Goal: Task Accomplishment & Management: Manage account settings

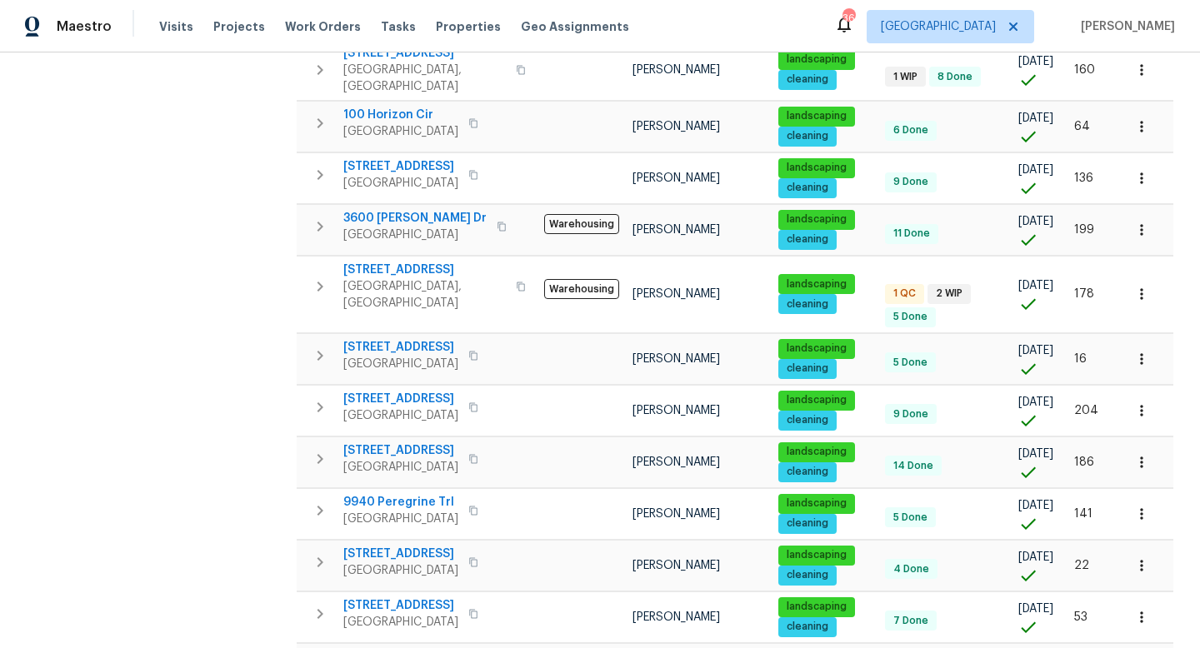
scroll to position [488, 0]
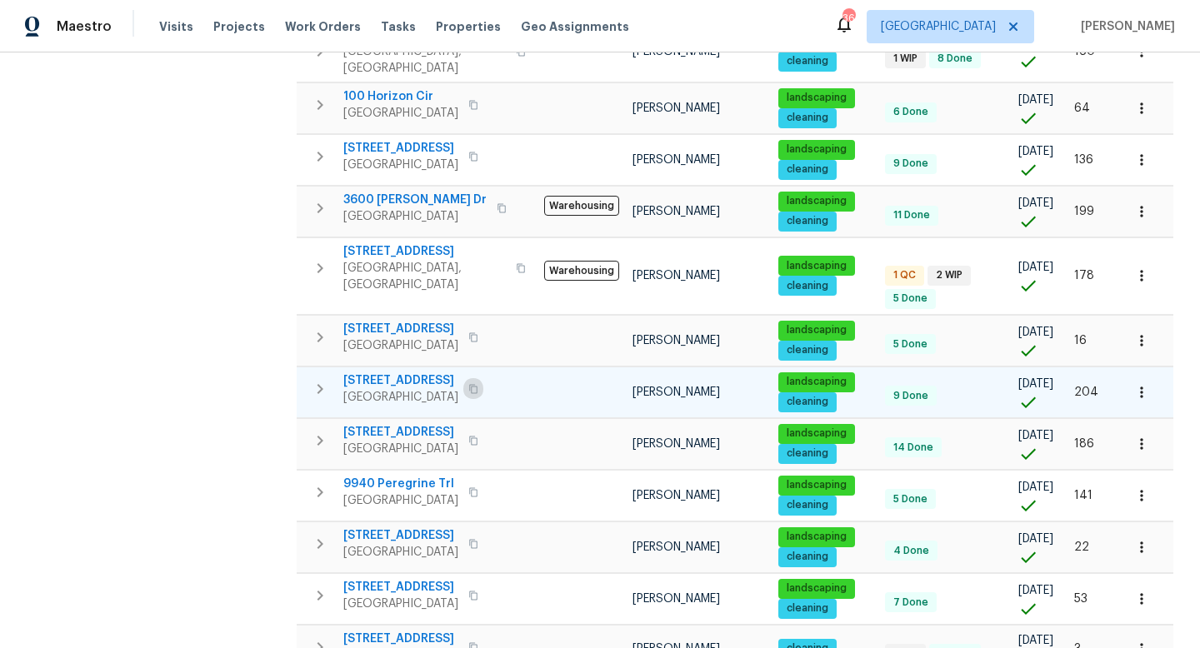
click at [469, 384] on icon "button" at bounding box center [473, 388] width 8 height 9
click at [411, 373] on span "3813 Paradise Ln" at bounding box center [400, 381] width 115 height 17
click at [1138, 384] on icon "button" at bounding box center [1141, 392] width 17 height 17
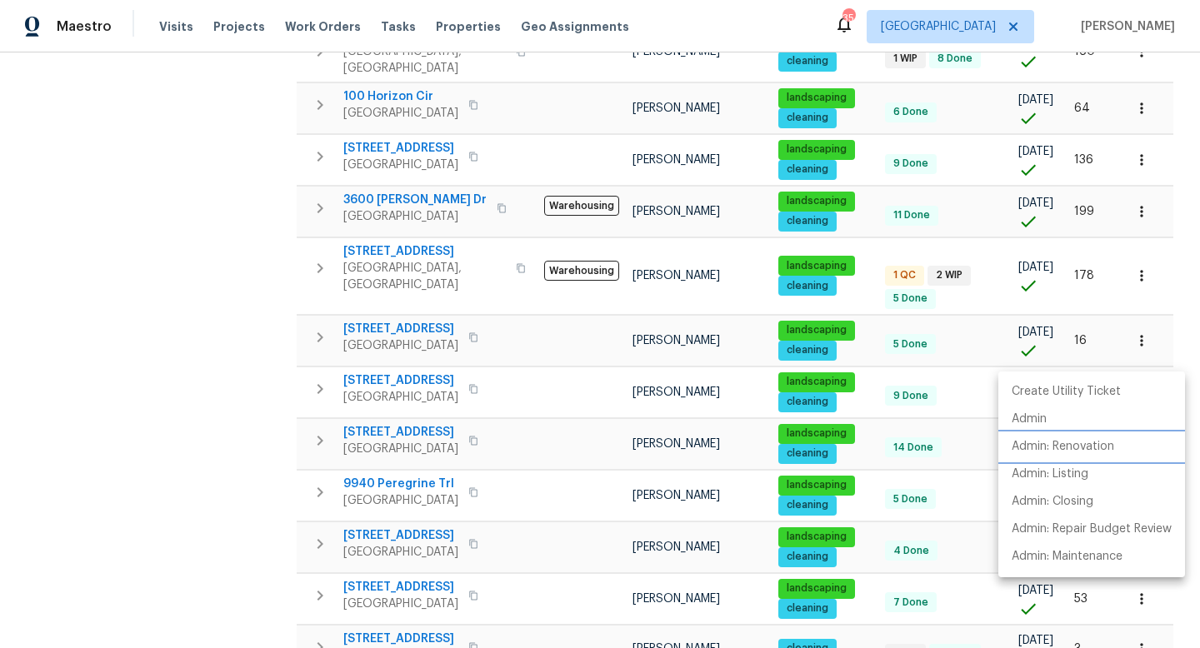
click at [1082, 446] on p "Admin: Renovation" at bounding box center [1063, 447] width 103 height 18
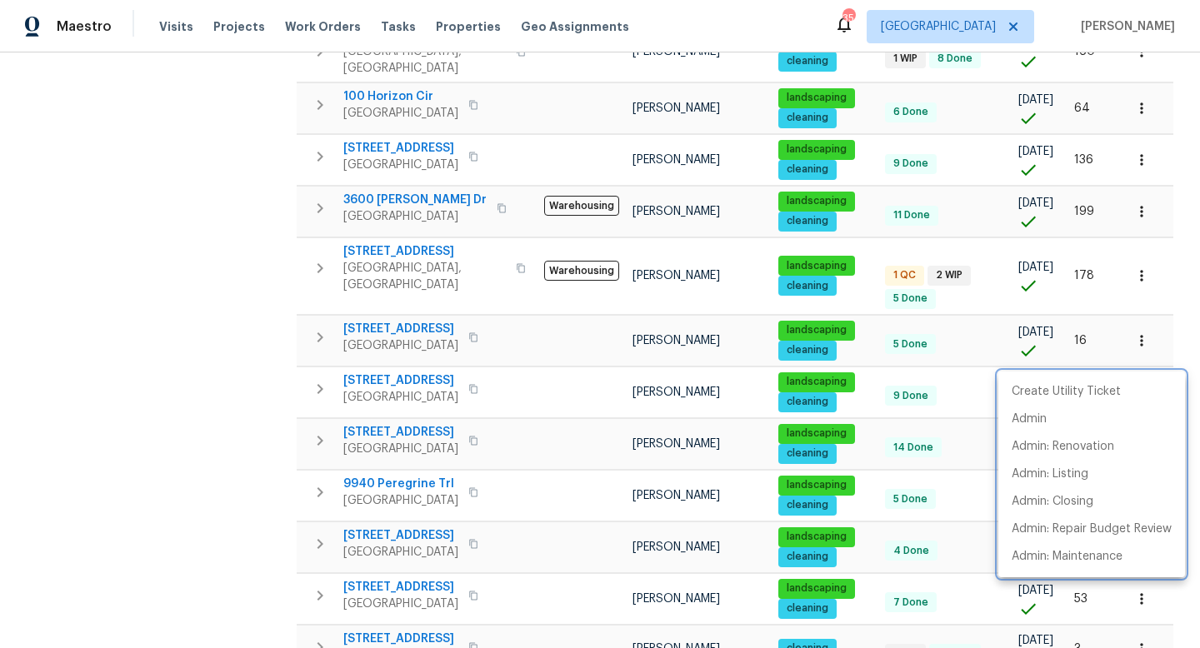
click at [389, 168] on div at bounding box center [600, 324] width 1200 height 648
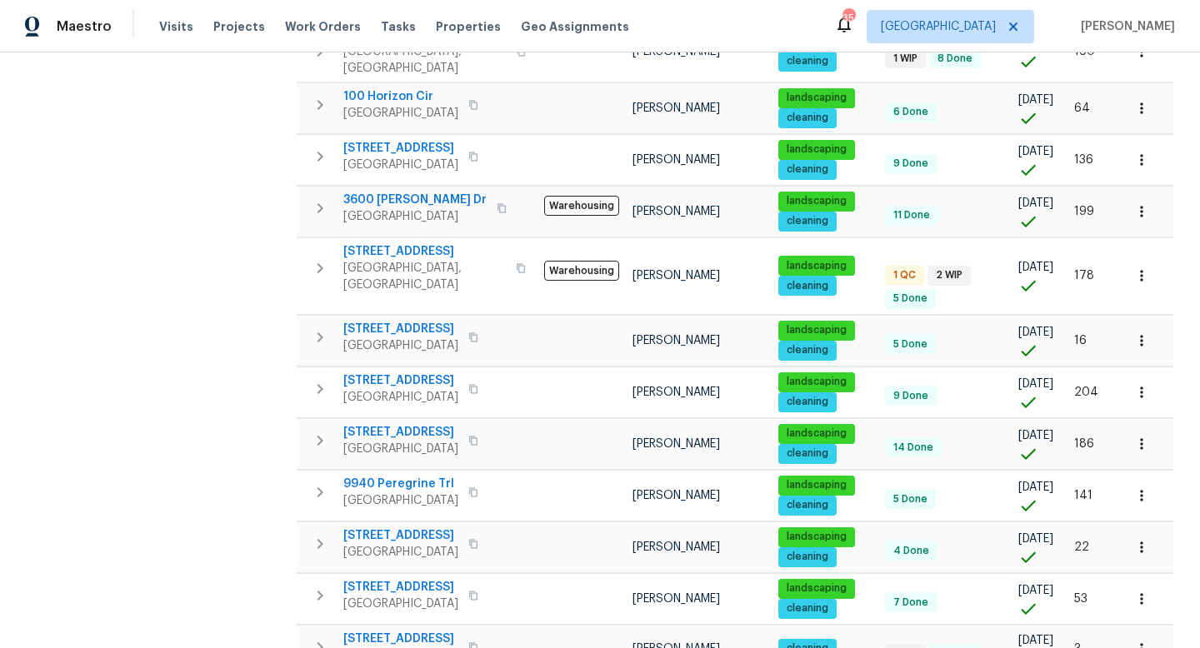
click at [389, 192] on span "3600 Beatriz Dr" at bounding box center [414, 200] width 143 height 17
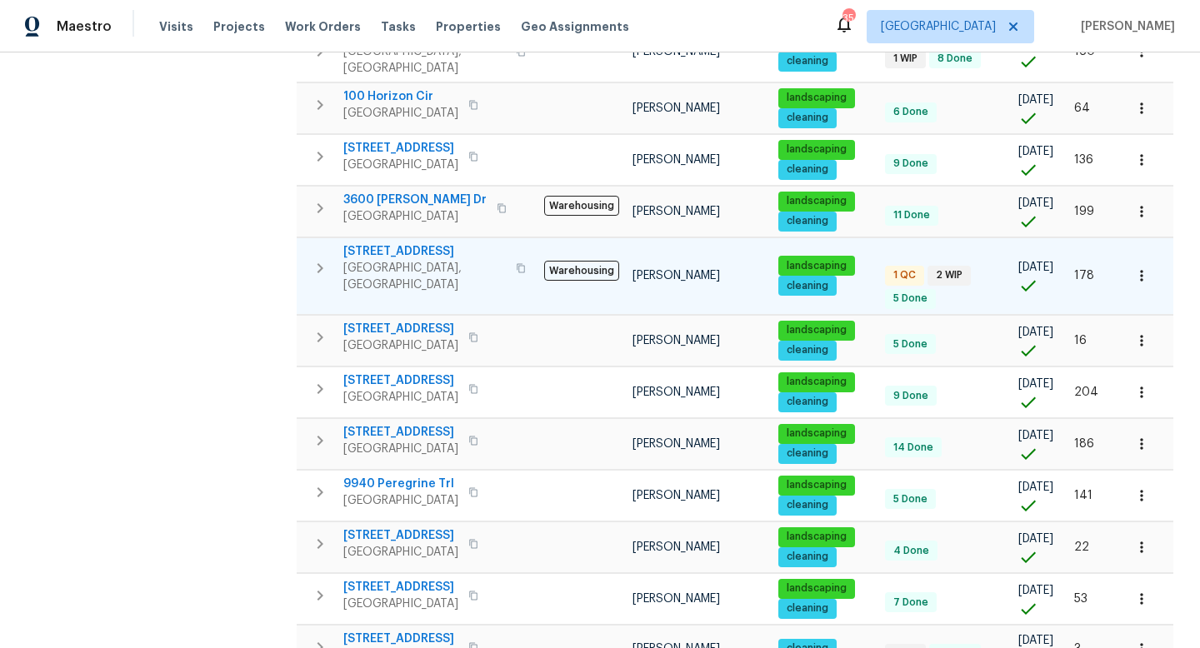
click at [434, 243] on span "2351 County Road 4010" at bounding box center [424, 251] width 163 height 17
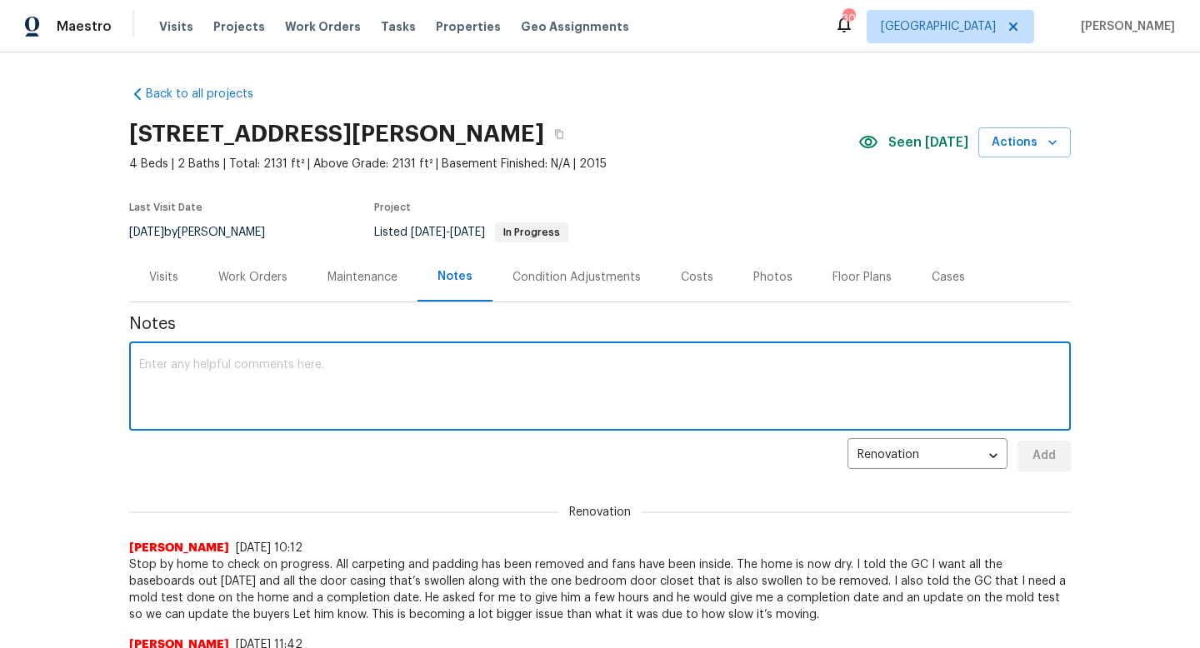
click at [265, 281] on div "Work Orders" at bounding box center [252, 277] width 69 height 17
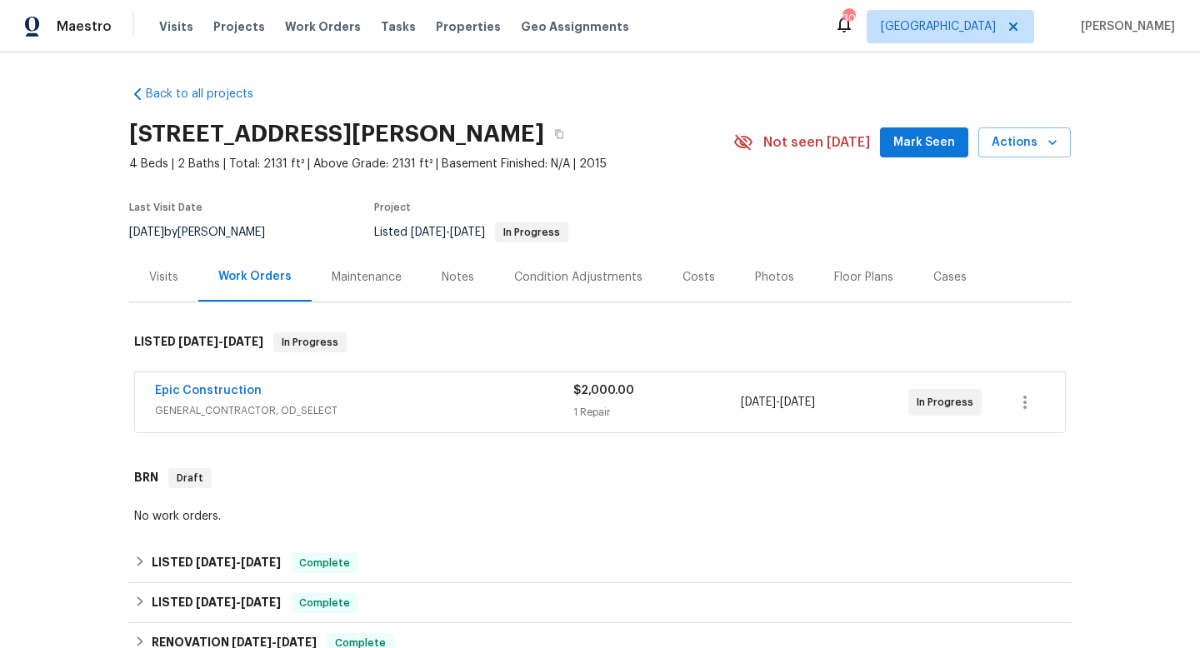
click at [903, 141] on span "Mark Seen" at bounding box center [924, 143] width 62 height 21
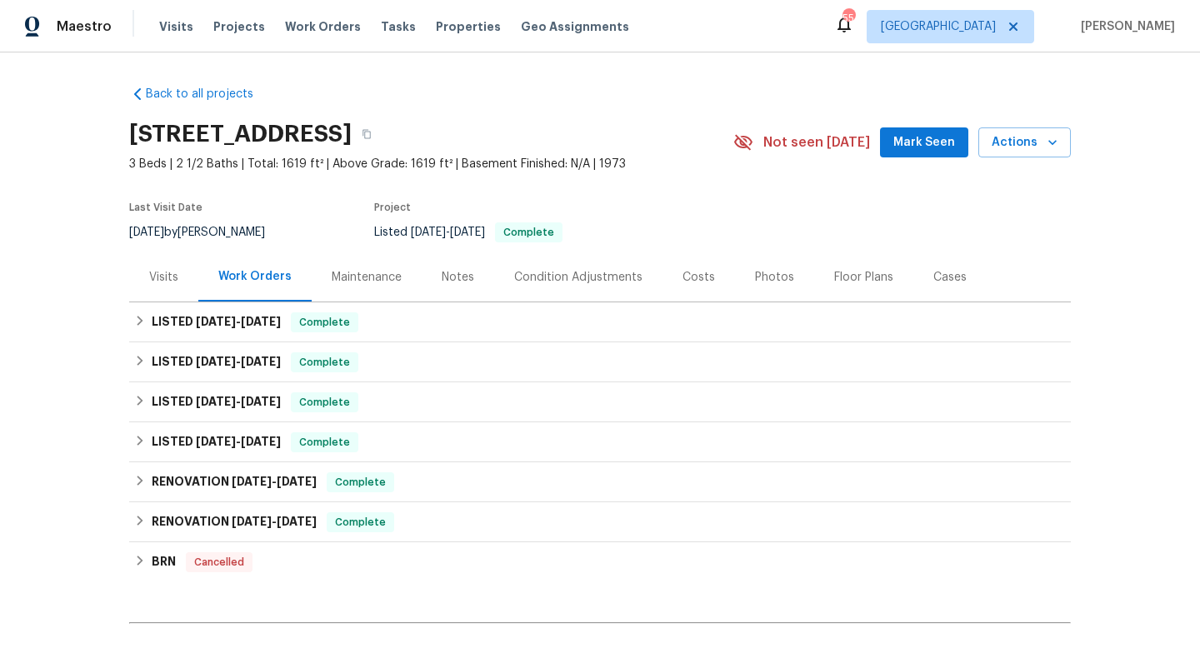
scroll to position [189, 0]
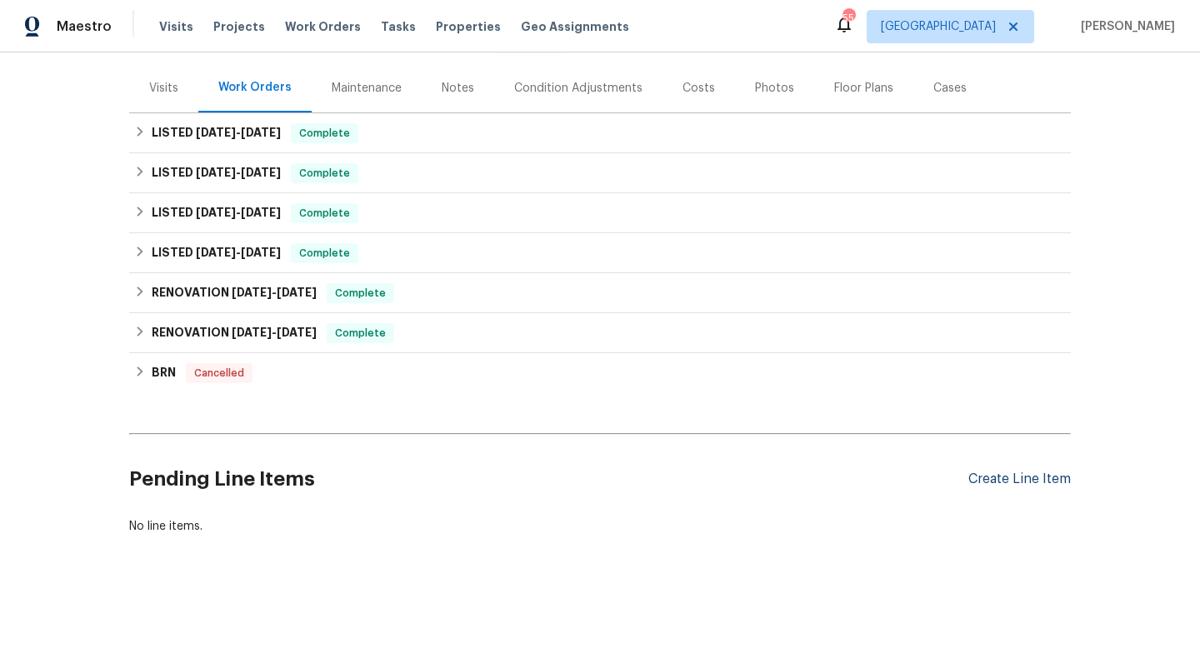
click at [987, 478] on div "Create Line Item" at bounding box center [1019, 480] width 103 height 16
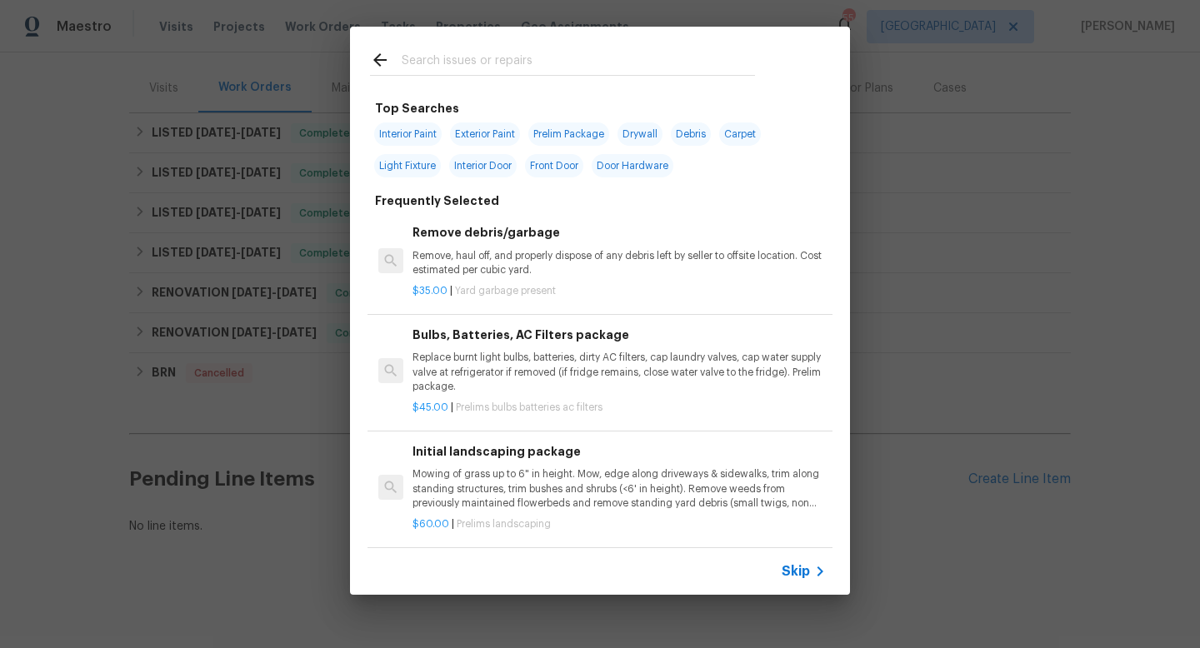
click at [470, 133] on span "Exterior Paint" at bounding box center [485, 134] width 70 height 23
type input "Exterior Paint"
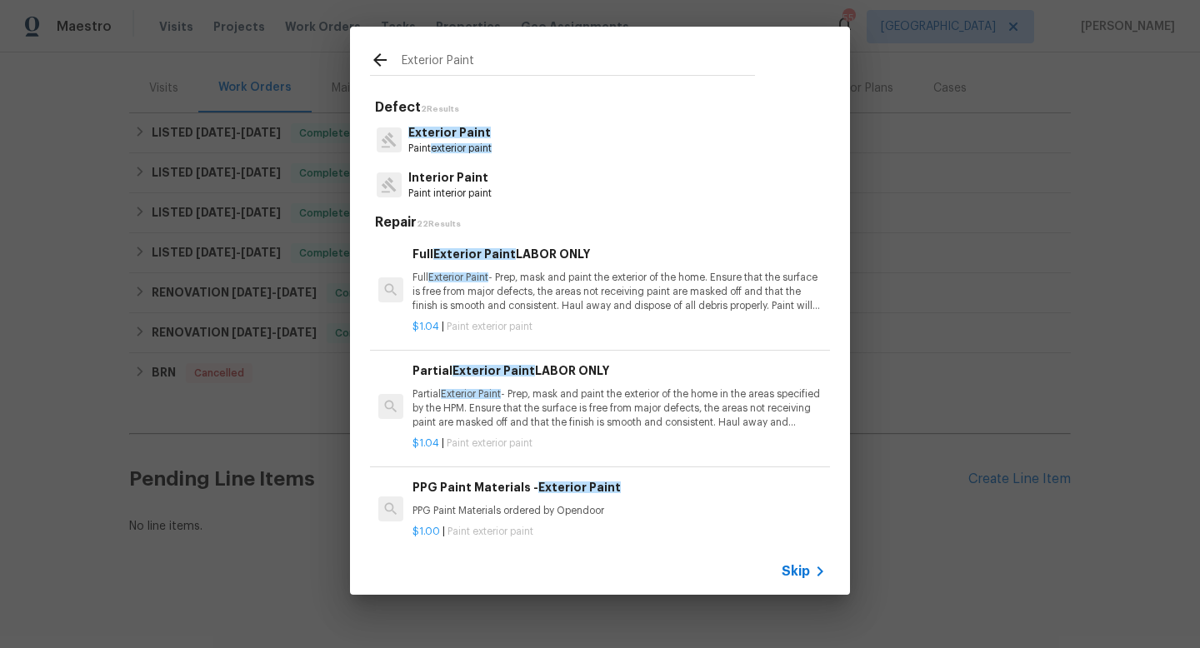
click at [513, 300] on p "Full Exterior Paint - Prep, mask and paint the exterior of the home. Ensure tha…" at bounding box center [619, 292] width 413 height 43
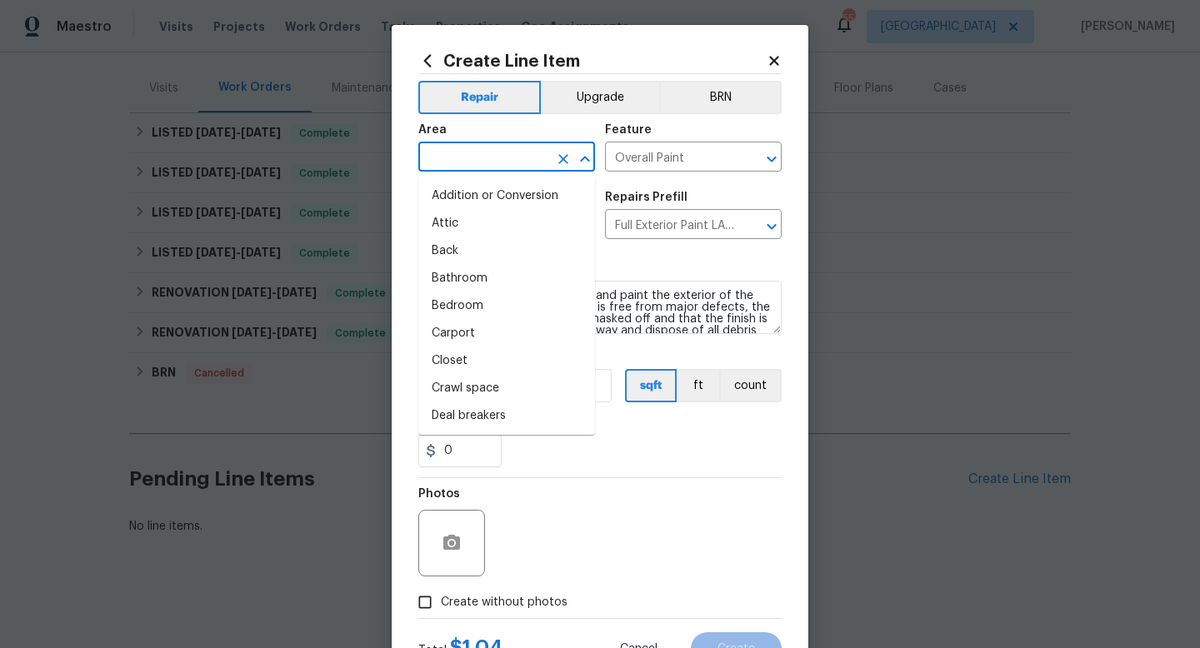
click at [468, 153] on input "text" at bounding box center [483, 159] width 130 height 26
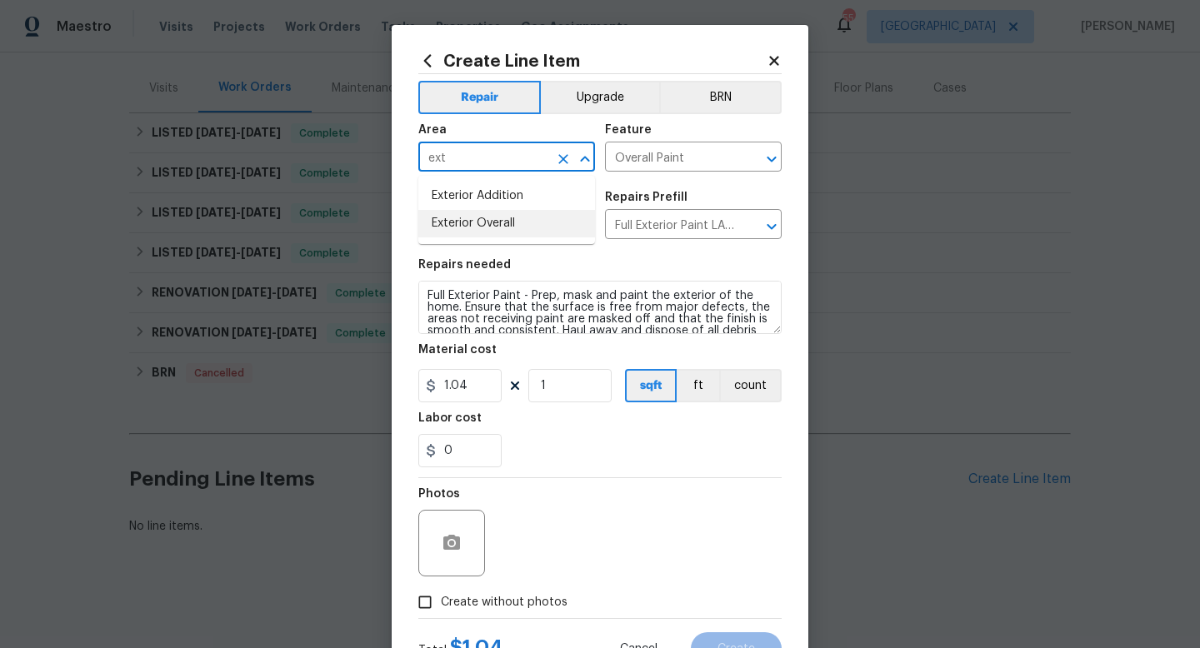
click at [476, 219] on li "Exterior Overall" at bounding box center [506, 224] width 177 height 28
type input "Exterior Overall"
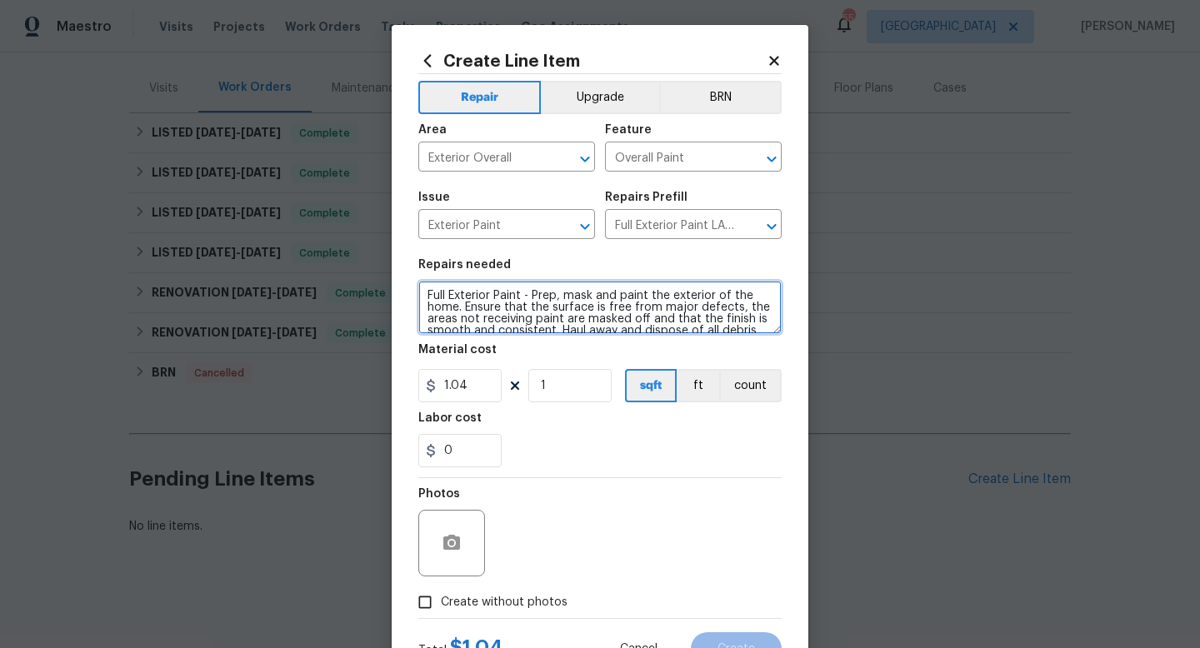
click at [520, 298] on textarea "Full Exterior Paint - Prep, mask and paint the exterior of the home. Ensure tha…" at bounding box center [599, 307] width 363 height 53
type textarea "Full Exterior Paint including brick - Prep, mask and paint the exterior of the …"
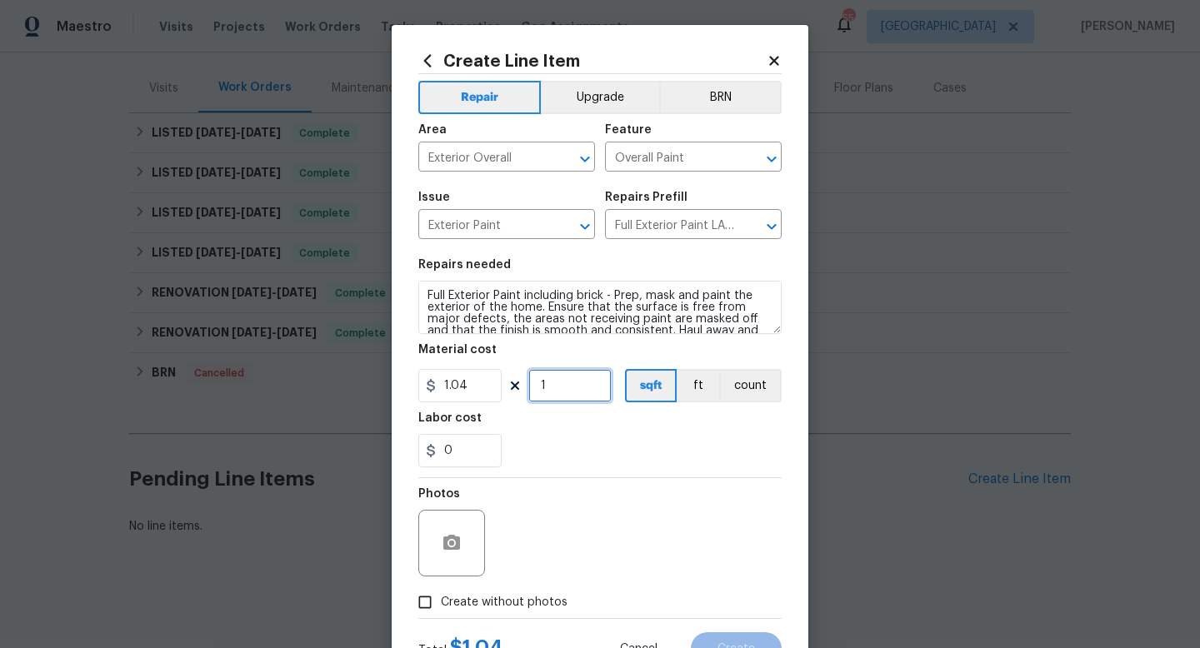
click at [563, 379] on input "1" at bounding box center [569, 385] width 83 height 33
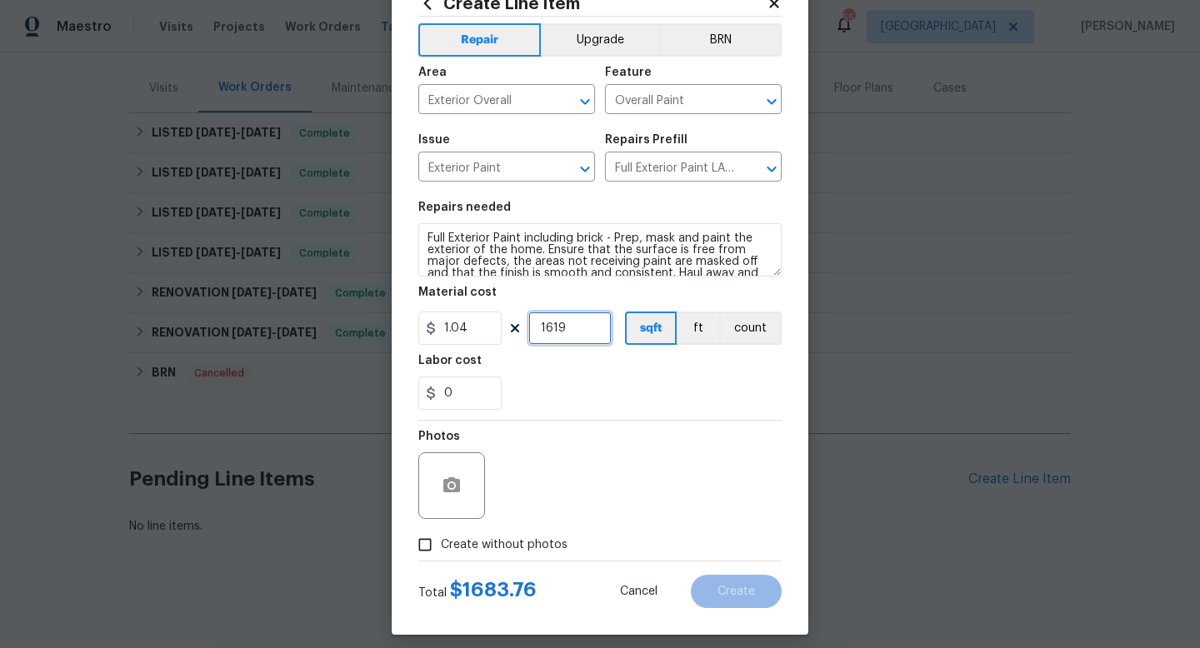
scroll to position [64, 0]
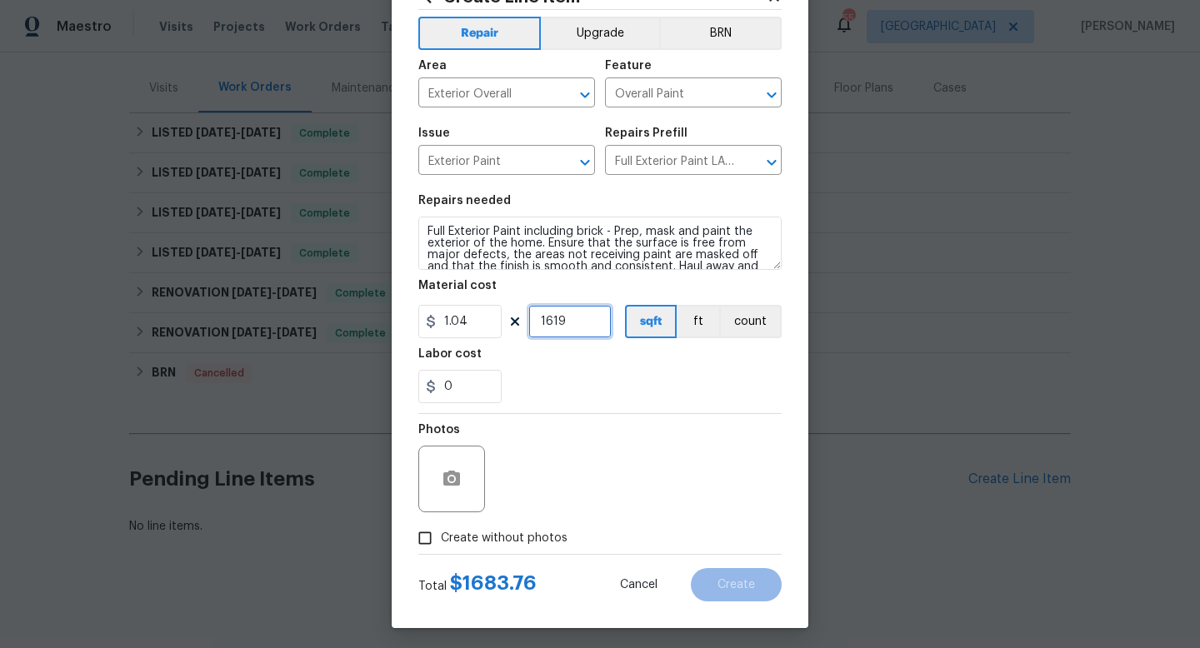
type input "1619"
click at [414, 534] on input "Create without photos" at bounding box center [425, 539] width 32 height 32
checkbox input "true"
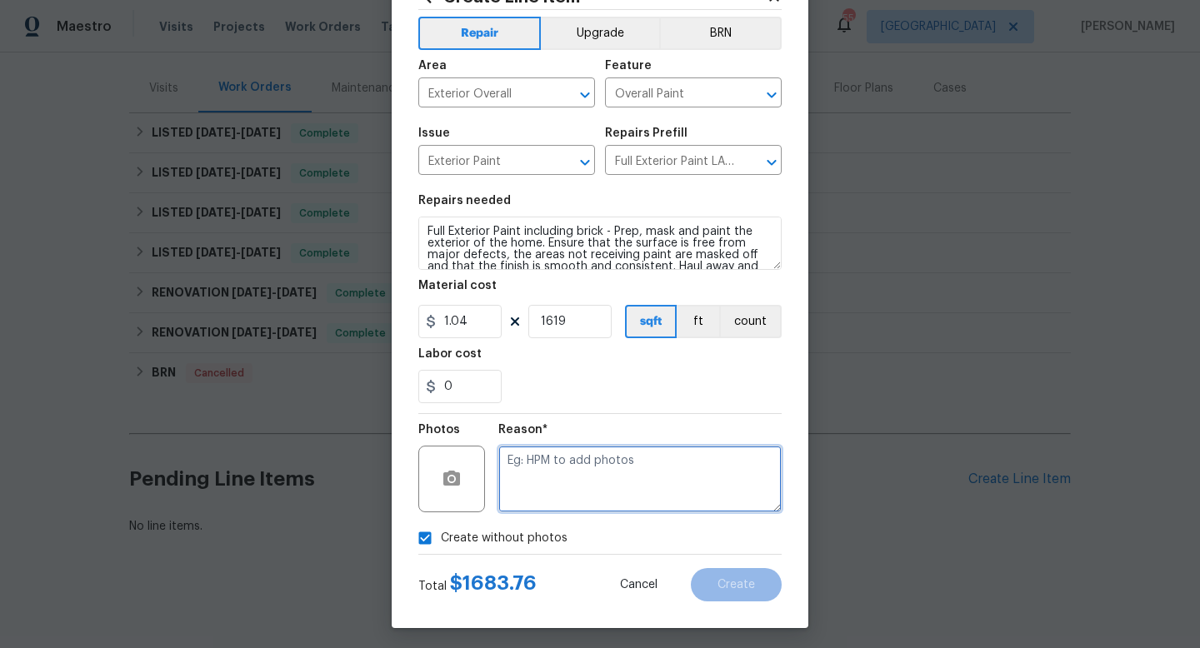
click at [648, 480] on textarea at bounding box center [639, 479] width 283 height 67
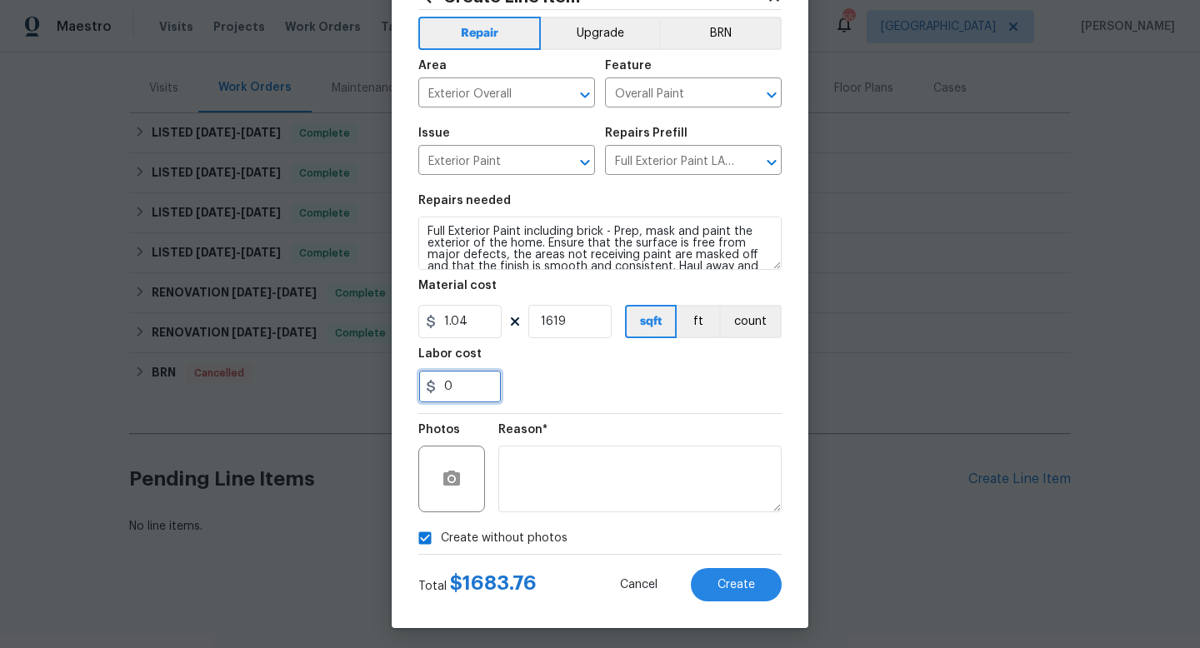
click at [468, 384] on input "0" at bounding box center [459, 386] width 83 height 33
type input "200"
click at [568, 382] on div "200" at bounding box center [599, 386] width 363 height 33
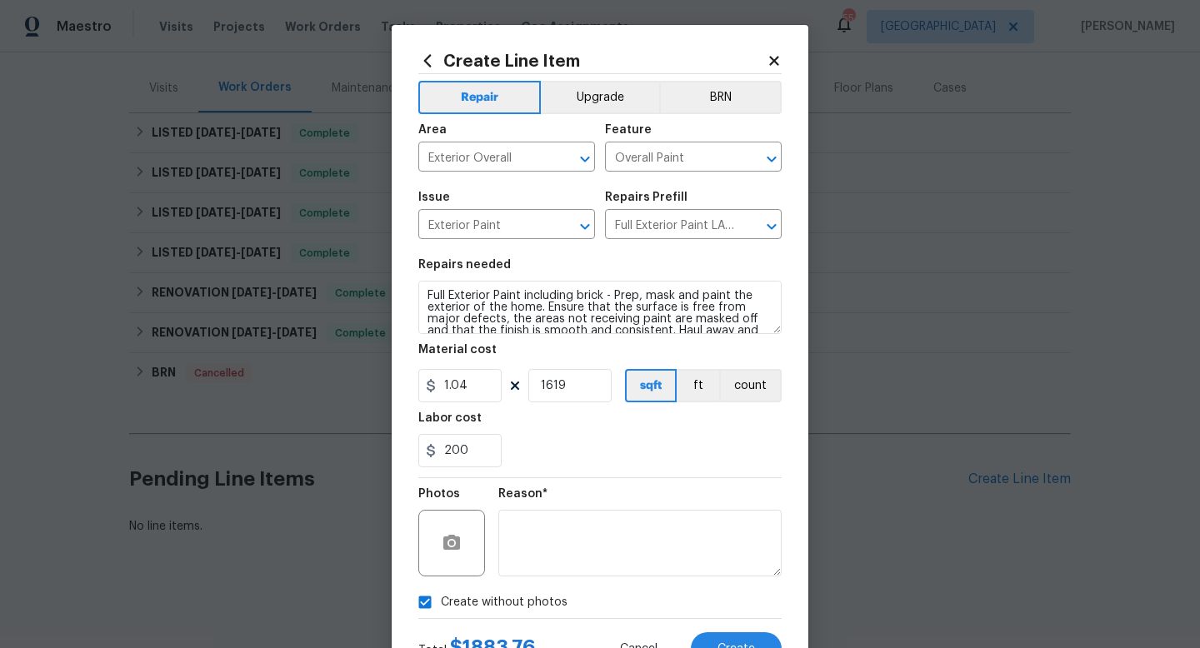
click at [776, 60] on icon at bounding box center [773, 60] width 9 height 9
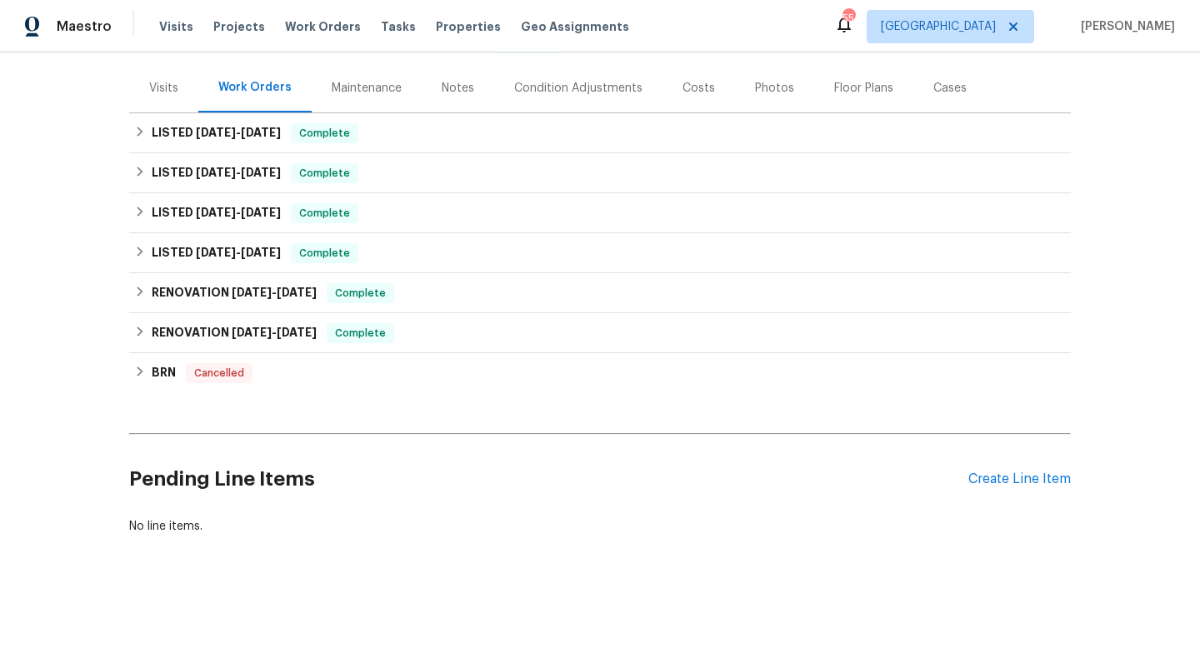
click at [453, 88] on div "Notes" at bounding box center [458, 88] width 33 height 17
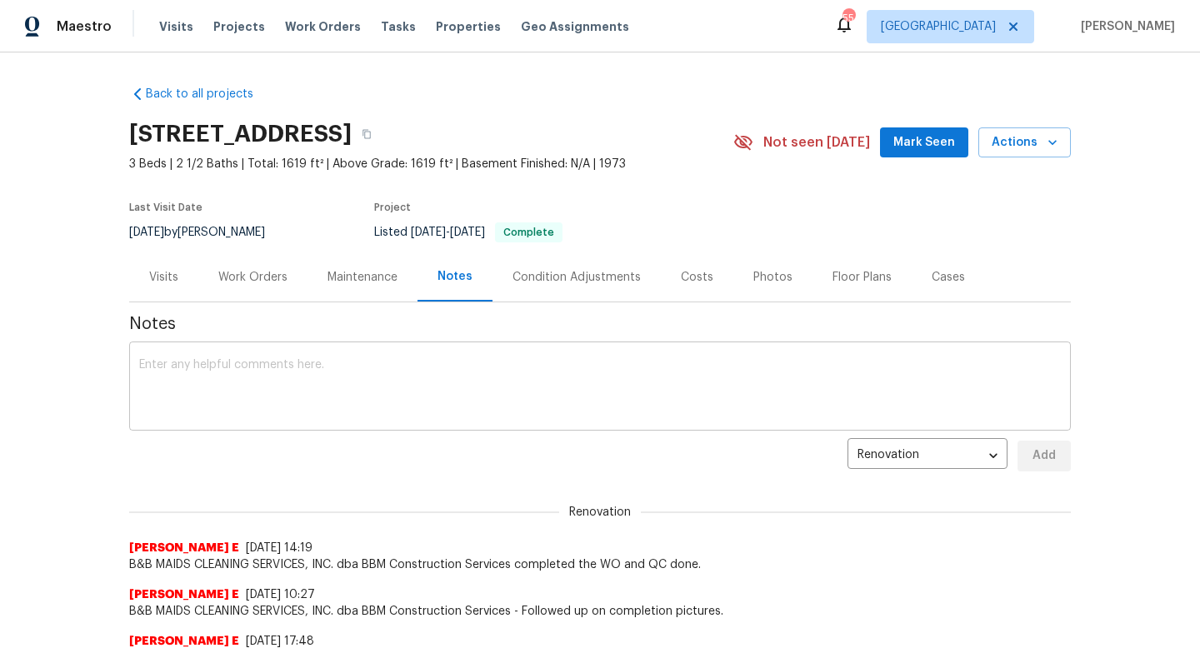
click at [338, 358] on div "x ​" at bounding box center [600, 388] width 942 height 85
click at [927, 148] on span "Mark Seen" at bounding box center [924, 143] width 62 height 21
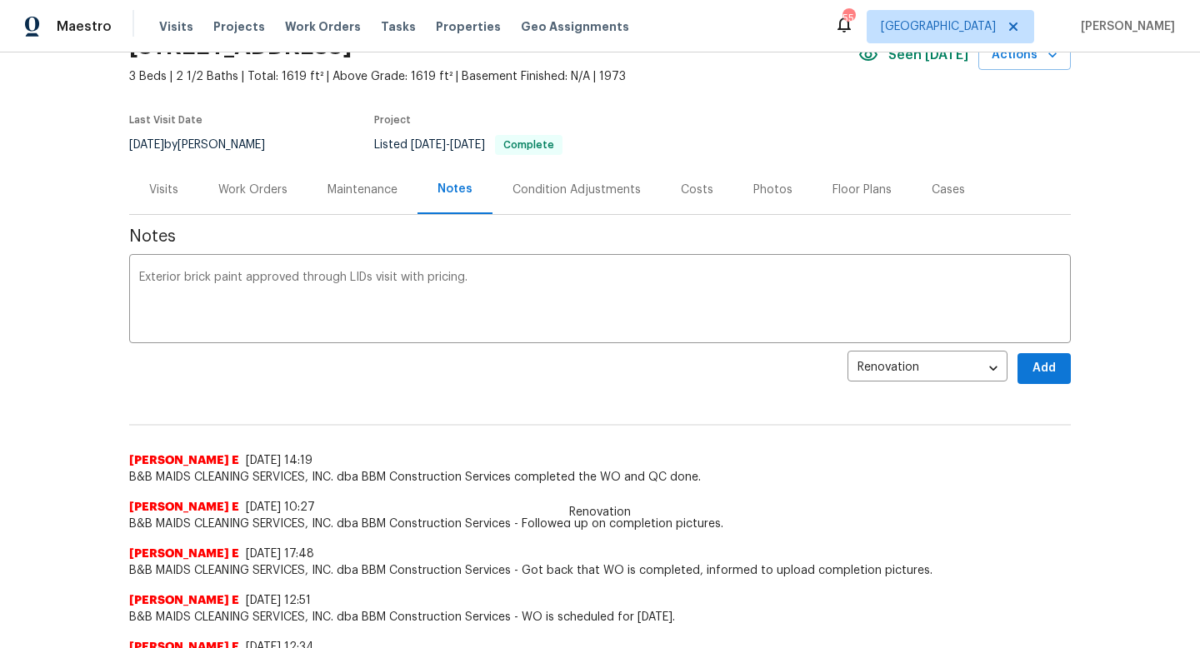
scroll to position [98, 0]
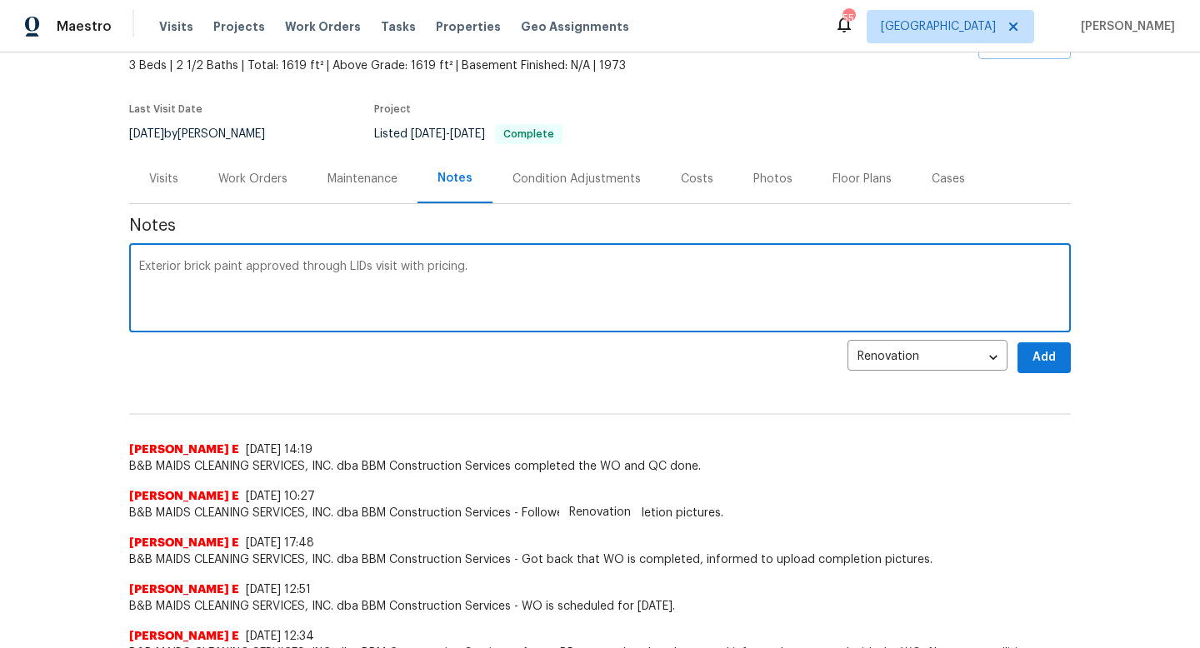
click at [588, 261] on textarea "Exterior brick paint approved through LIDs visit with pricing." at bounding box center [600, 290] width 922 height 58
paste textarea "https://opendoor.slack.com/archives/C07MF4A0E48/p1757107969682039"
type textarea "Exterior brick paint approved through LIDs visit with pricing. $2400 Paint orde…"
click at [1059, 352] on button "Add" at bounding box center [1044, 358] width 53 height 31
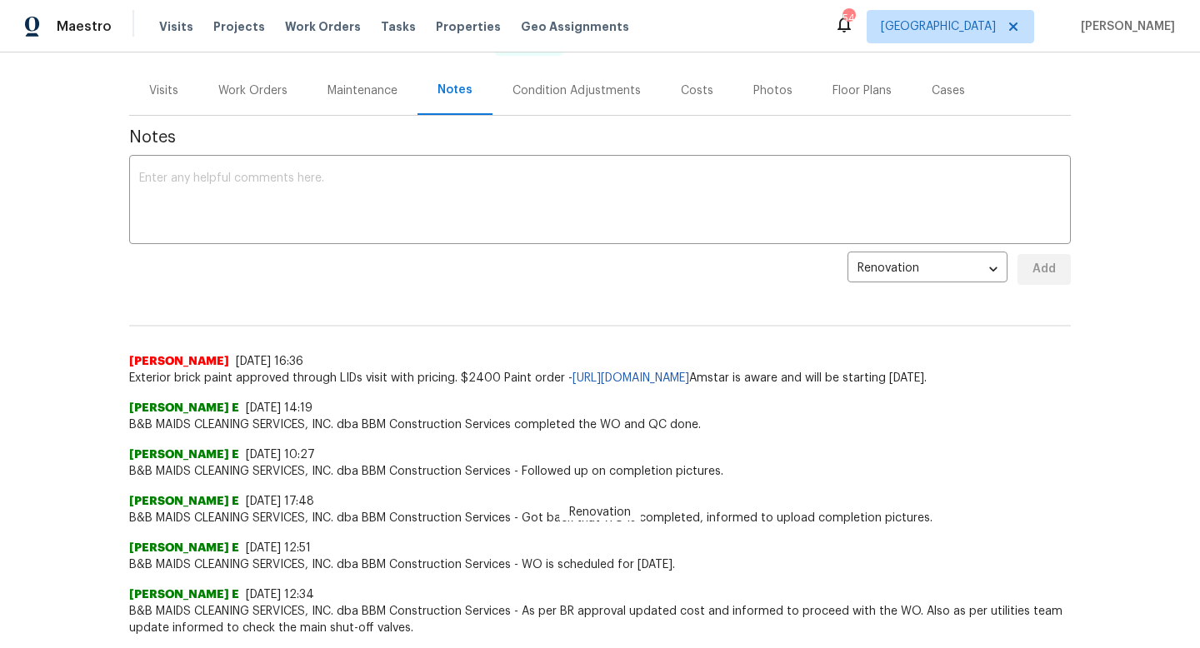
scroll to position [0, 0]
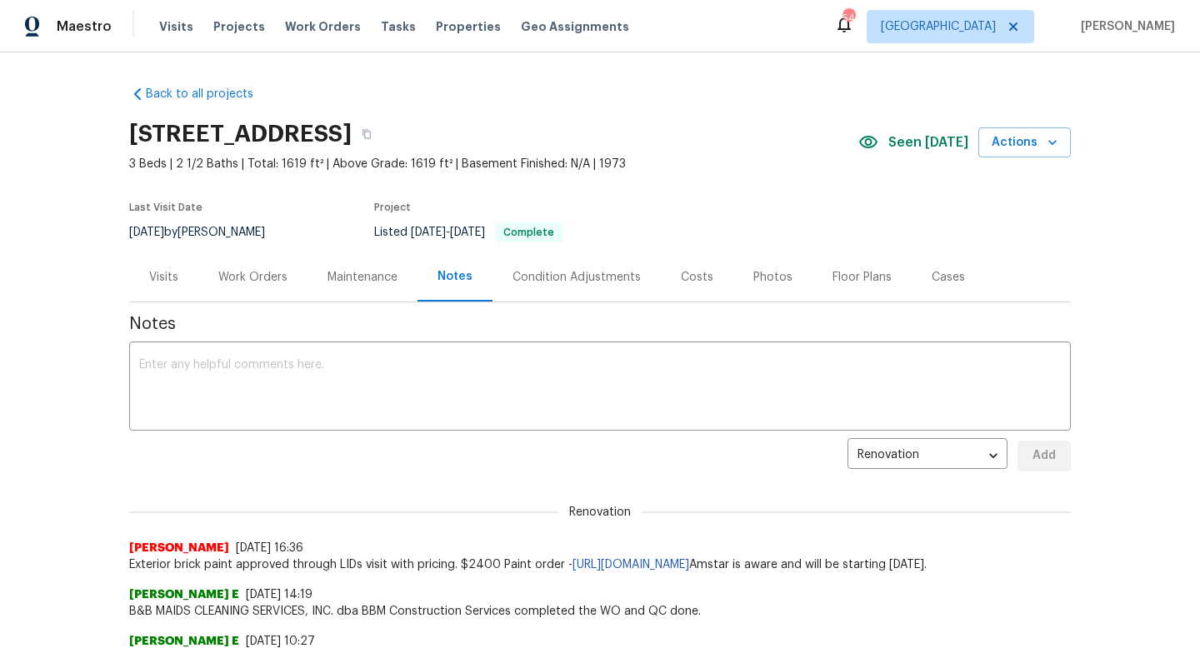
click at [273, 269] on div "Work Orders" at bounding box center [252, 277] width 69 height 17
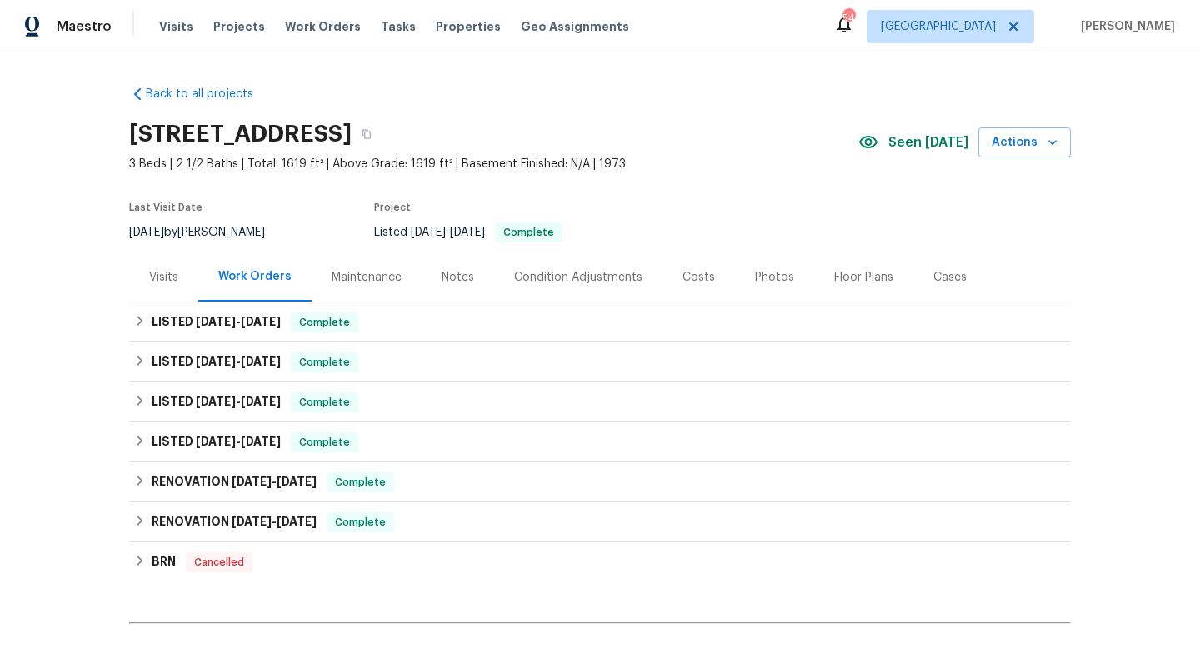
scroll to position [189, 0]
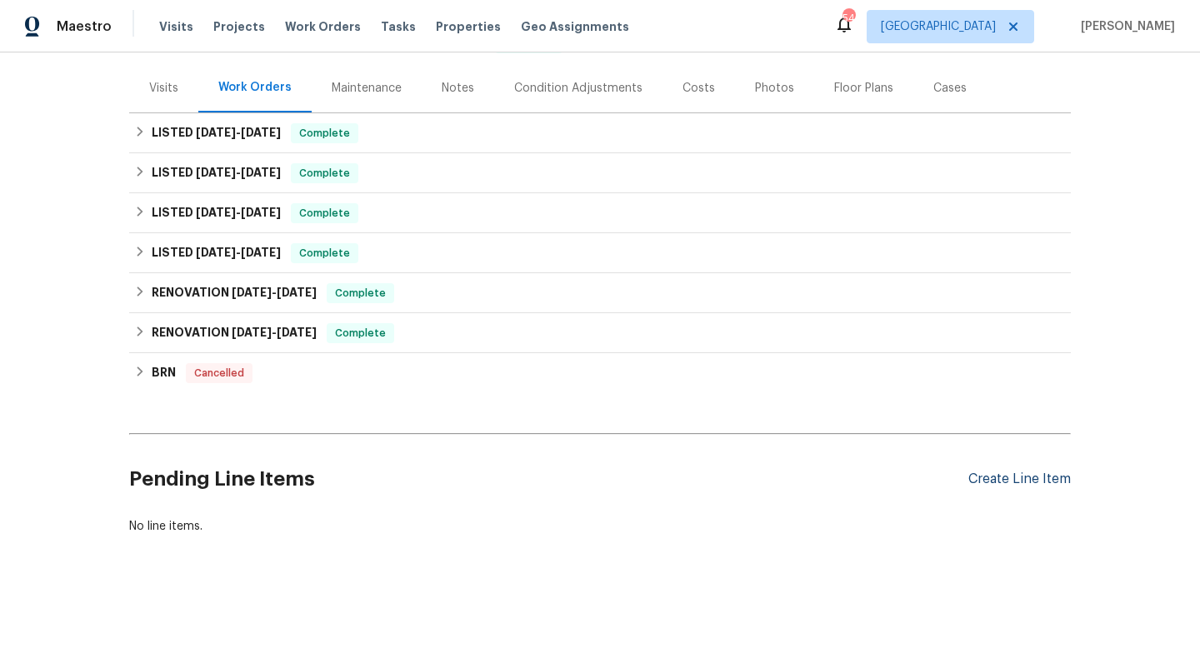
click at [1019, 472] on div "Create Line Item" at bounding box center [1019, 480] width 103 height 16
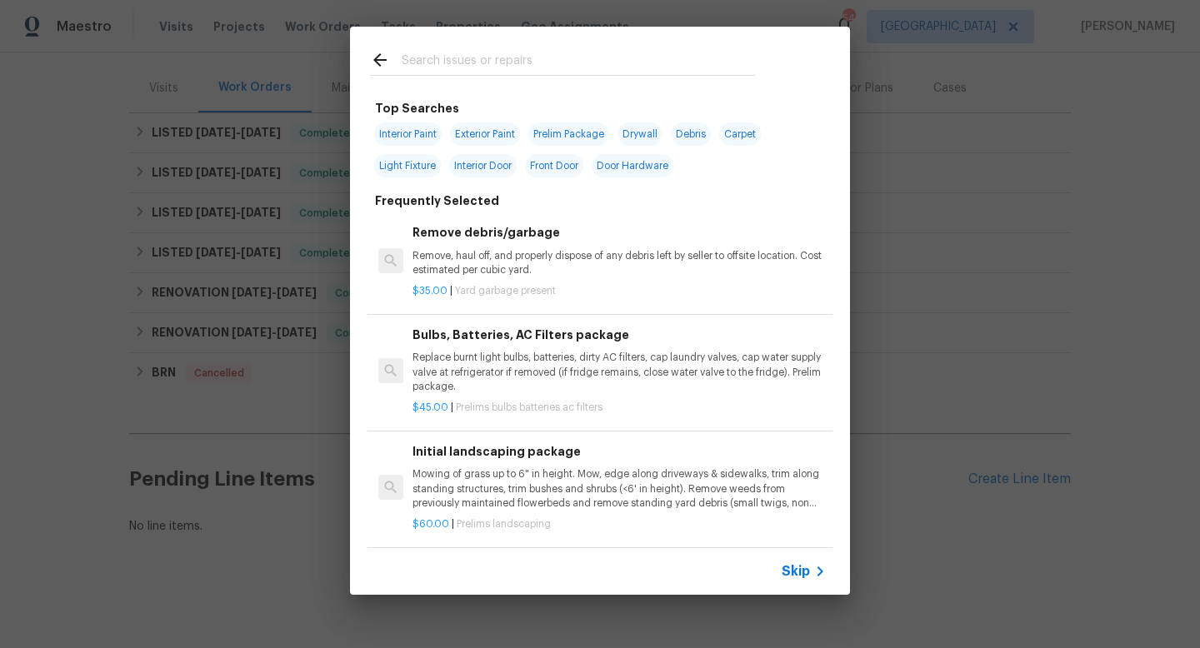
click at [488, 136] on span "Exterior Paint" at bounding box center [485, 134] width 70 height 23
type input "Exterior Paint"
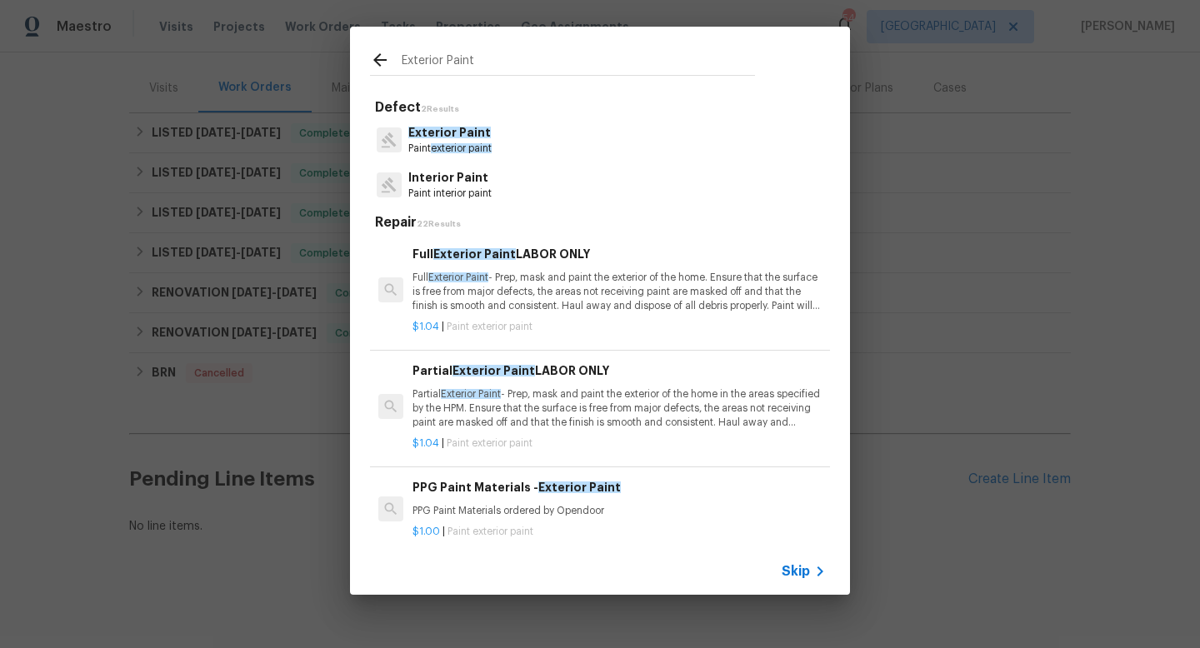
click at [450, 284] on p "Full Exterior Paint - Prep, mask and paint the exterior of the home. Ensure tha…" at bounding box center [619, 292] width 413 height 43
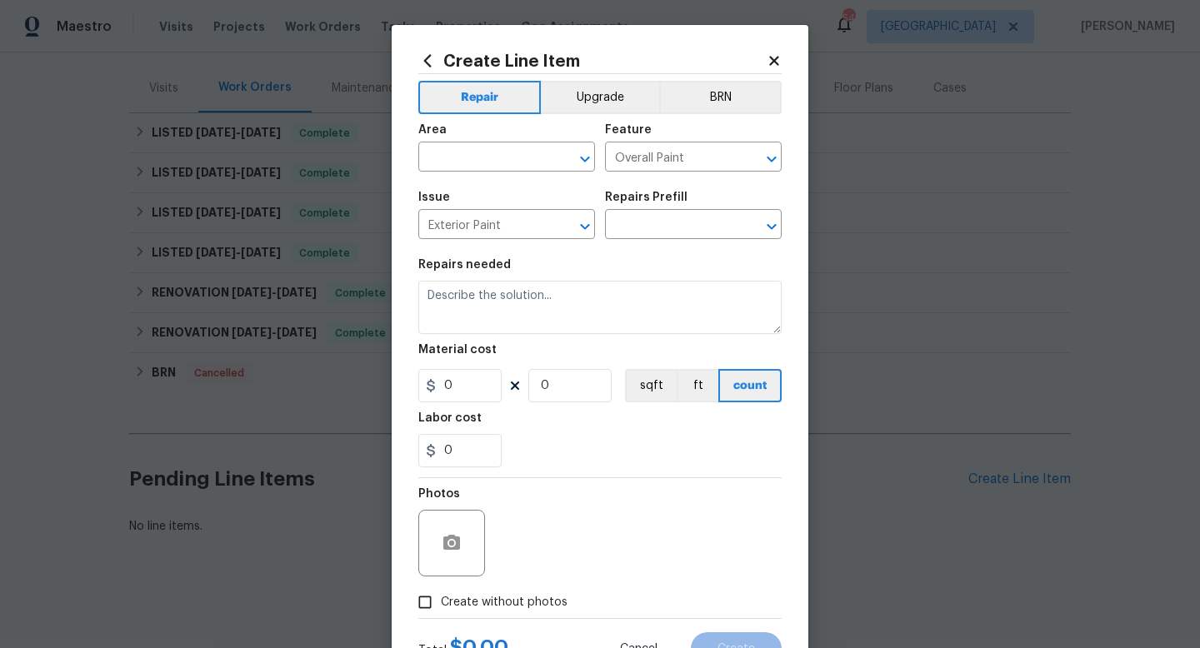
type input "Full Exterior Paint LABOR ONLY $1.04"
type textarea "Full Exterior Paint - Prep, mask and paint the exterior of the home. Ensure tha…"
type input "1.04"
type input "1"
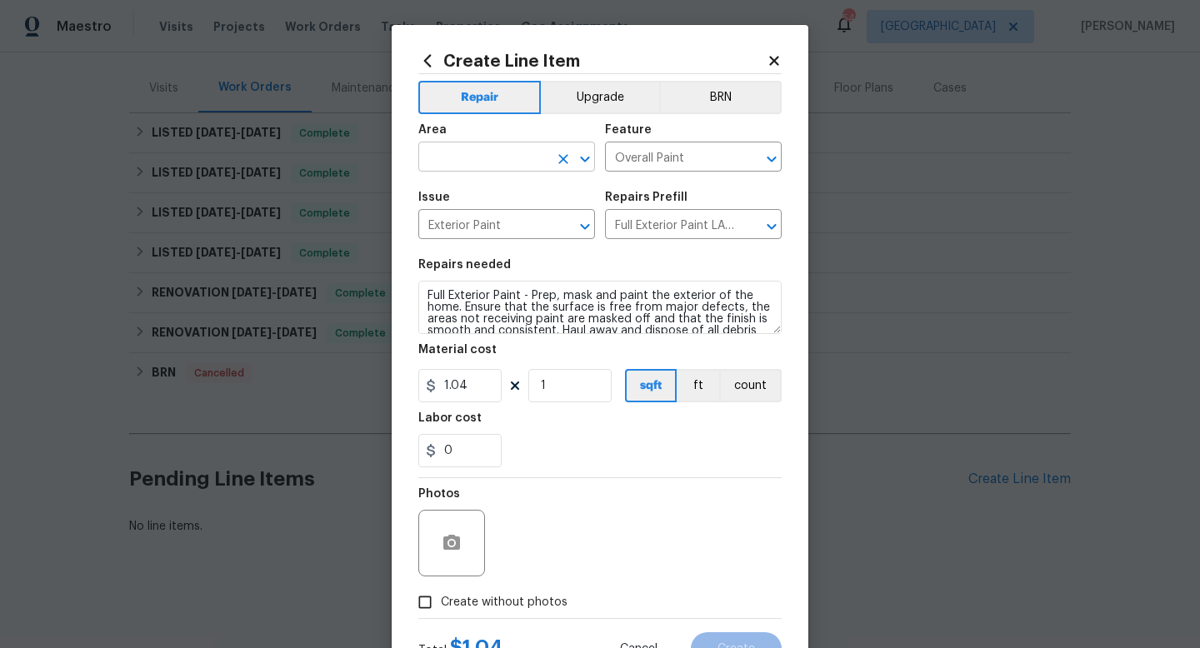
click at [458, 153] on input "text" at bounding box center [483, 159] width 130 height 26
drag, startPoint x: 488, startPoint y: 195, endPoint x: 478, endPoint y: 231, distance: 37.2
click at [478, 231] on ul "Exterior Addition Exterior Overall" at bounding box center [506, 210] width 177 height 68
click at [478, 231] on li "Exterior Overall" at bounding box center [506, 224] width 177 height 28
type input "Exterior Overall"
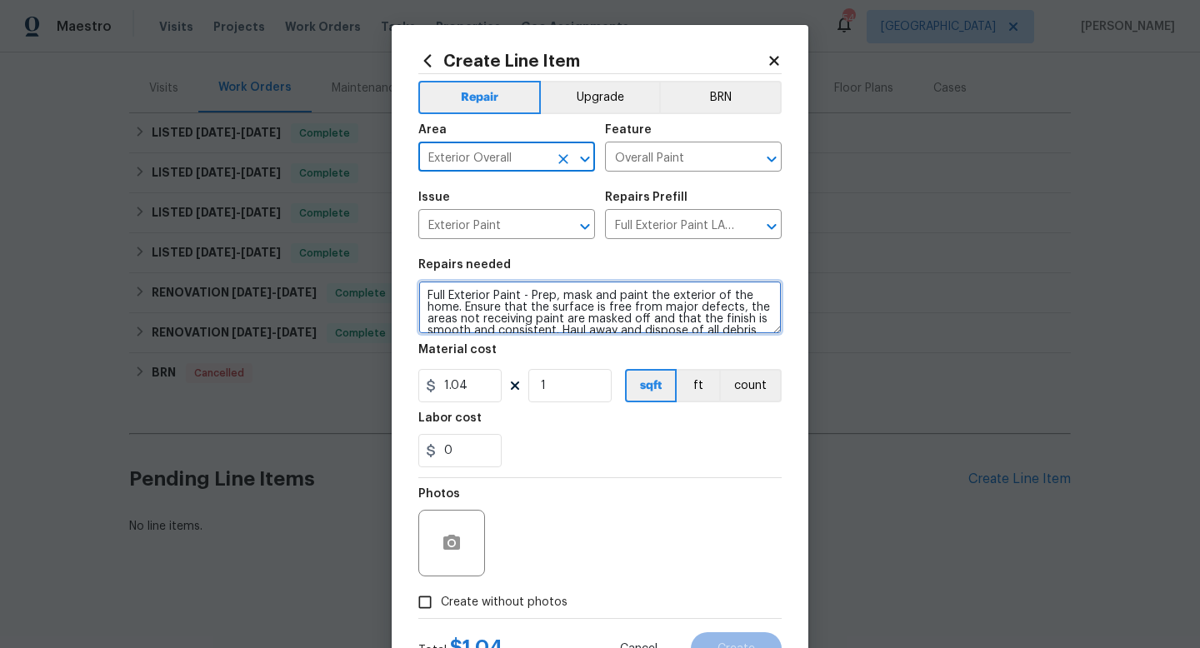
click at [525, 295] on textarea "Full Exterior Paint - Prep, mask and paint the exterior of the home. Ensure tha…" at bounding box center [599, 307] width 363 height 53
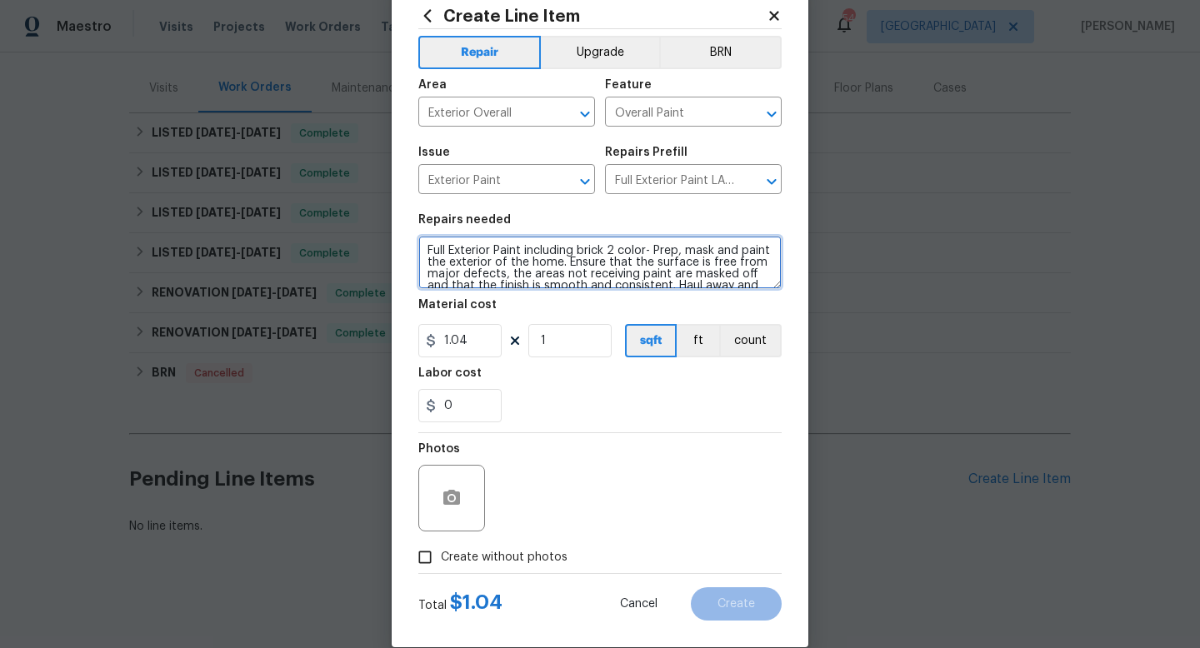
scroll to position [70, 0]
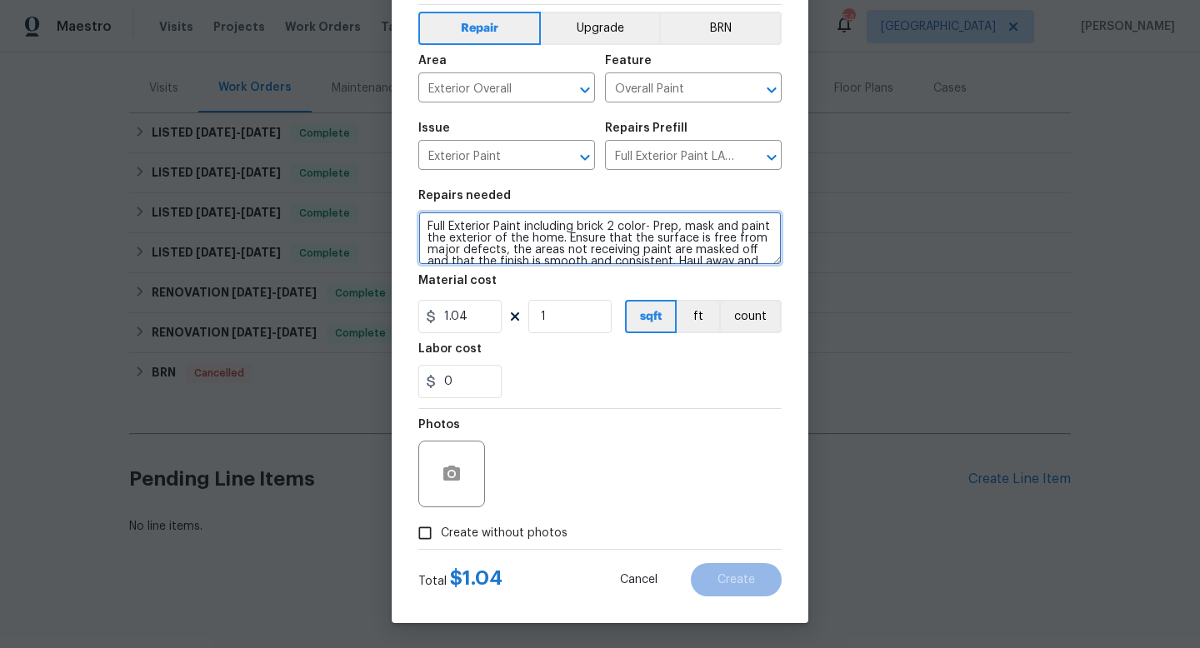
type textarea "Full Exterior Paint including brick 2 color- Prep, mask and paint the exterior …"
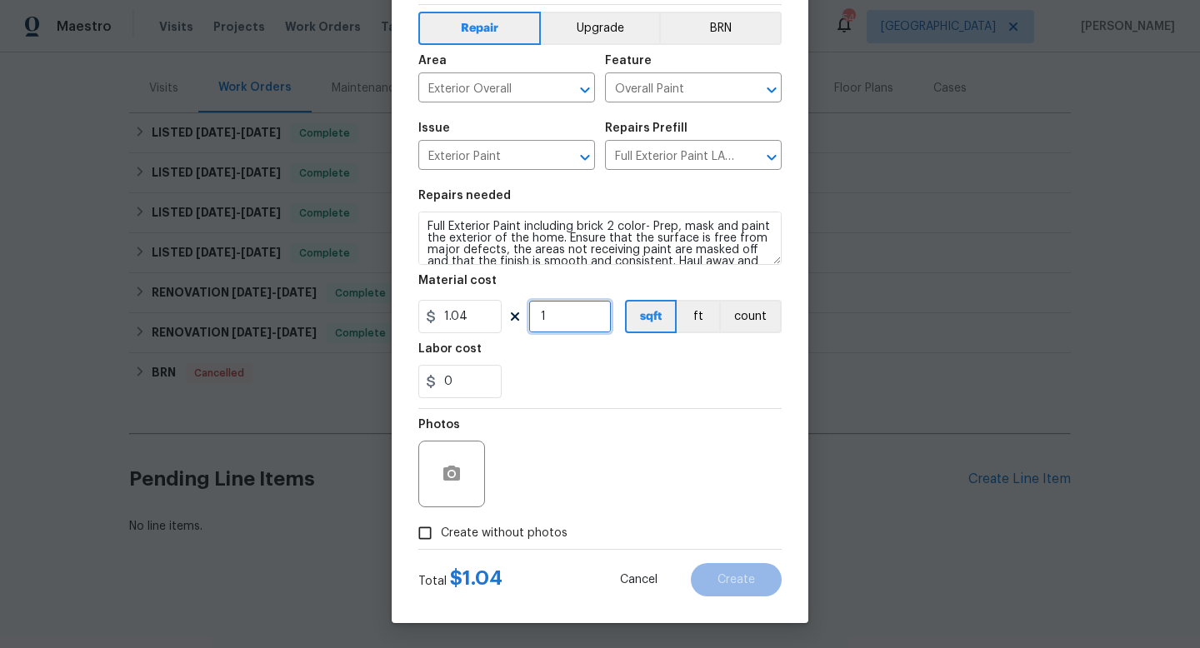
click at [575, 313] on input "1" at bounding box center [569, 316] width 83 height 33
type input "1619"
click at [600, 37] on button "Upgrade" at bounding box center [600, 28] width 119 height 33
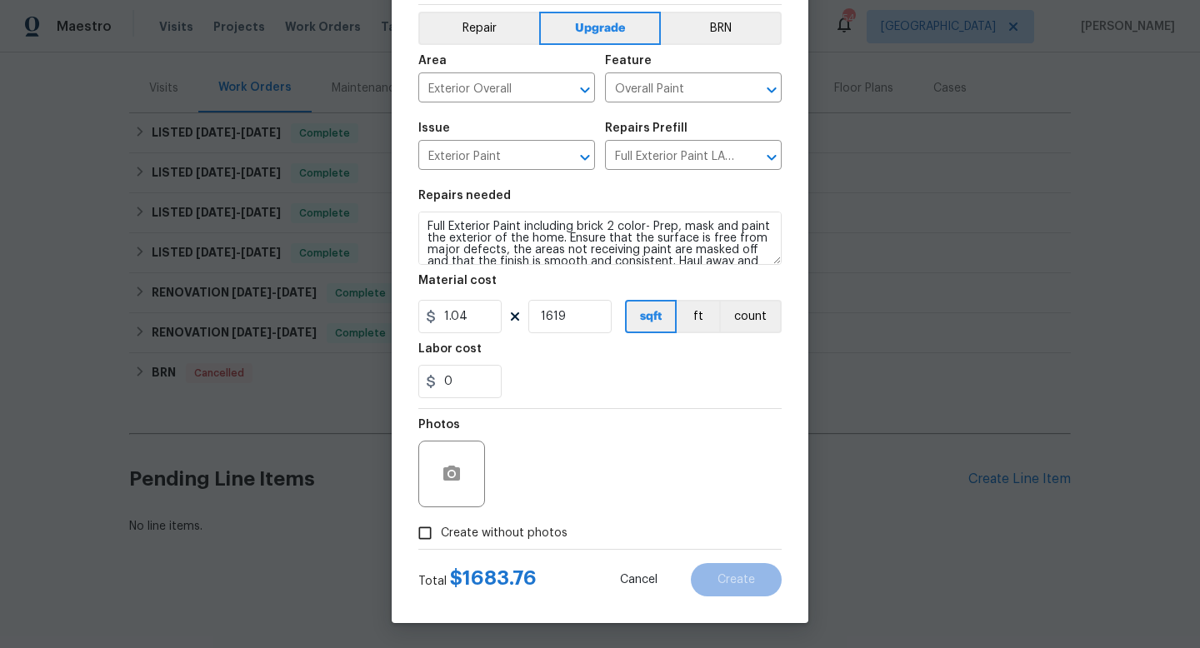
click at [431, 534] on input "Create without photos" at bounding box center [425, 534] width 32 height 32
checkbox input "true"
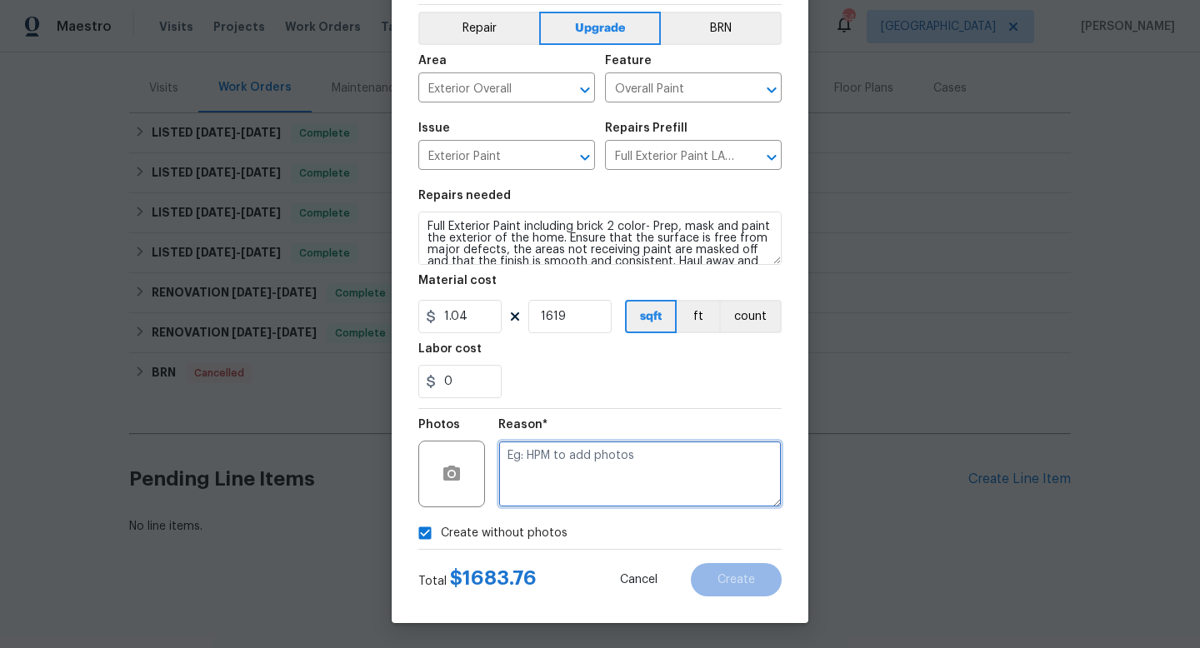
click at [580, 498] on textarea at bounding box center [639, 474] width 283 height 67
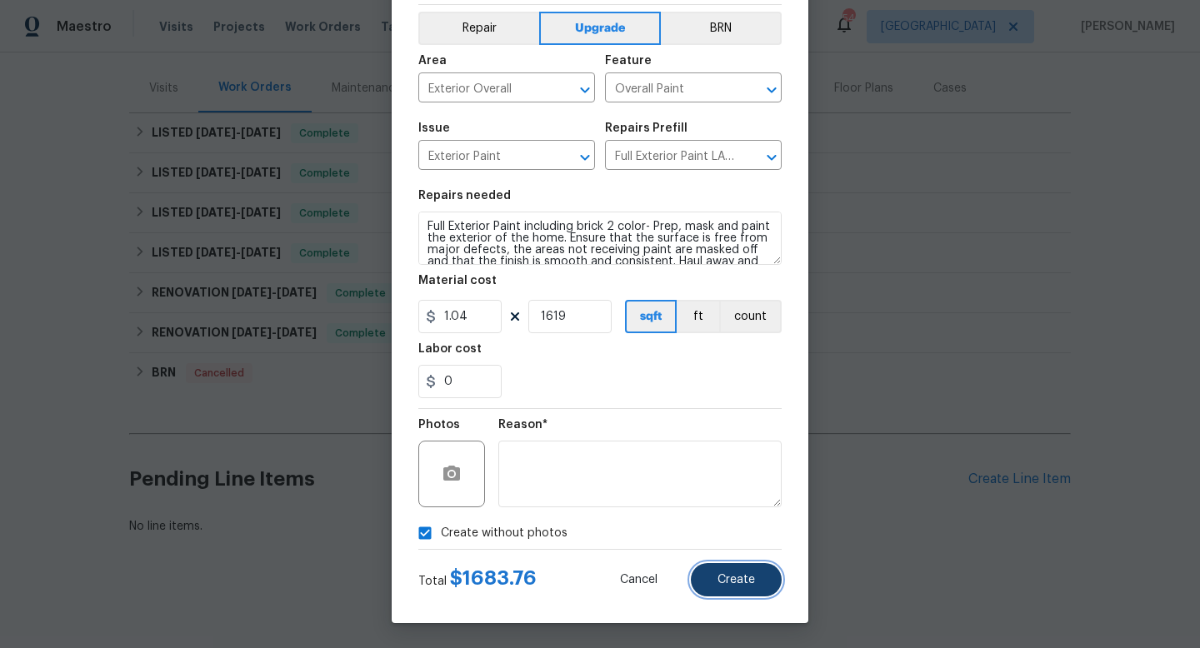
click at [718, 572] on button "Create" at bounding box center [736, 579] width 91 height 33
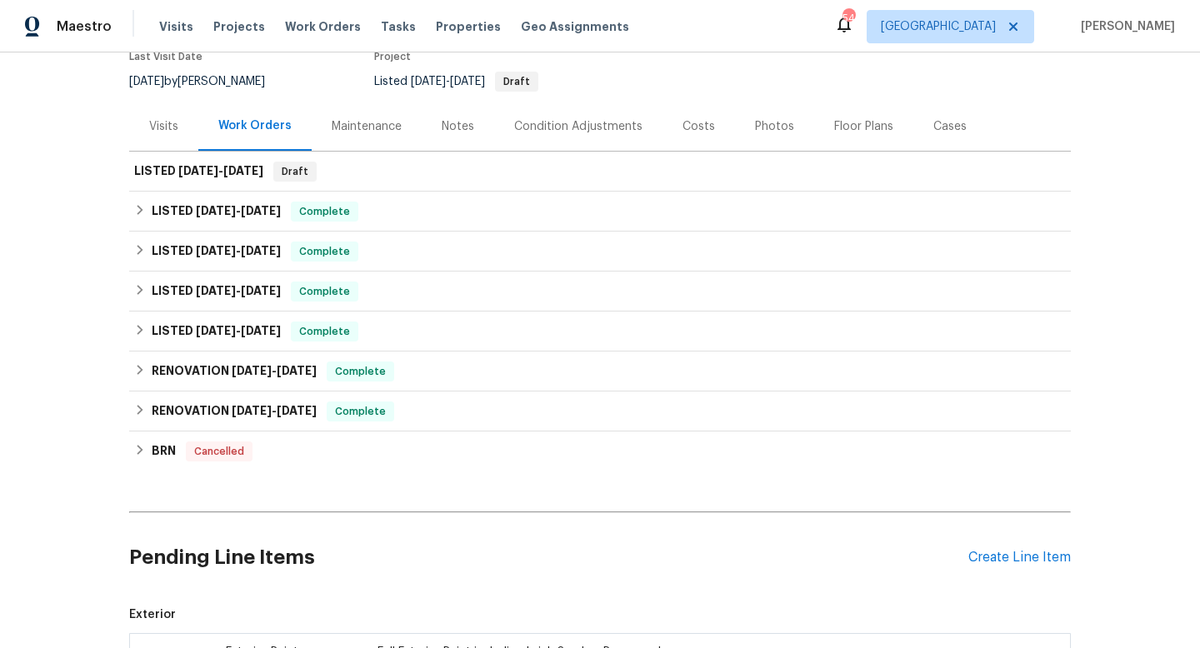
scroll to position [0, 0]
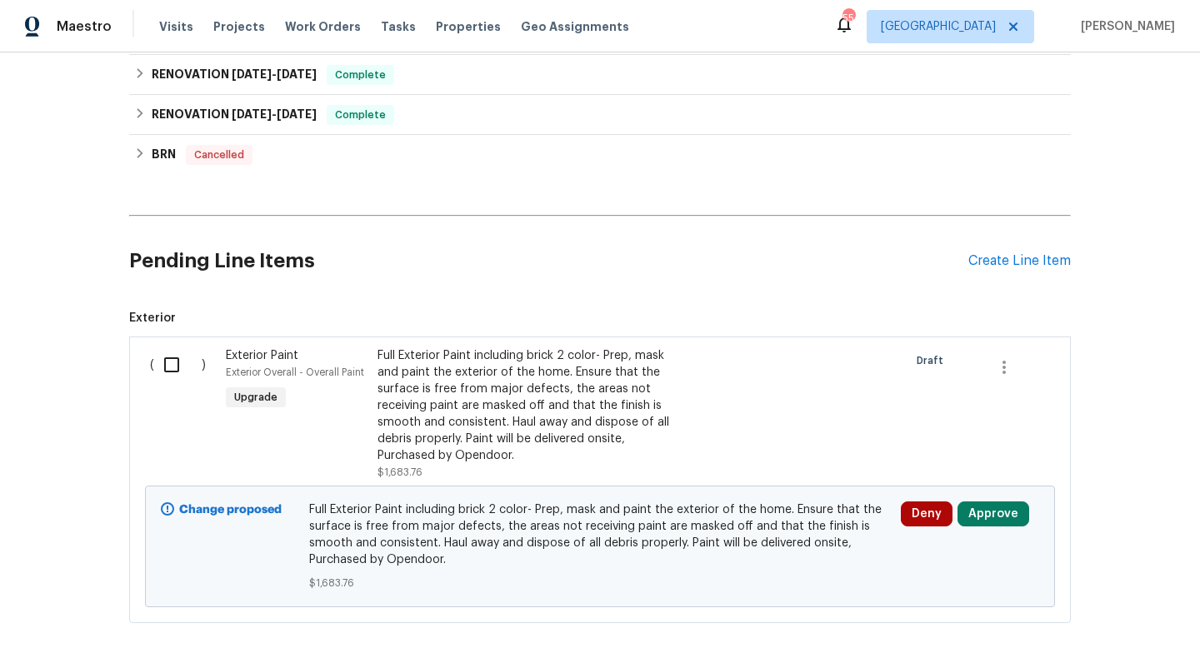
scroll to position [645, 0]
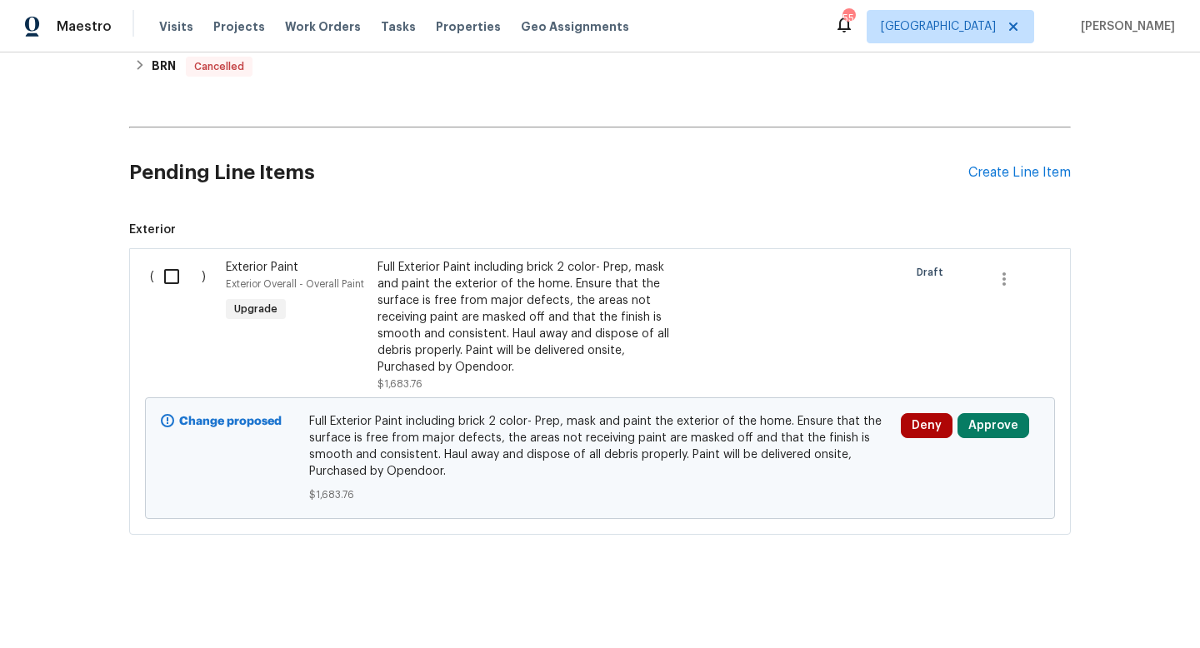
click at [178, 276] on input "checkbox" at bounding box center [178, 276] width 48 height 35
click at [1088, 607] on span "Create Work Order" at bounding box center [1104, 607] width 111 height 21
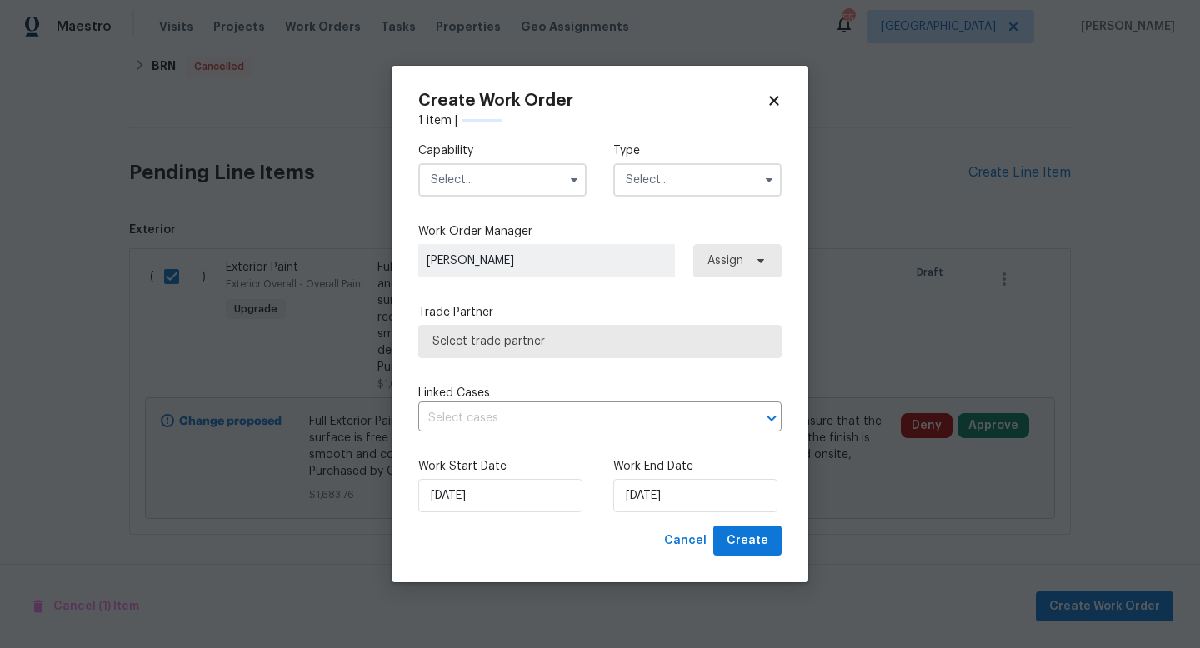
checkbox input "false"
click at [523, 186] on input "text" at bounding box center [502, 179] width 168 height 33
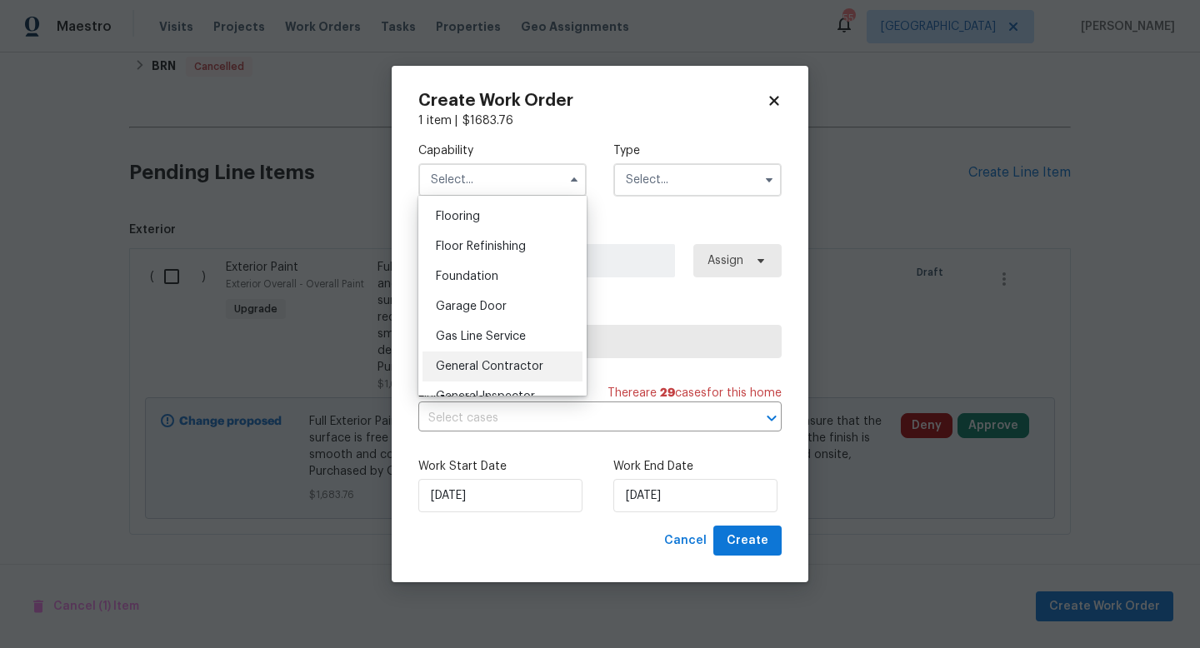
click at [500, 358] on div "General Contractor" at bounding box center [503, 367] width 160 height 30
type input "General Contractor"
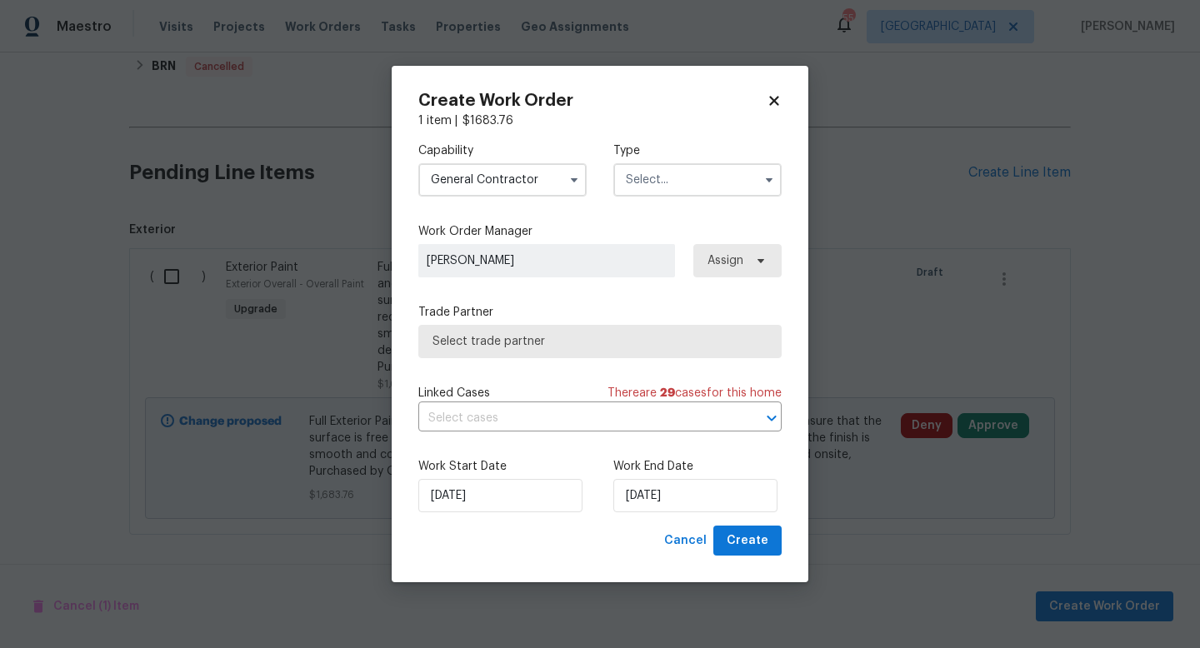
click at [685, 188] on input "text" at bounding box center [697, 179] width 168 height 33
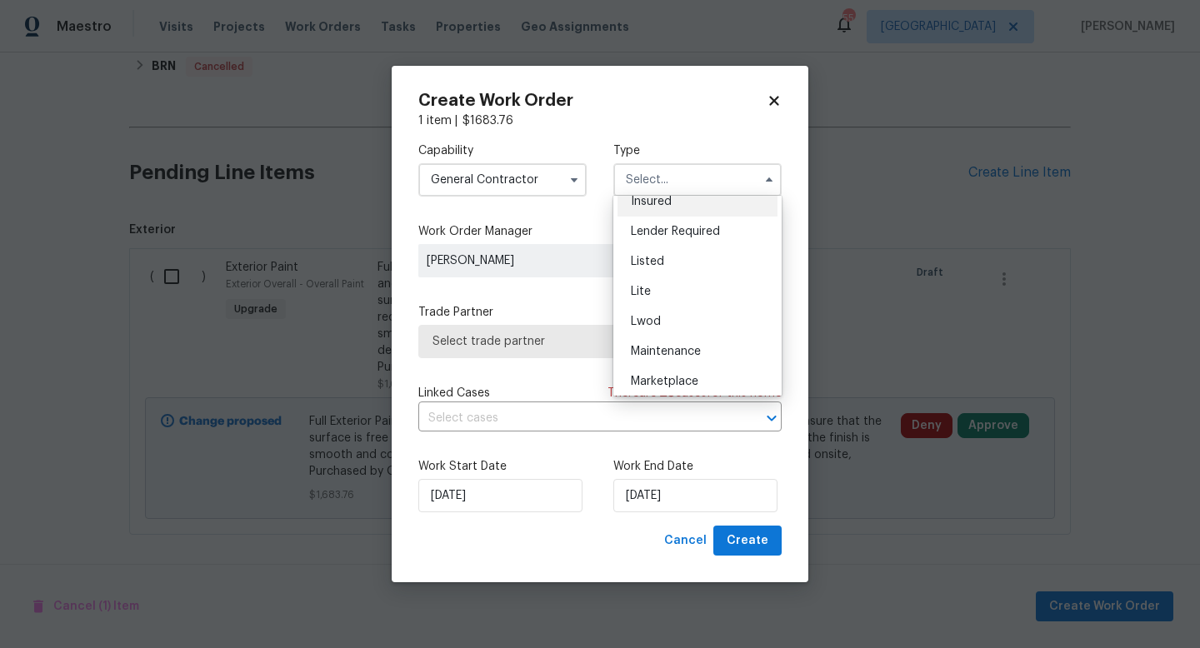
scroll to position [141, 0]
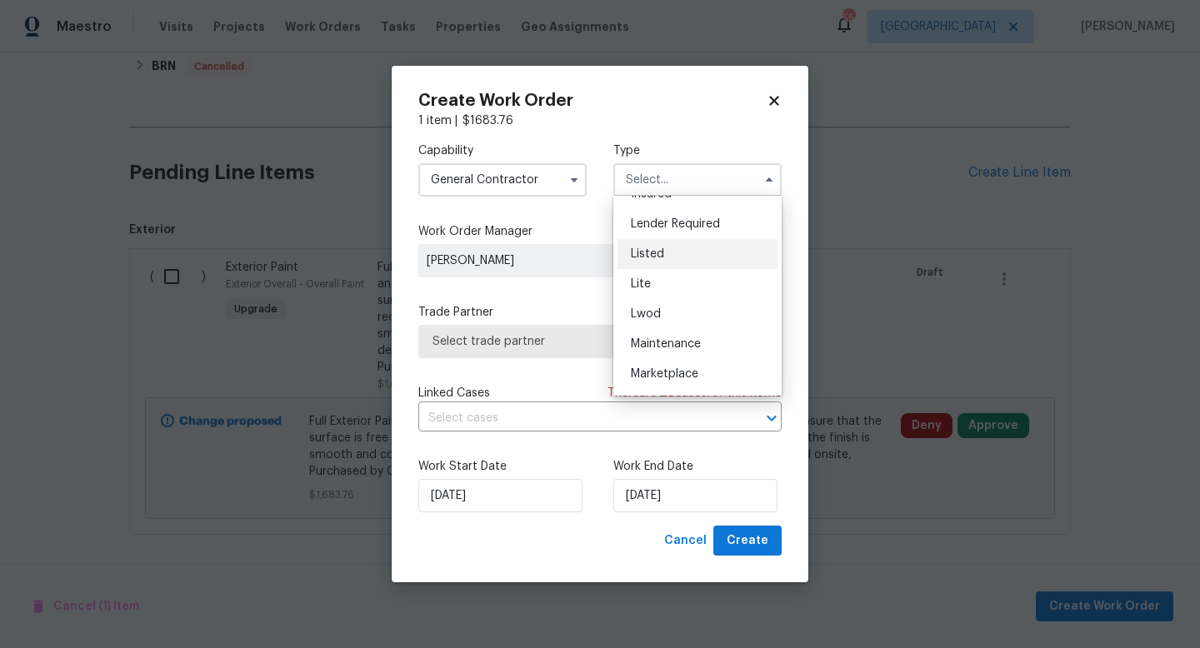
click at [683, 255] on div "Listed" at bounding box center [698, 254] width 160 height 30
type input "Listed"
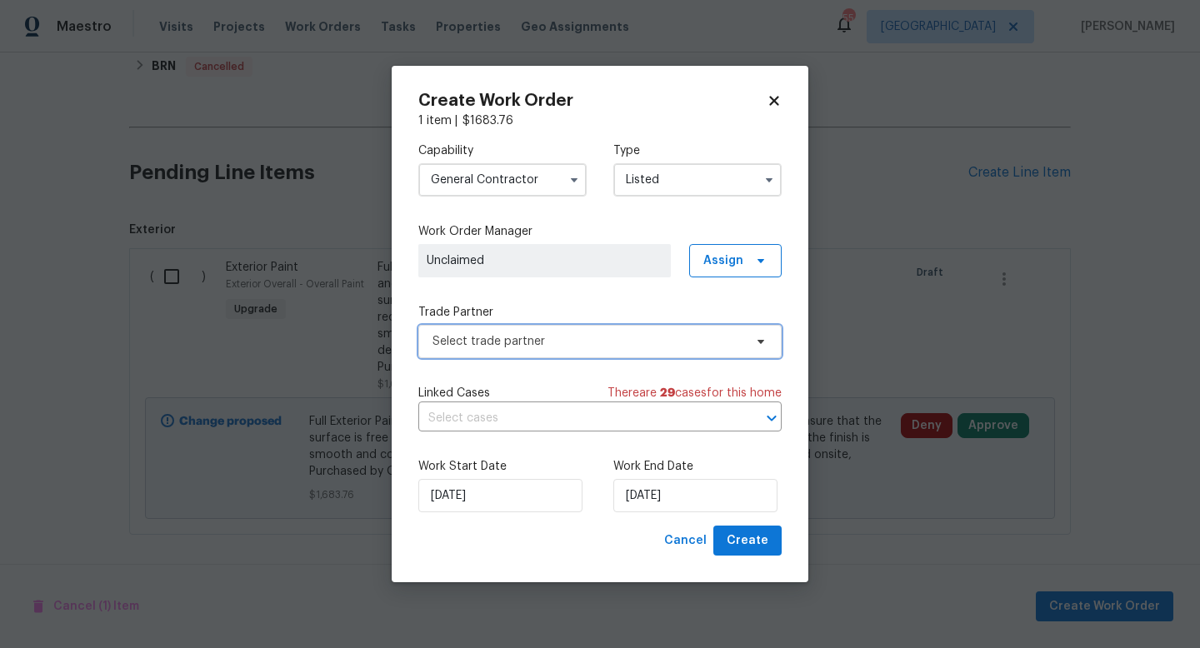
click at [533, 339] on span "Select trade partner" at bounding box center [588, 341] width 311 height 17
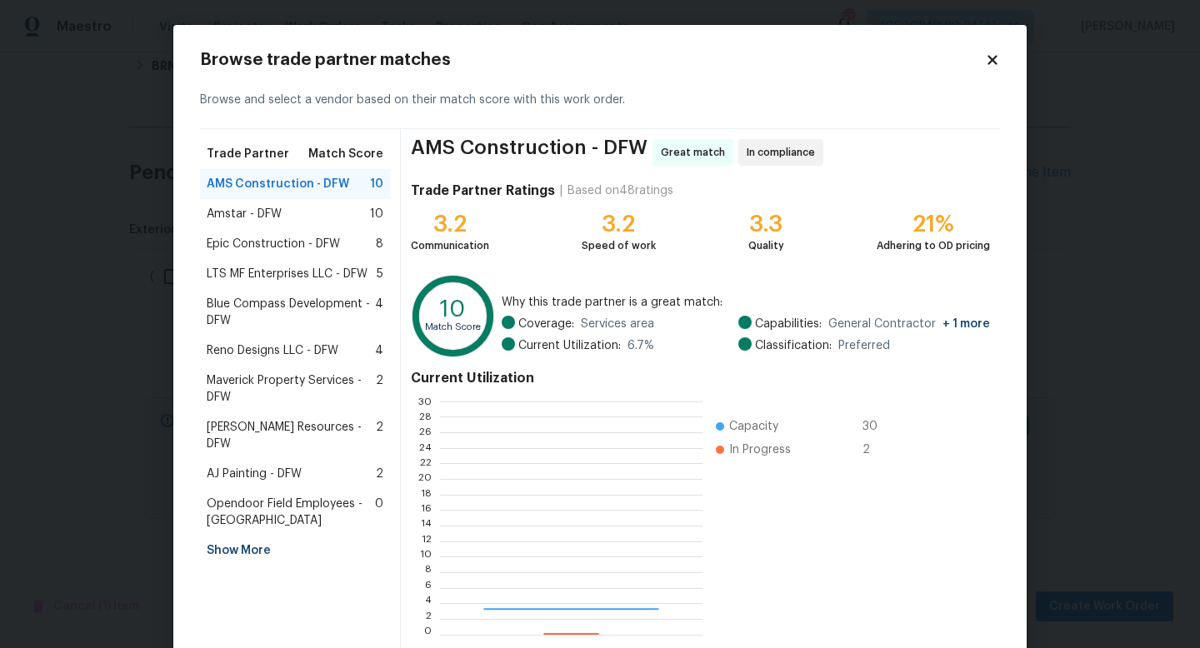
scroll to position [233, 262]
click at [251, 212] on span "Amstar - DFW" at bounding box center [244, 214] width 75 height 17
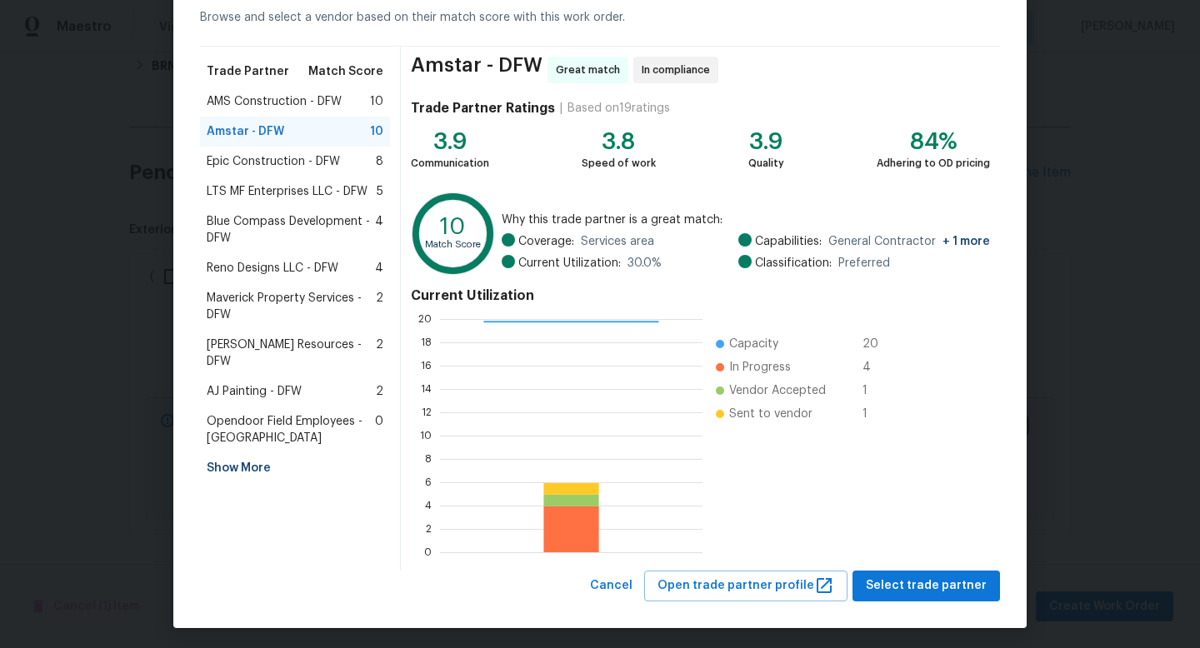
scroll to position [87, 0]
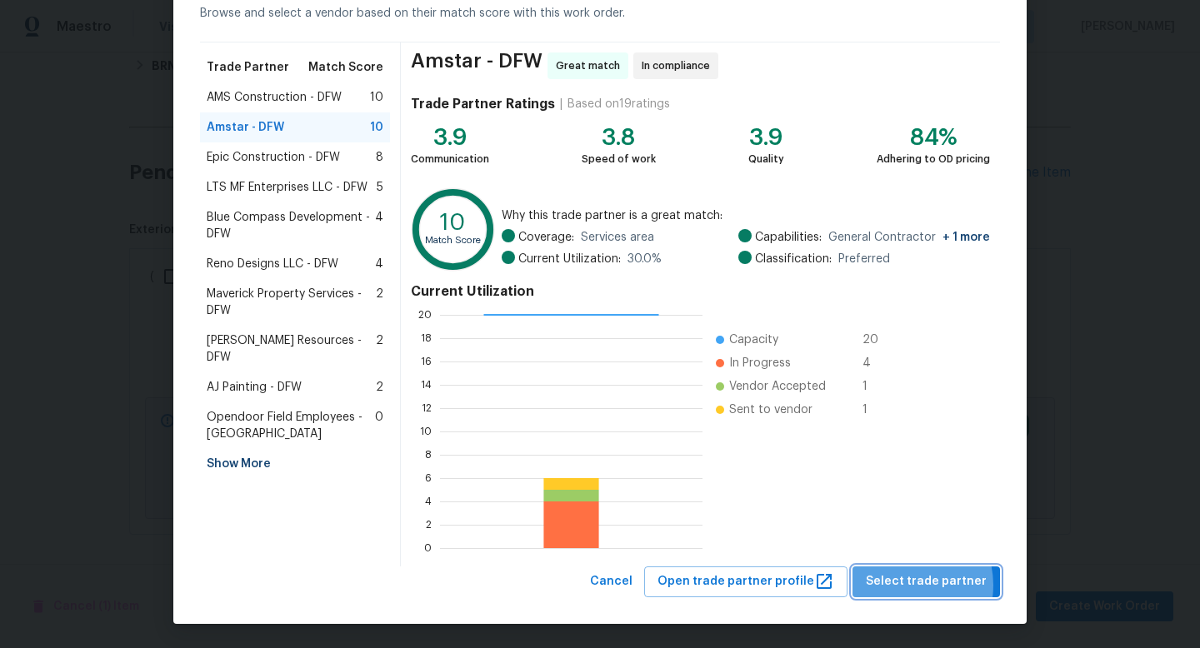
click at [913, 585] on span "Select trade partner" at bounding box center [926, 582] width 121 height 21
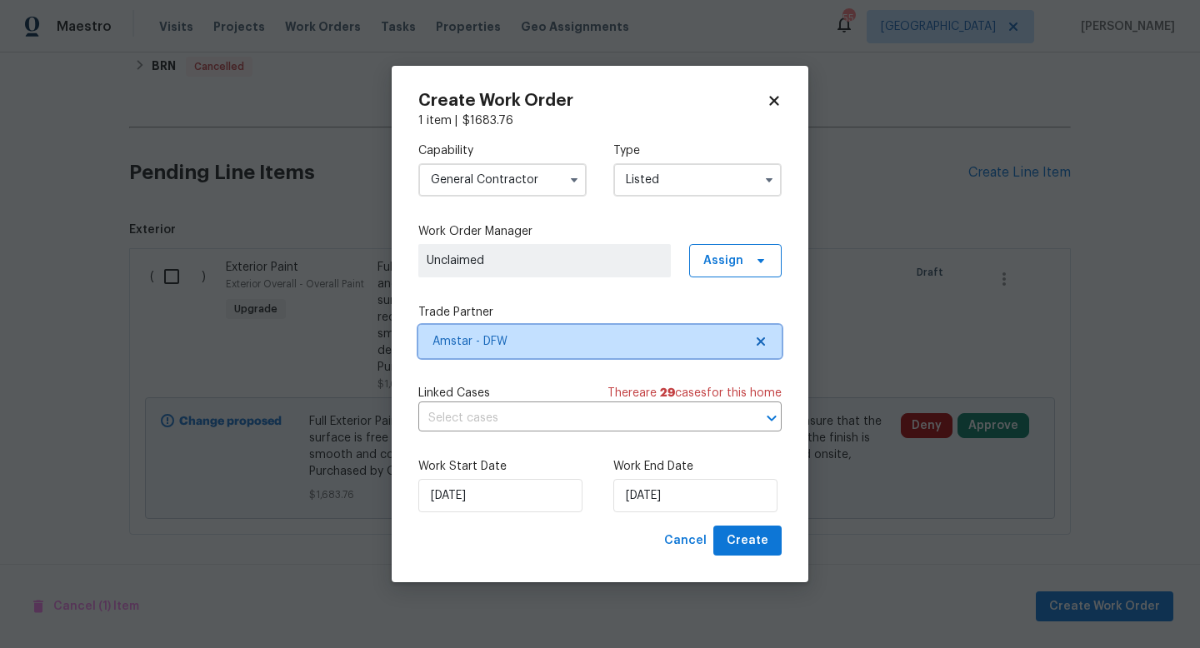
scroll to position [0, 0]
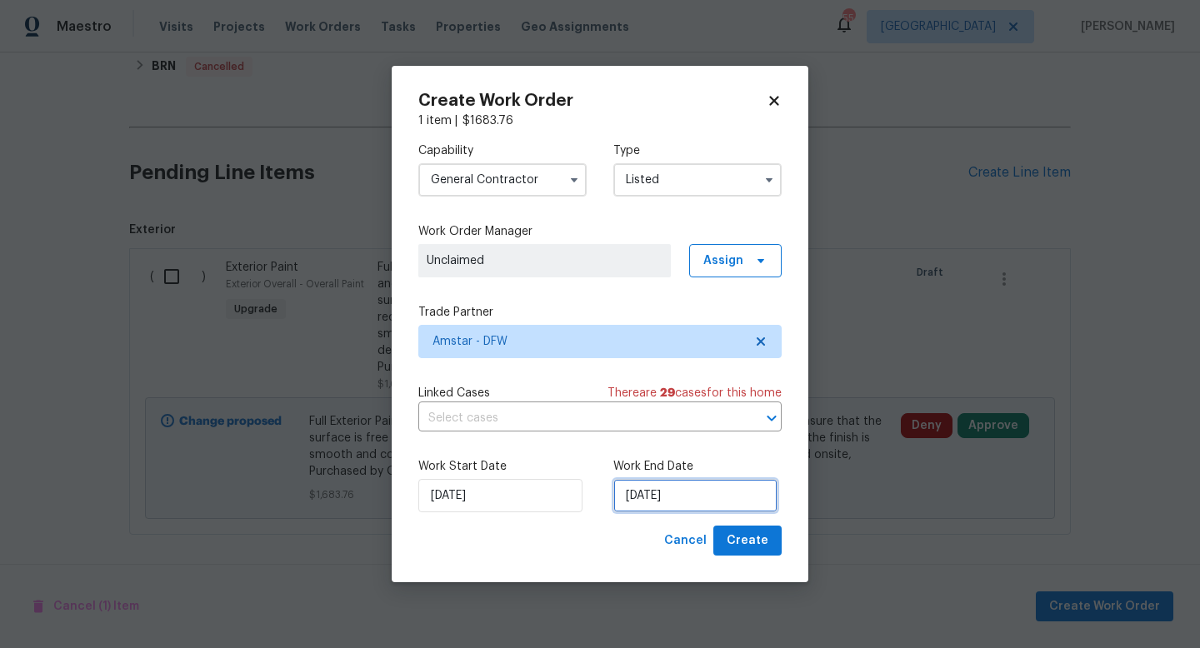
click at [654, 497] on input "9/5/2025" at bounding box center [695, 495] width 164 height 33
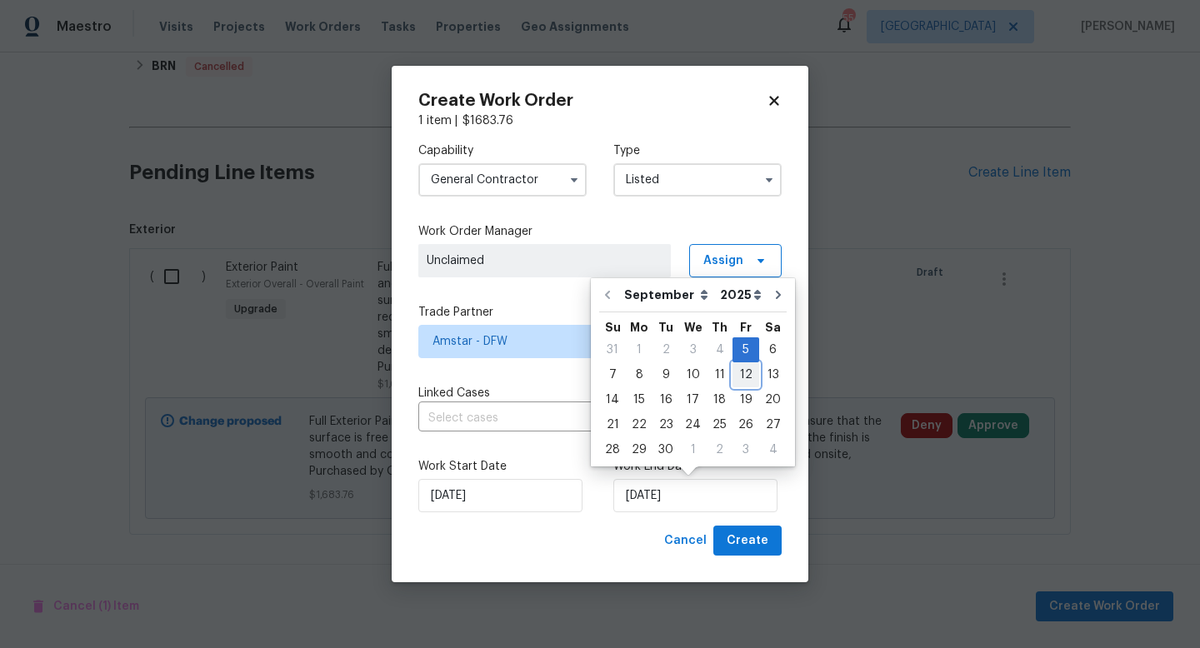
click at [734, 370] on div "12" at bounding box center [746, 374] width 27 height 23
type input "9/12/2025"
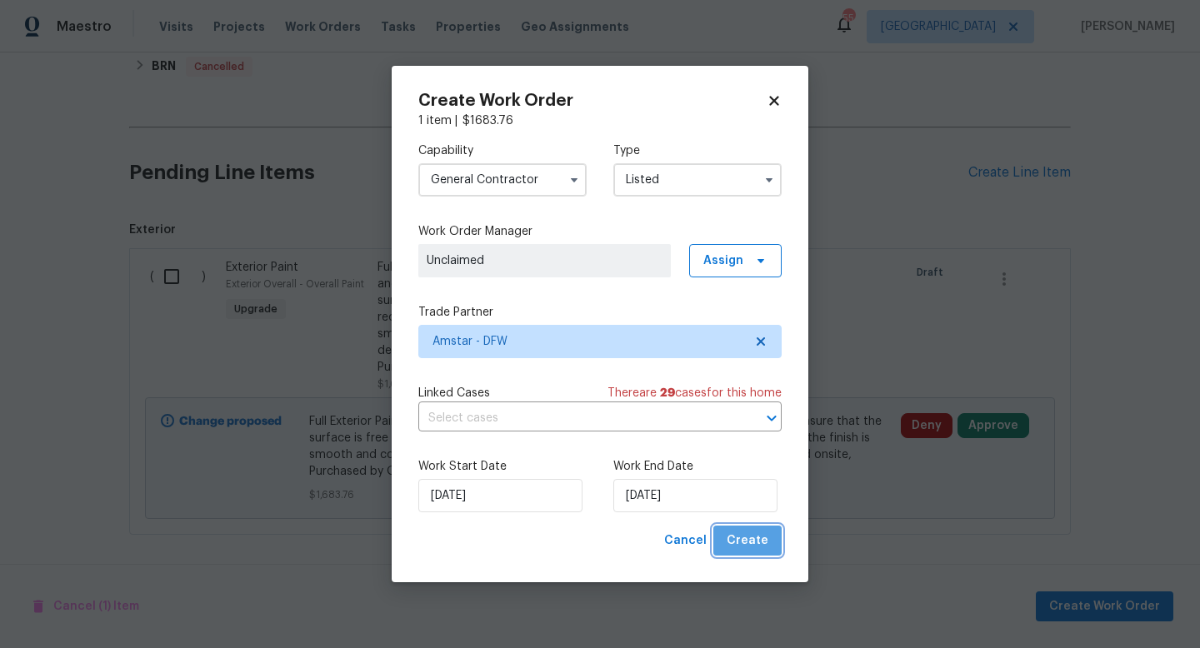
click at [753, 541] on span "Create" at bounding box center [748, 541] width 42 height 21
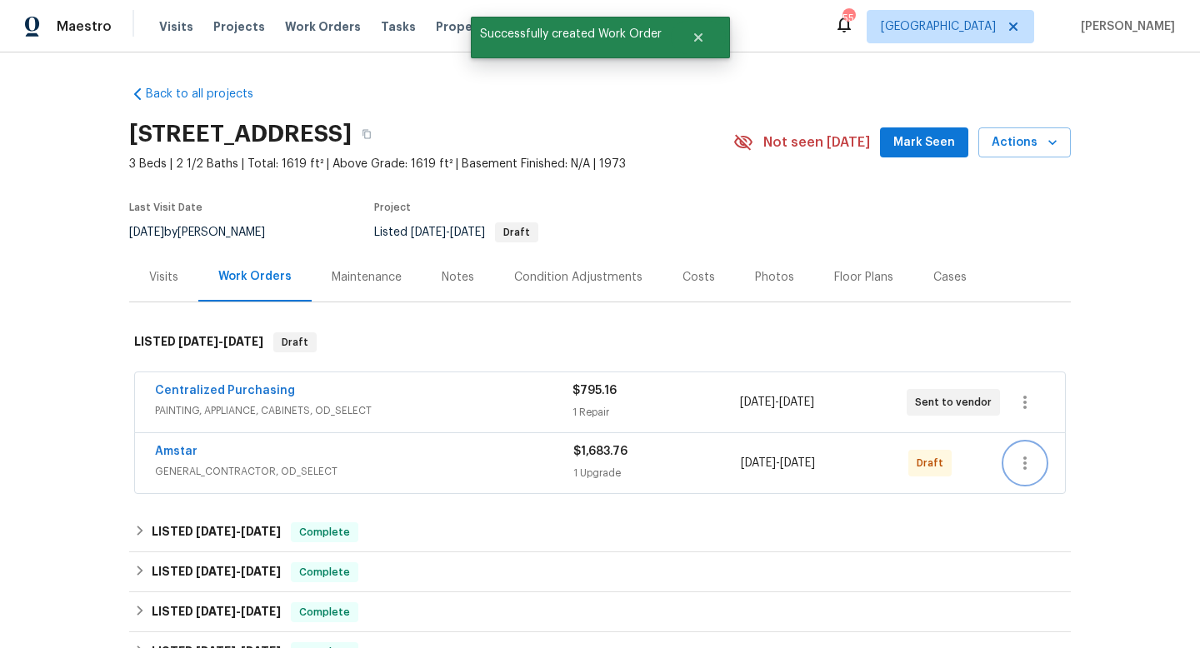
click at [1020, 457] on icon "button" at bounding box center [1025, 463] width 20 height 20
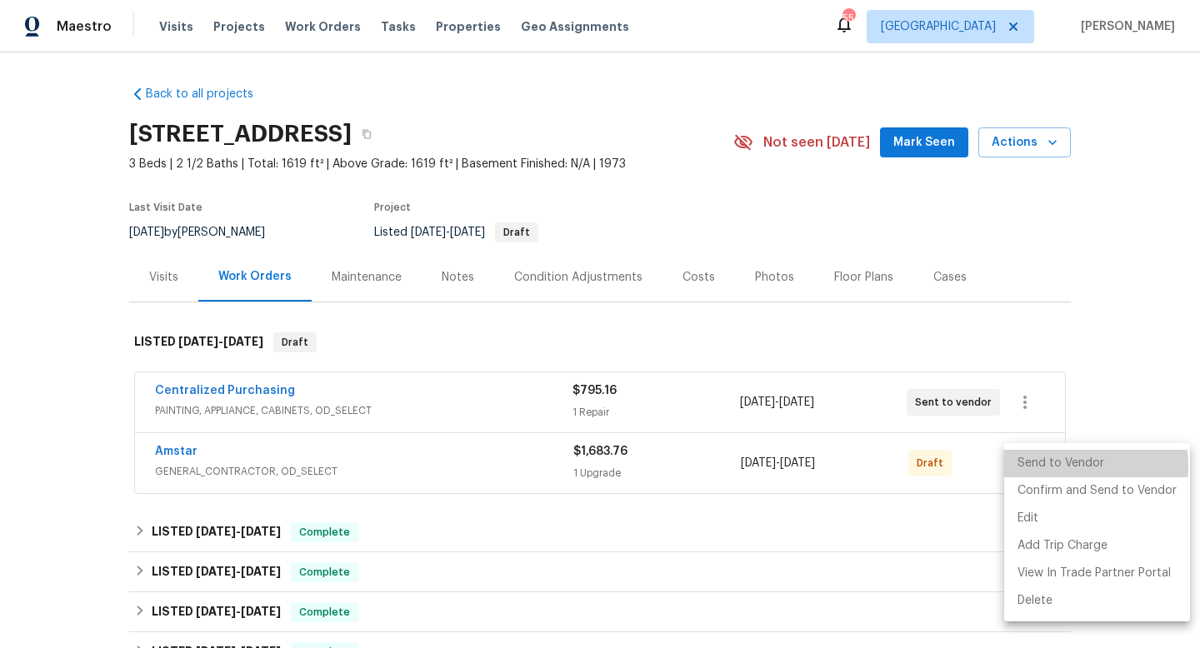
click at [1042, 467] on li "Send to Vendor" at bounding box center [1097, 464] width 186 height 28
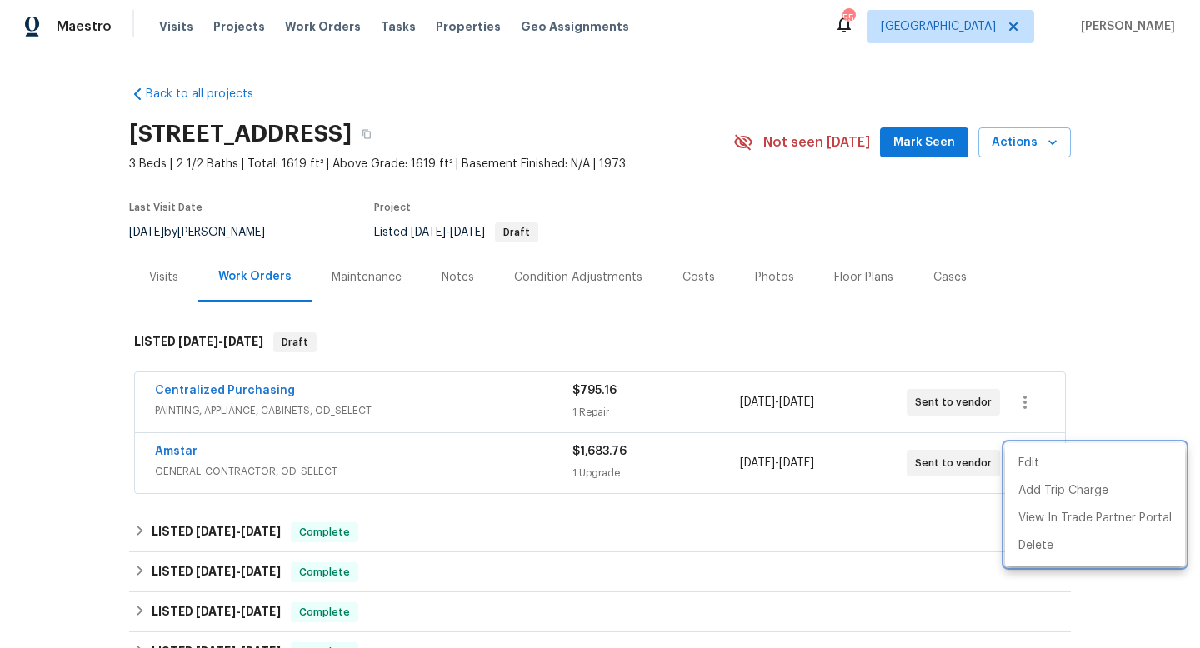
click at [556, 510] on div at bounding box center [600, 324] width 1200 height 648
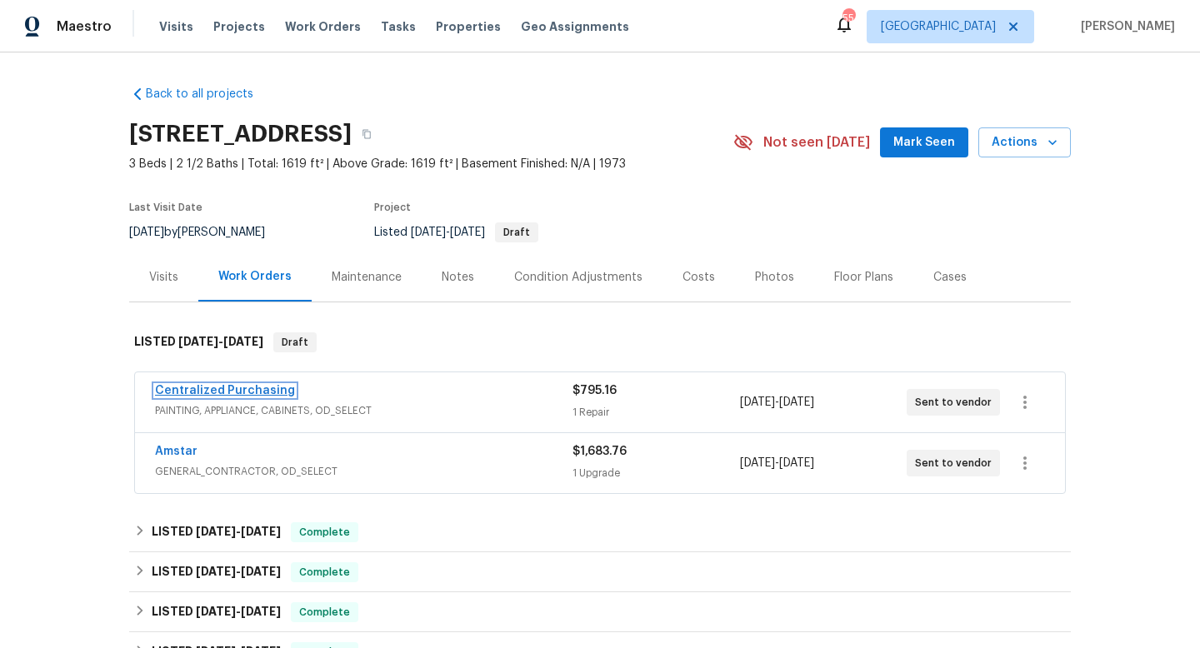
click at [262, 390] on link "Centralized Purchasing" at bounding box center [225, 391] width 140 height 12
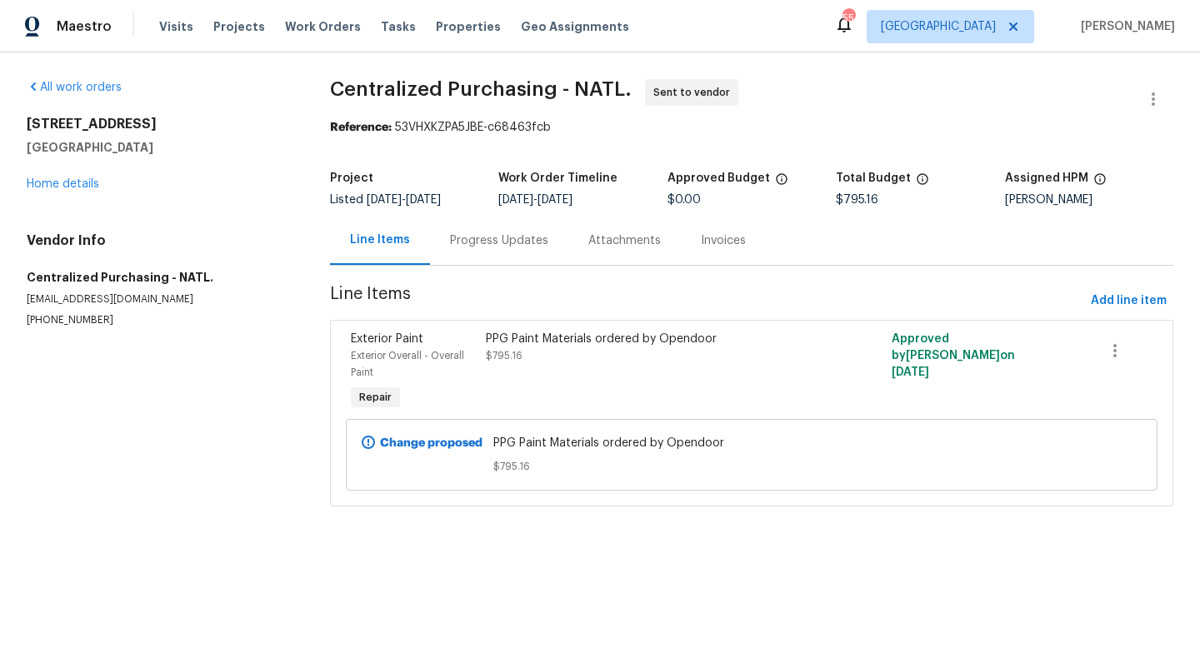
click at [605, 355] on div "PPG Paint Materials ordered by Opendoor $795.16" at bounding box center [650, 347] width 328 height 33
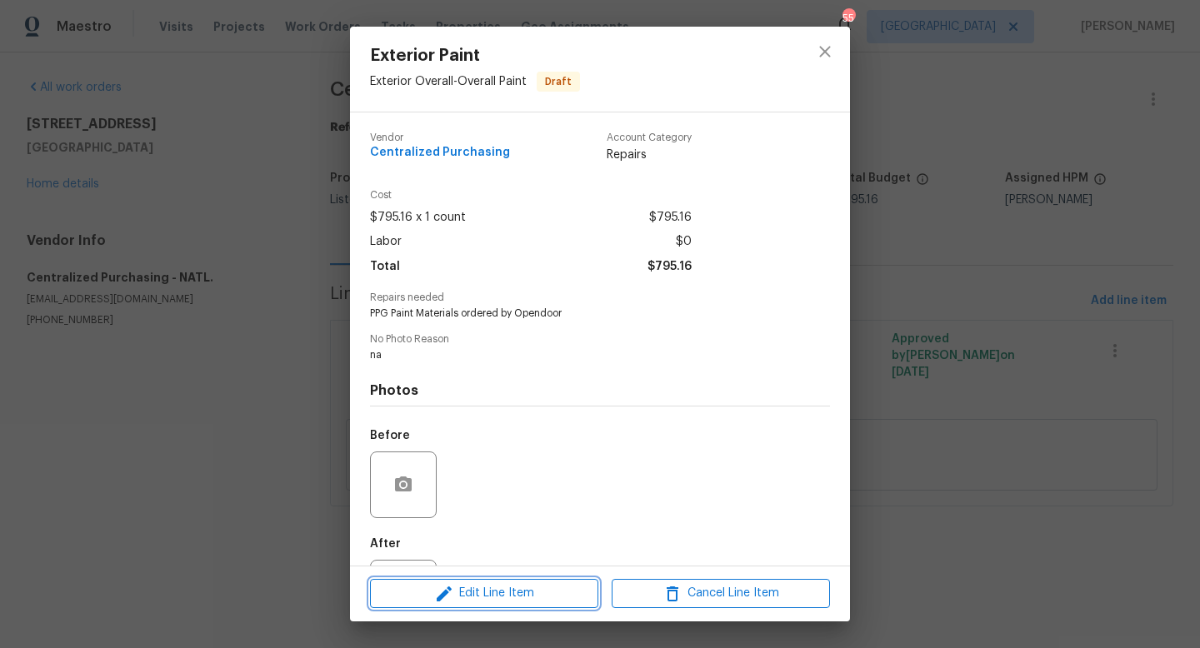
click at [524, 596] on span "Edit Line Item" at bounding box center [484, 593] width 218 height 21
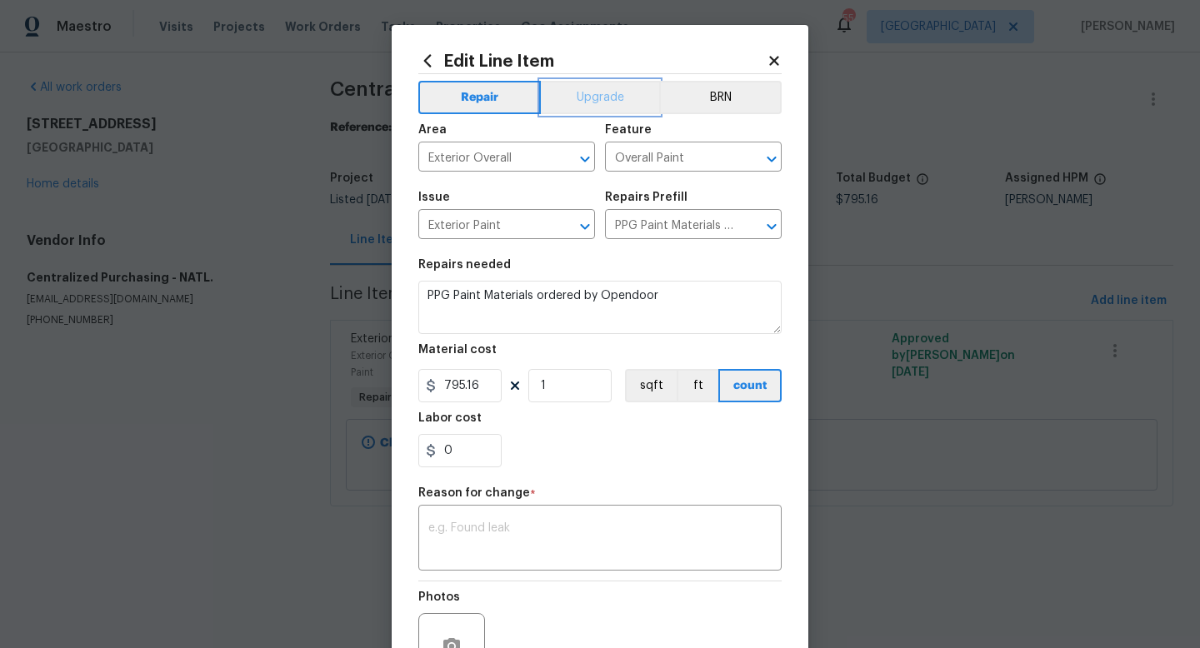
click at [605, 88] on button "Upgrade" at bounding box center [600, 97] width 119 height 33
click at [494, 540] on textarea at bounding box center [599, 540] width 343 height 35
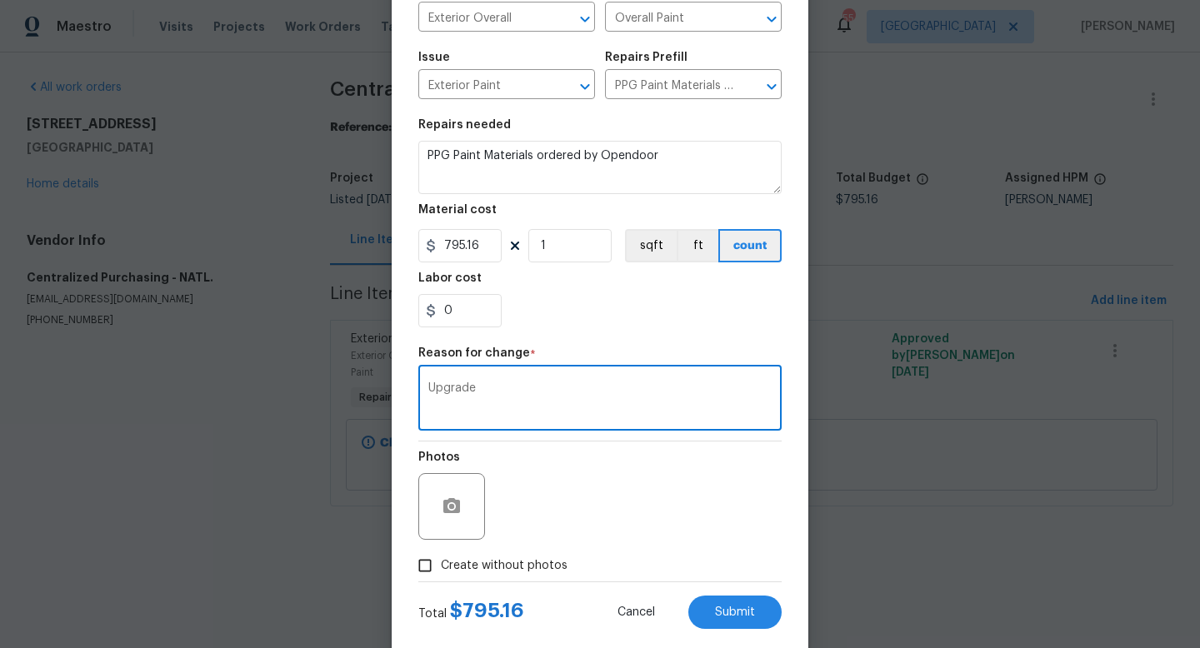
scroll to position [173, 0]
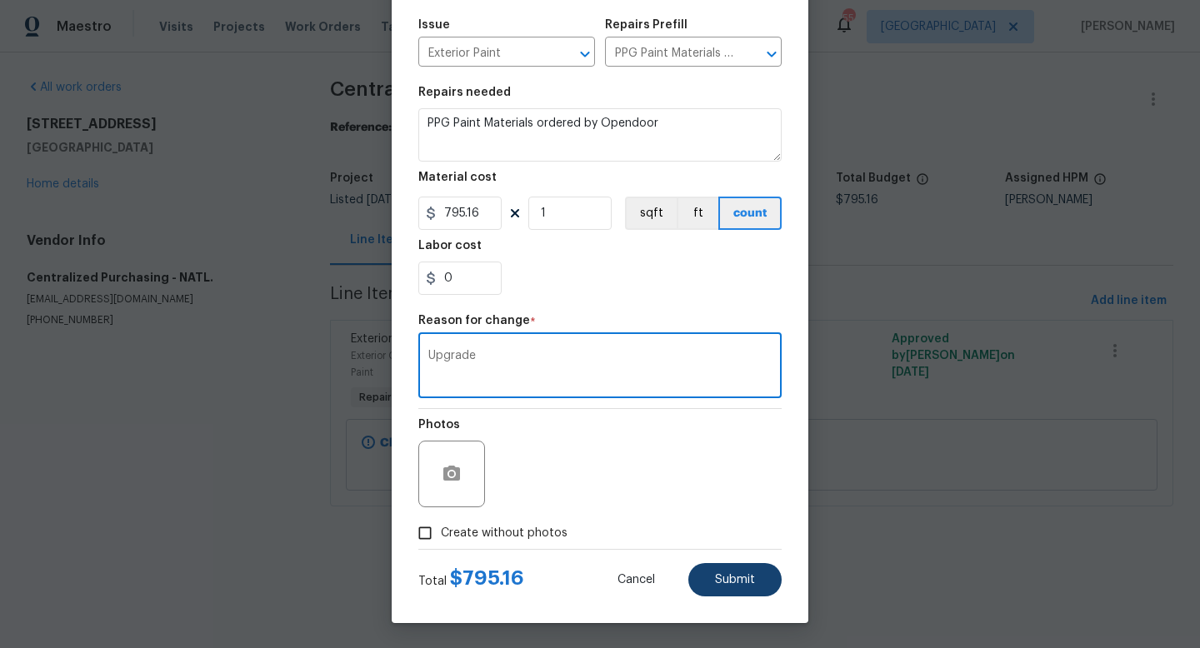
type textarea "Upgrade"
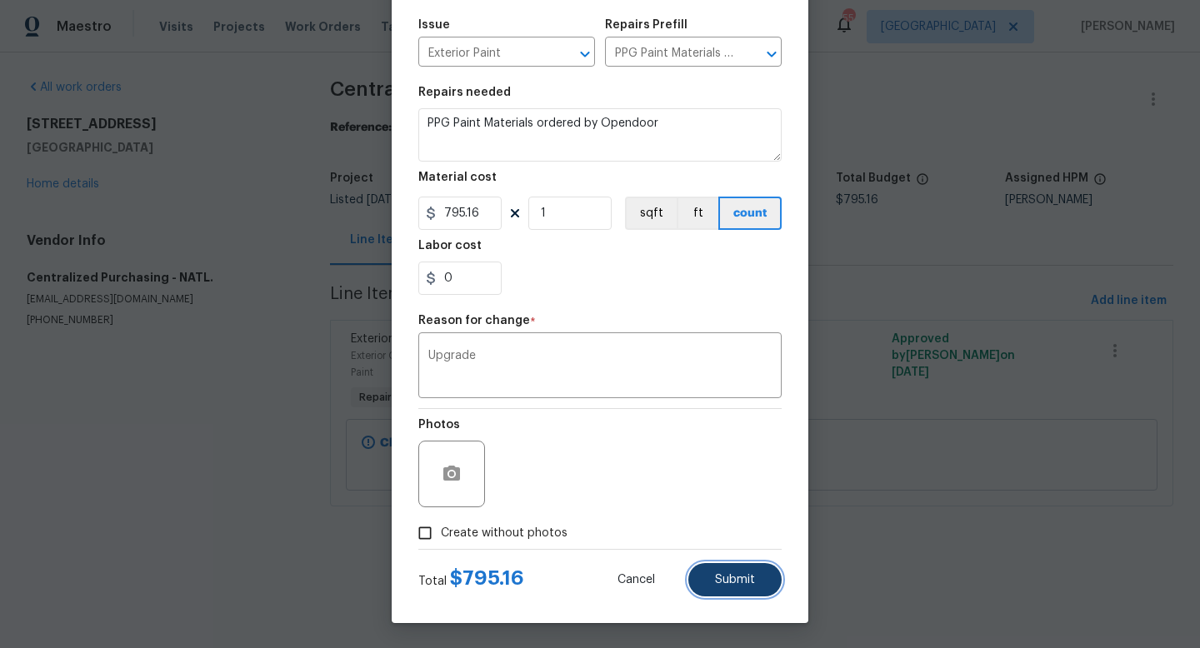
click at [720, 578] on span "Submit" at bounding box center [735, 580] width 40 height 13
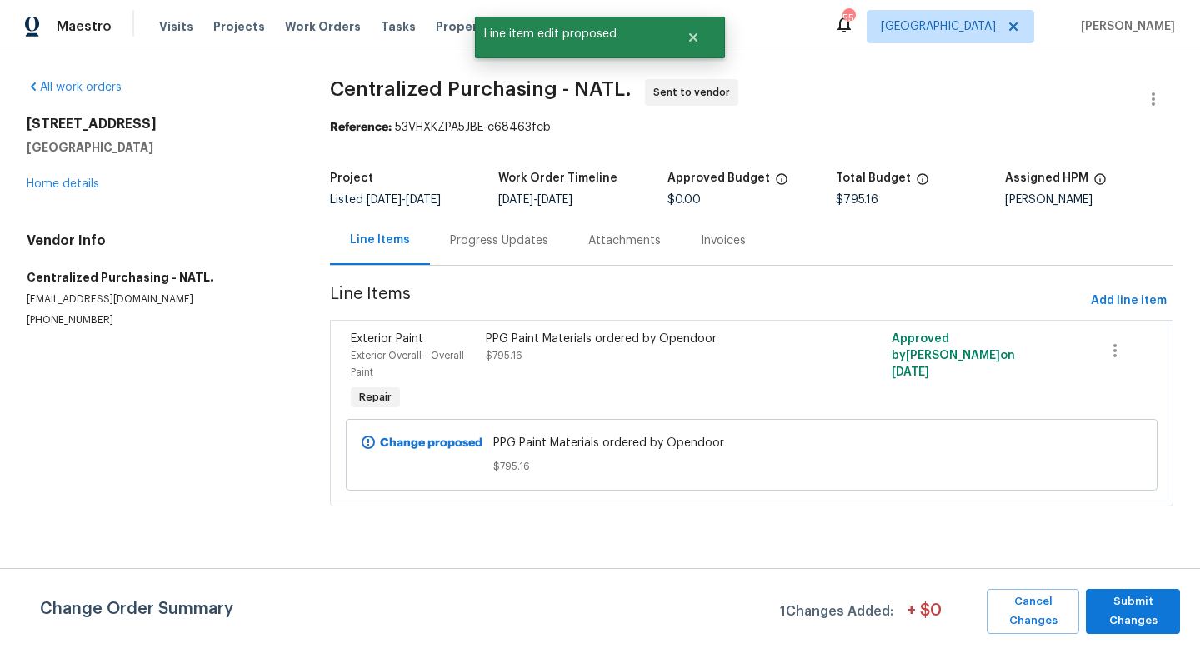
scroll to position [0, 0]
click at [1138, 613] on span "Submit Changes" at bounding box center [1133, 612] width 78 height 38
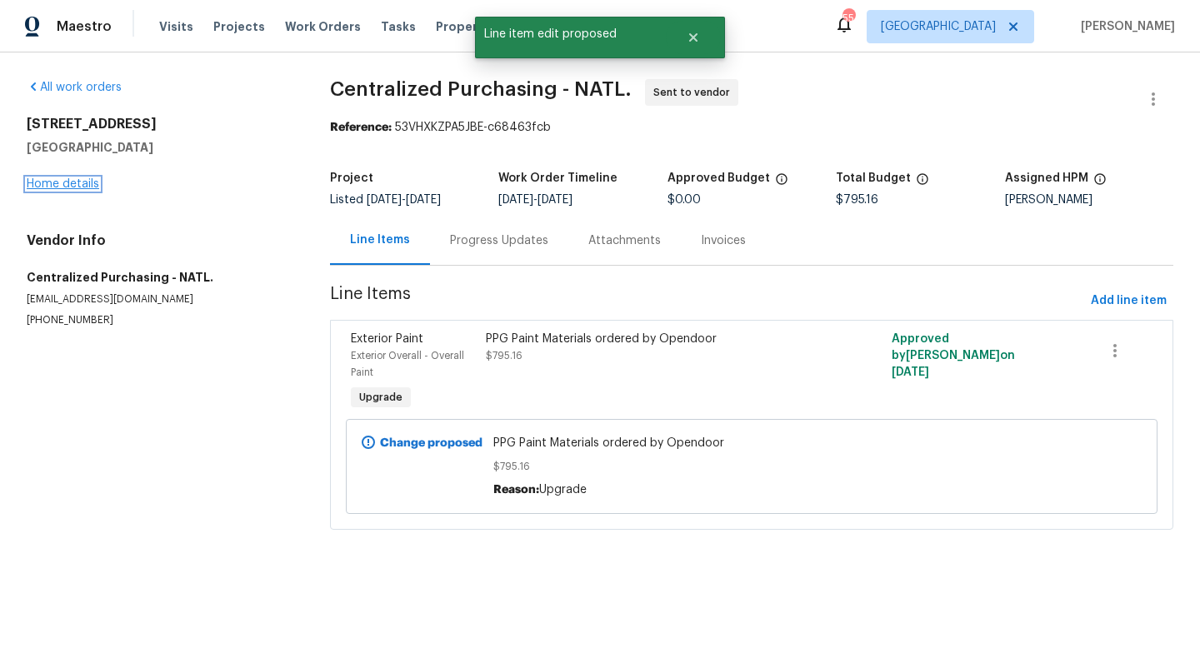
click at [69, 184] on link "Home details" at bounding box center [63, 184] width 73 height 12
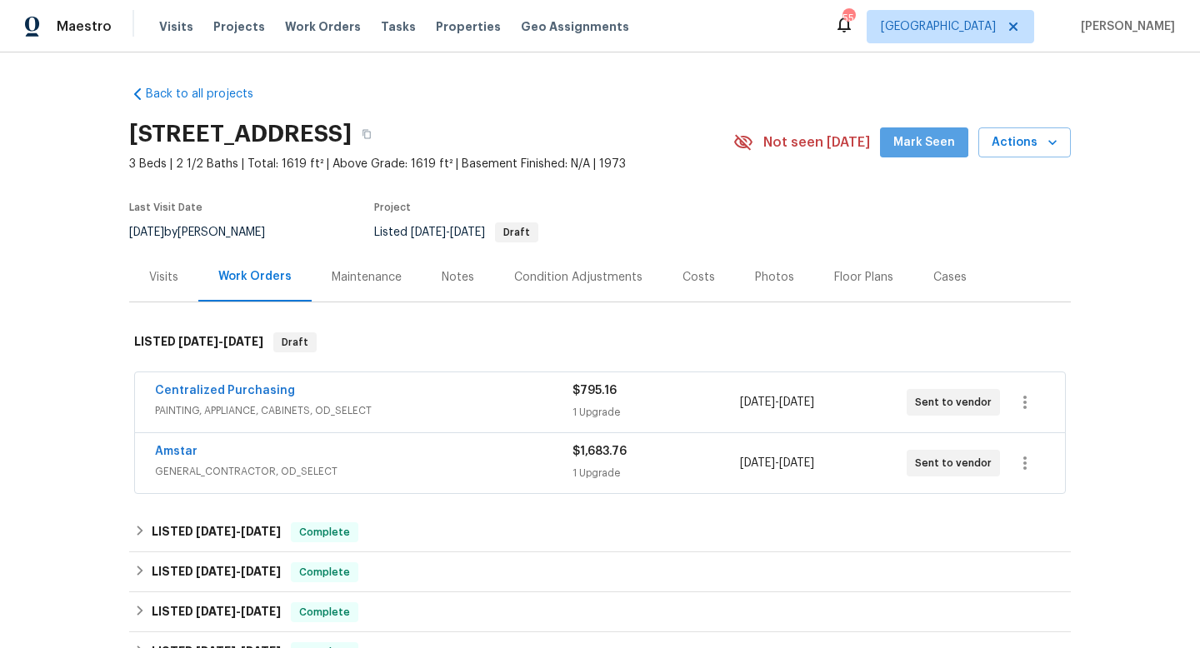
click at [929, 133] on span "Mark Seen" at bounding box center [924, 143] width 62 height 21
click at [1029, 458] on icon "button" at bounding box center [1025, 463] width 20 height 20
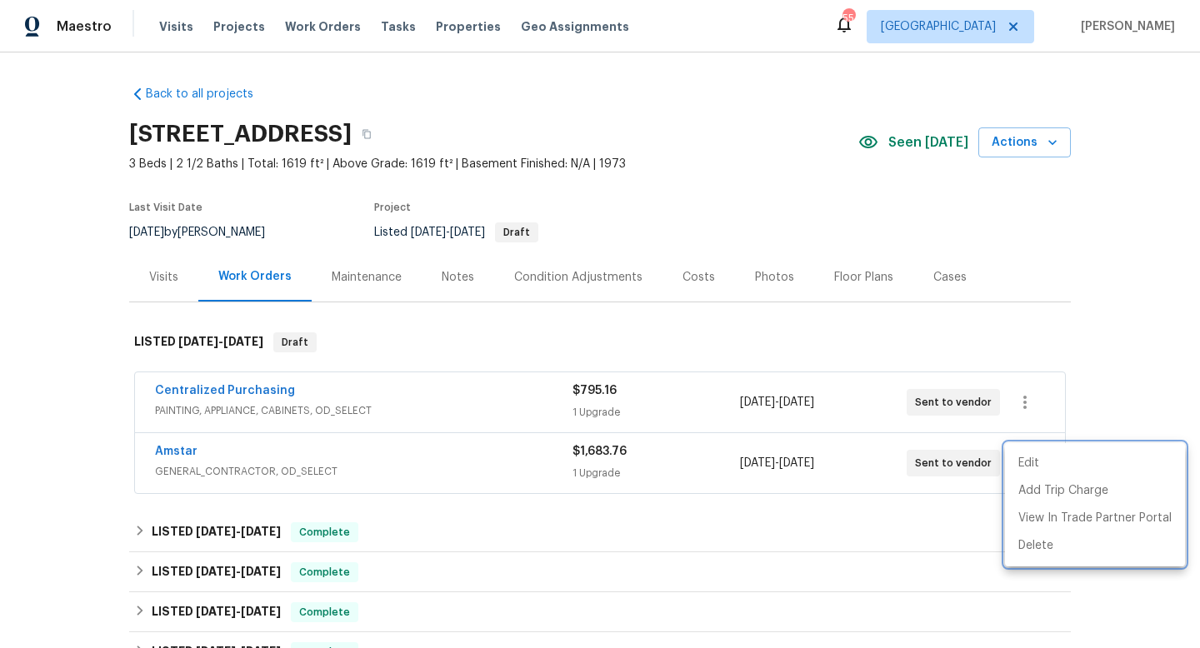
click at [868, 562] on div at bounding box center [600, 324] width 1200 height 648
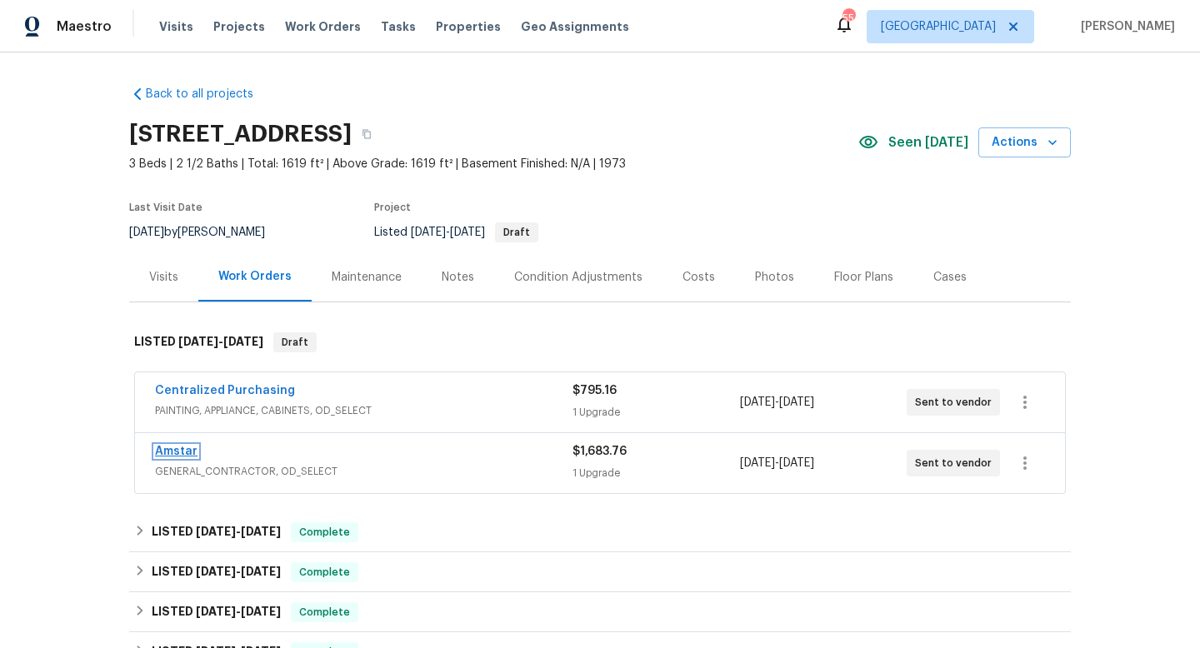
click at [173, 447] on link "Amstar" at bounding box center [176, 452] width 43 height 12
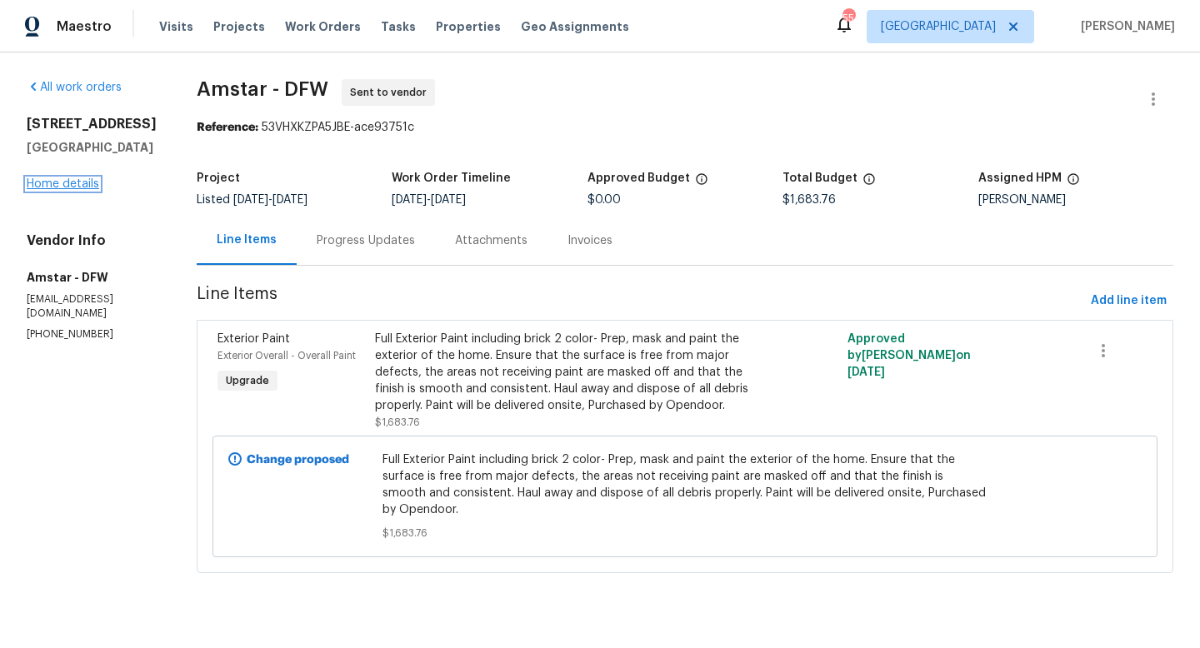
click at [62, 183] on link "Home details" at bounding box center [63, 184] width 73 height 12
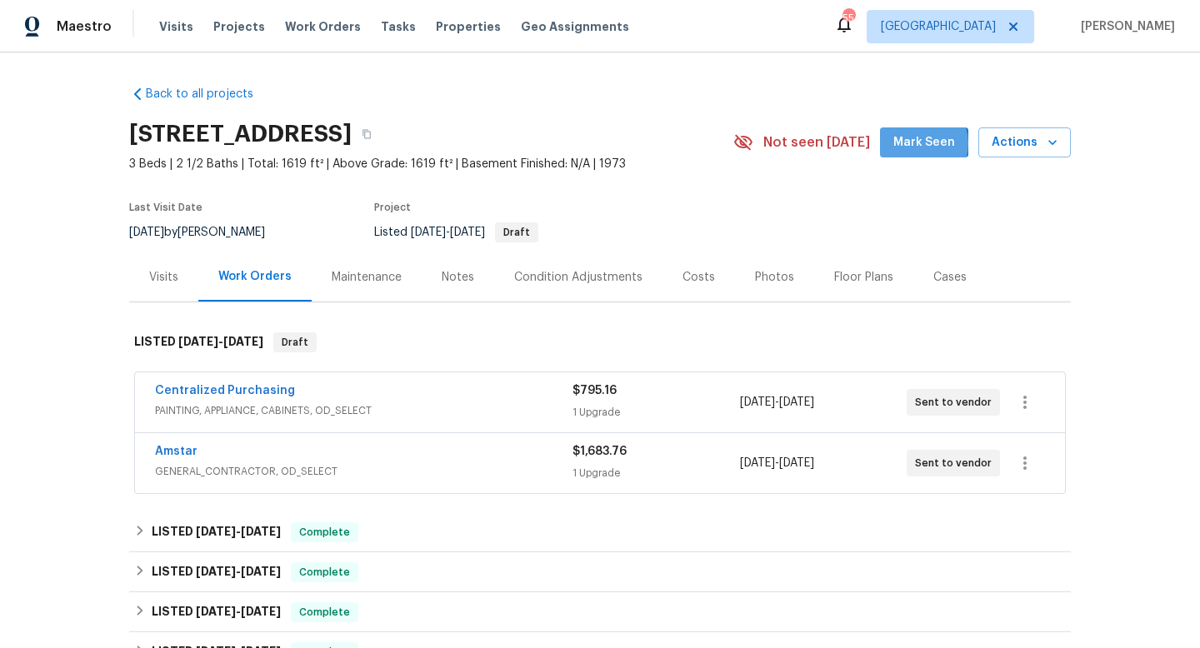
click at [922, 143] on span "Mark Seen" at bounding box center [924, 143] width 62 height 21
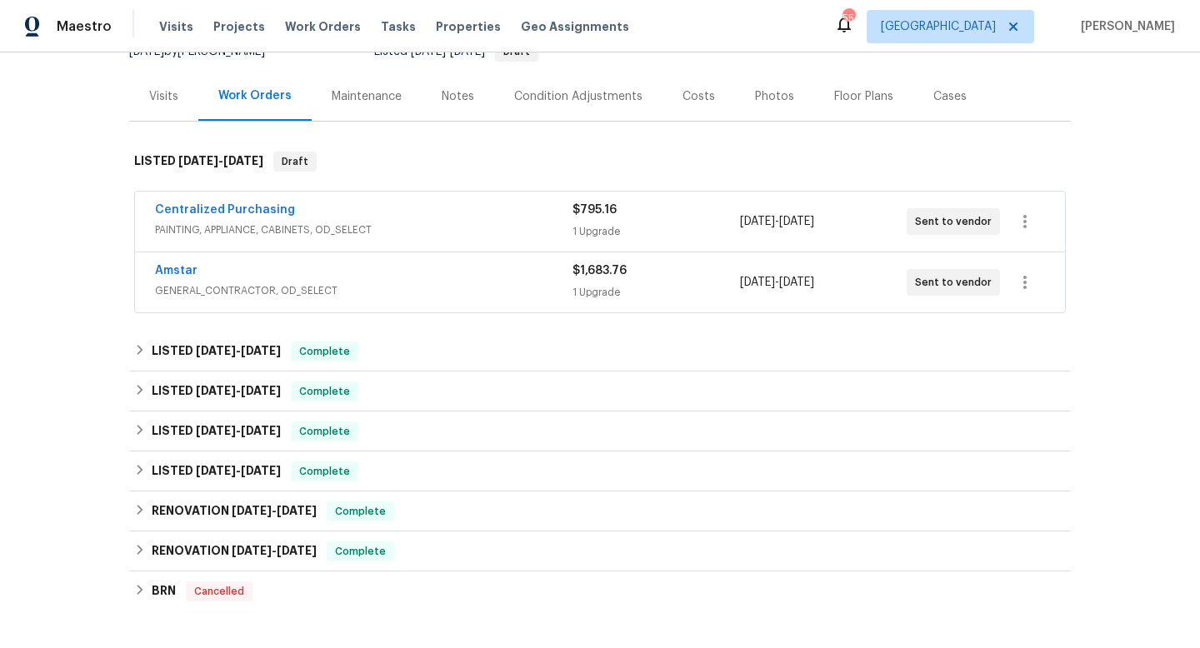
scroll to position [139, 0]
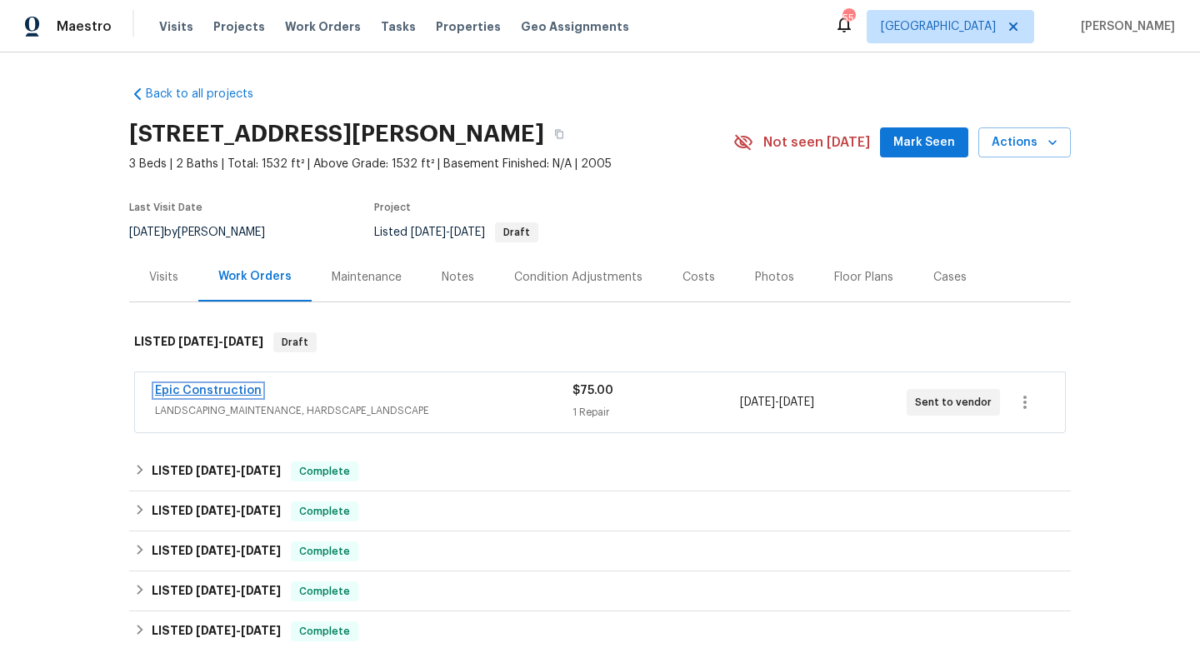
click at [218, 394] on link "Epic Construction" at bounding box center [208, 391] width 107 height 12
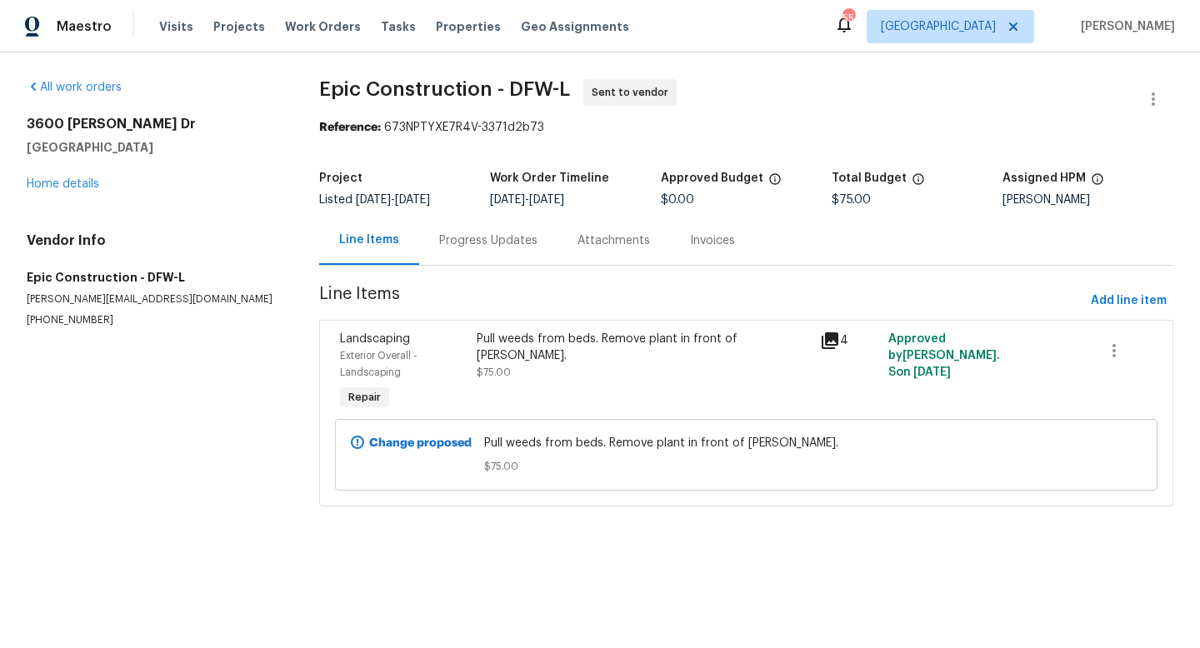
click at [829, 336] on icon at bounding box center [830, 341] width 17 height 17
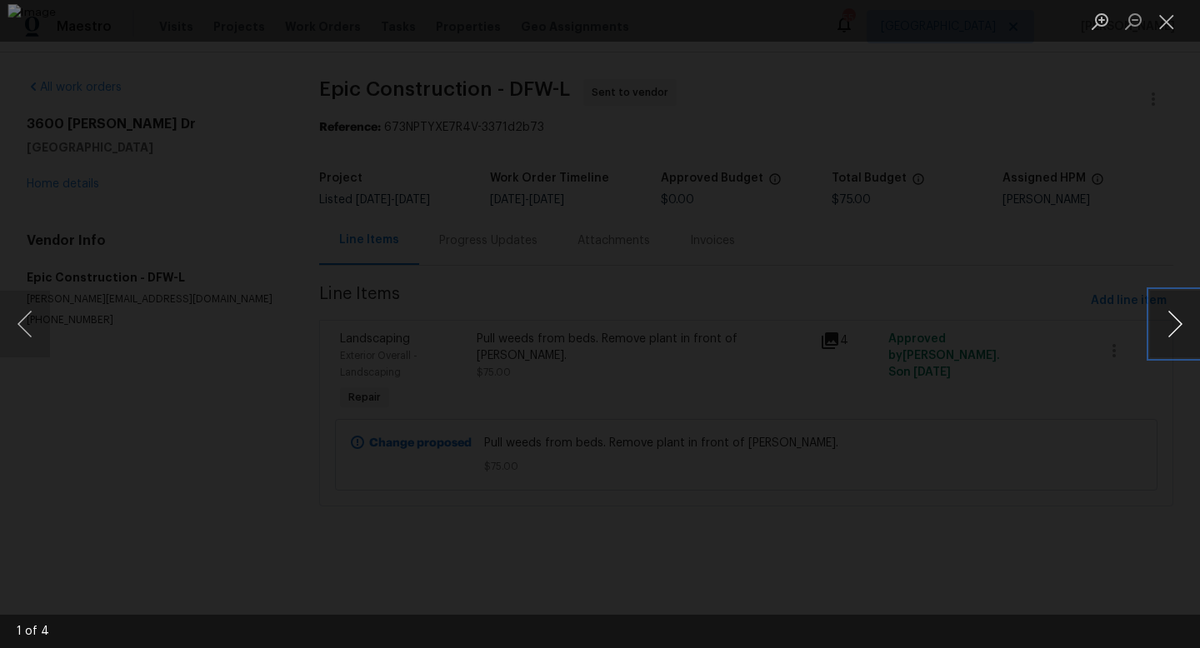
click at [1161, 327] on button "Next image" at bounding box center [1175, 324] width 50 height 67
click at [1165, 22] on button "Close lightbox" at bounding box center [1166, 21] width 33 height 29
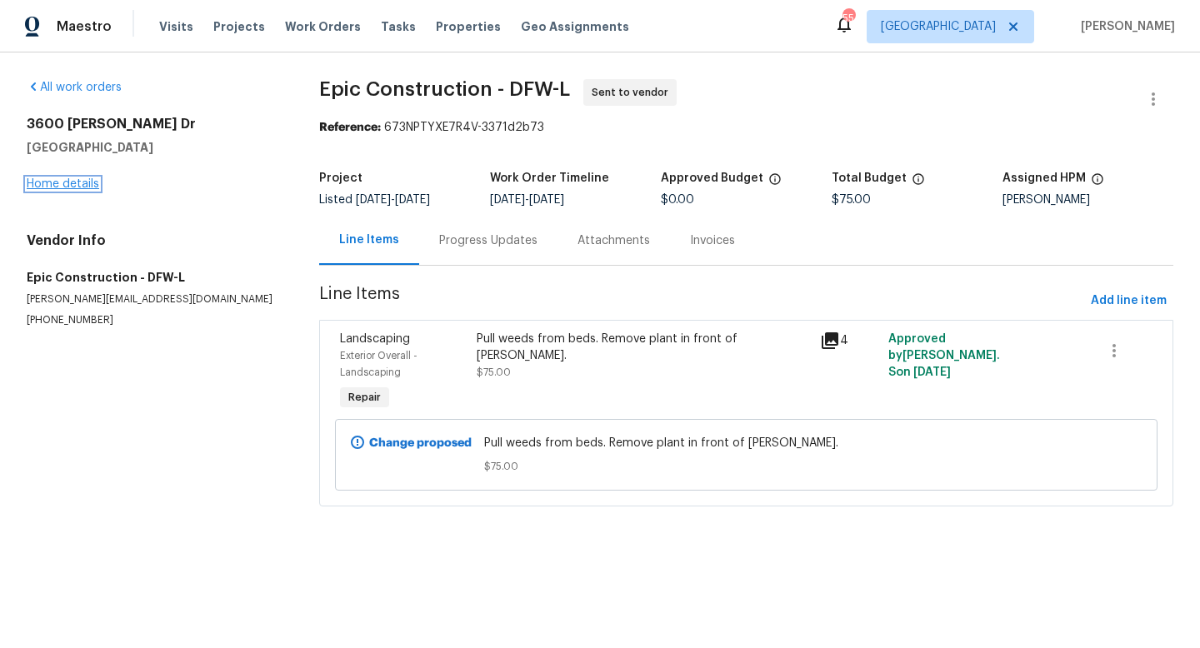
click at [62, 185] on link "Home details" at bounding box center [63, 184] width 73 height 12
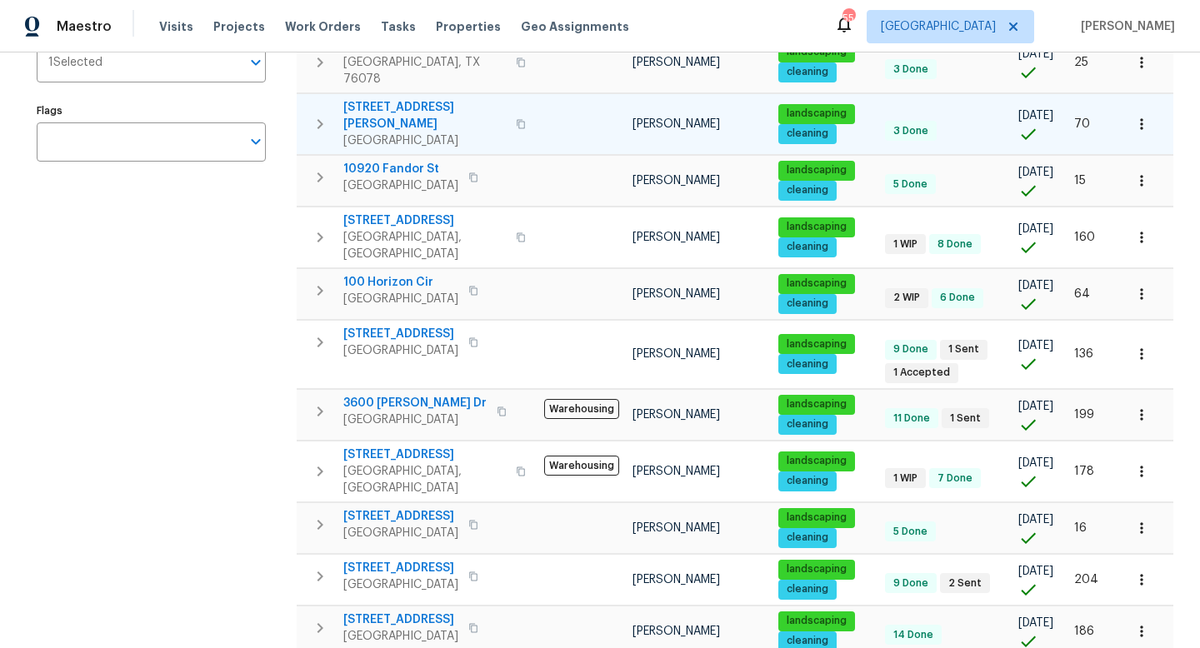
scroll to position [576, 0]
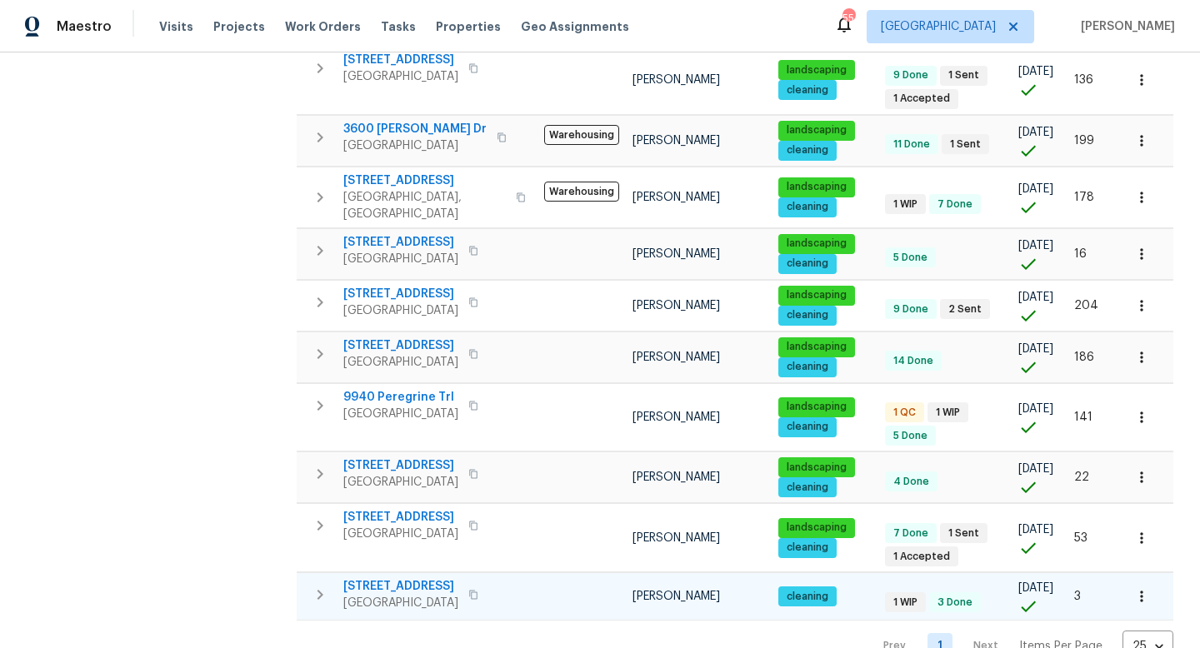
click at [394, 578] on span "7417 Cowhand Ct" at bounding box center [400, 586] width 115 height 17
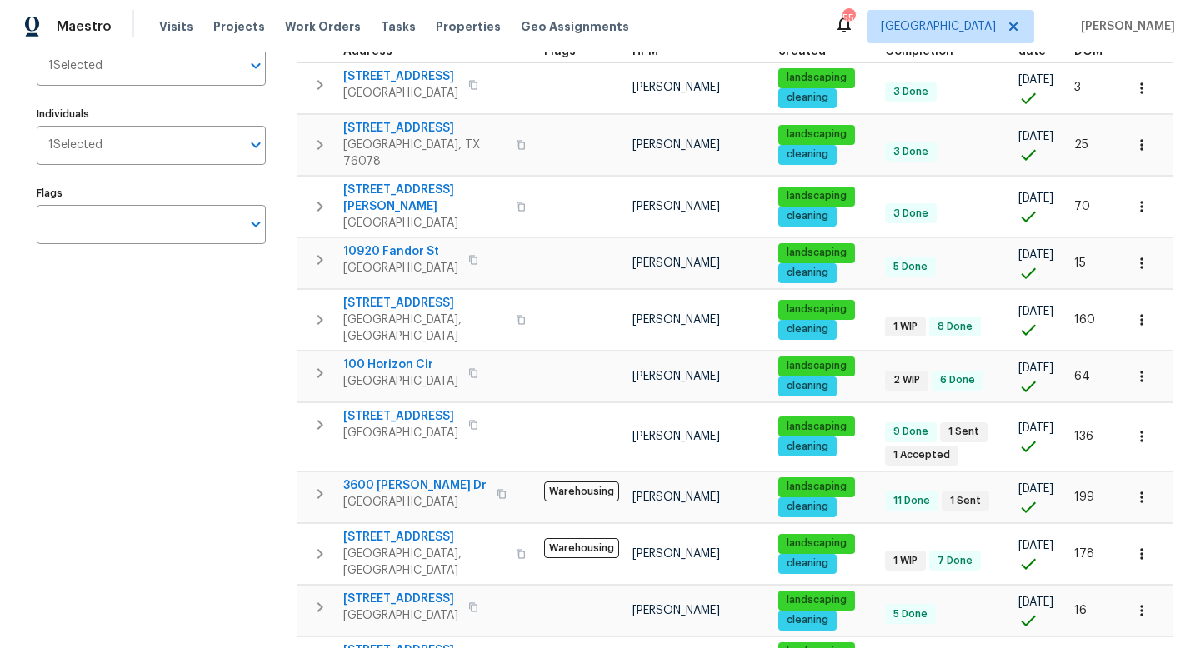
scroll to position [0, 0]
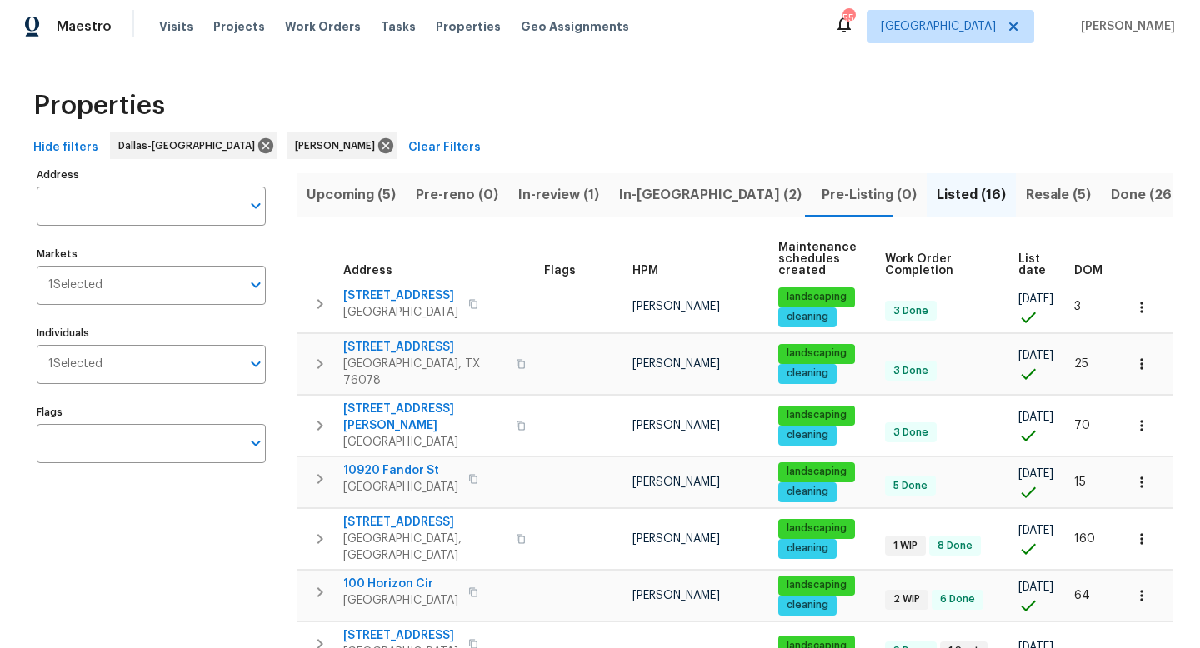
click at [1016, 179] on button "Resale (5)" at bounding box center [1058, 194] width 85 height 43
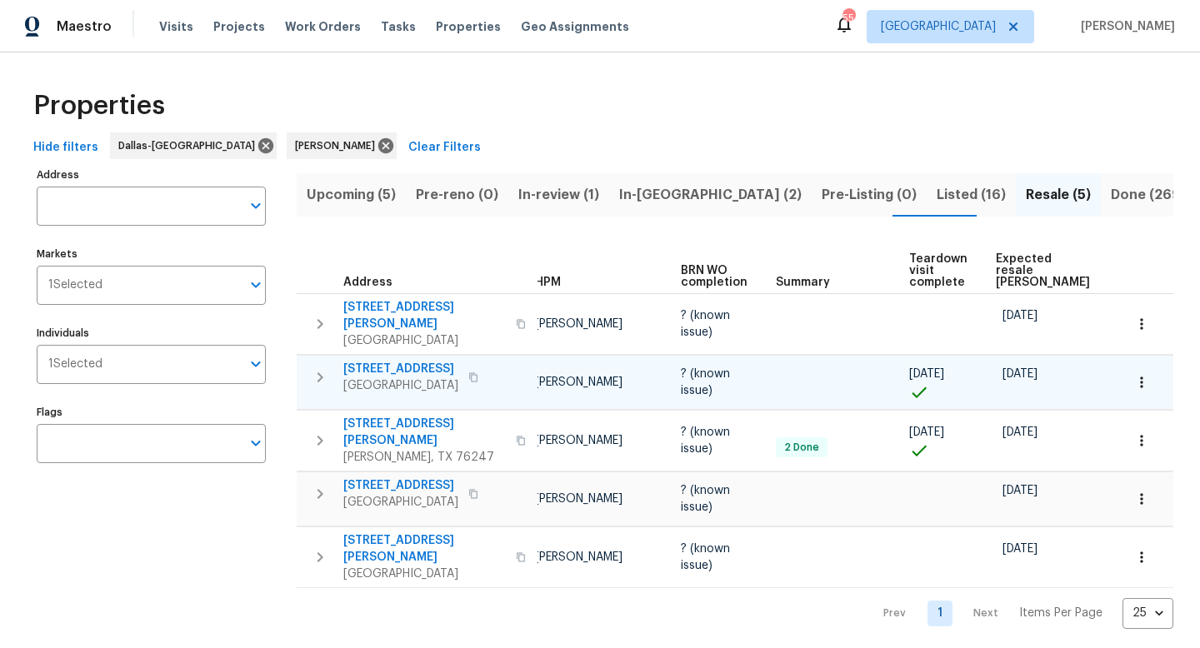
scroll to position [0, 102]
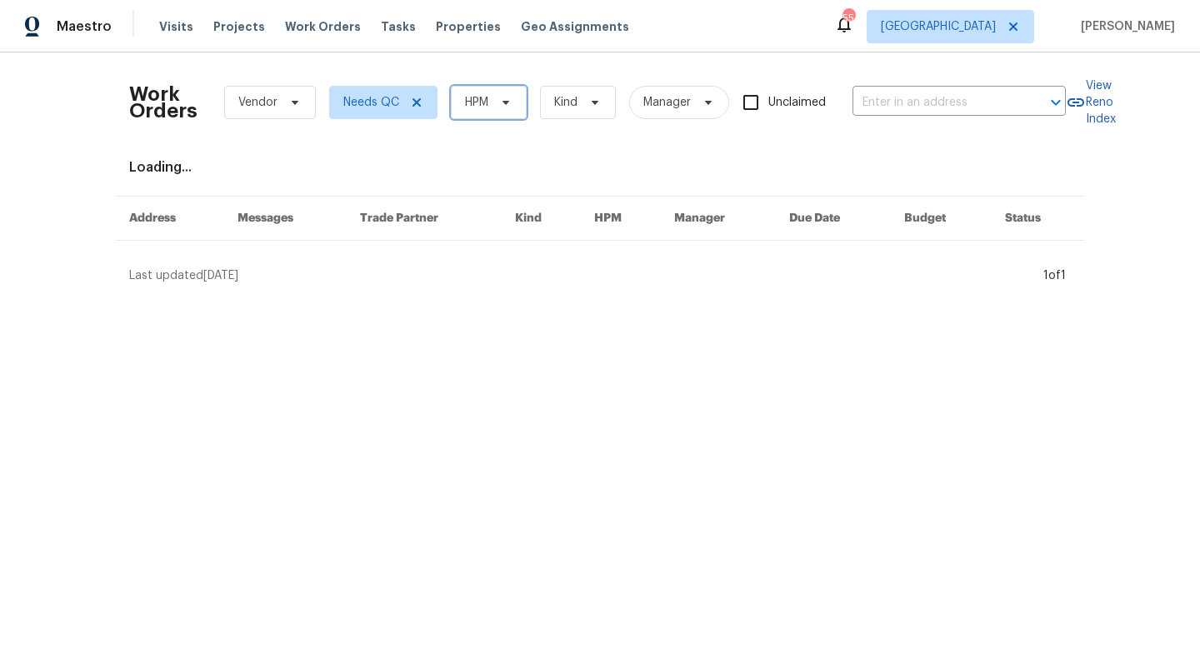
click at [482, 107] on span "HPM" at bounding box center [476, 102] width 23 height 17
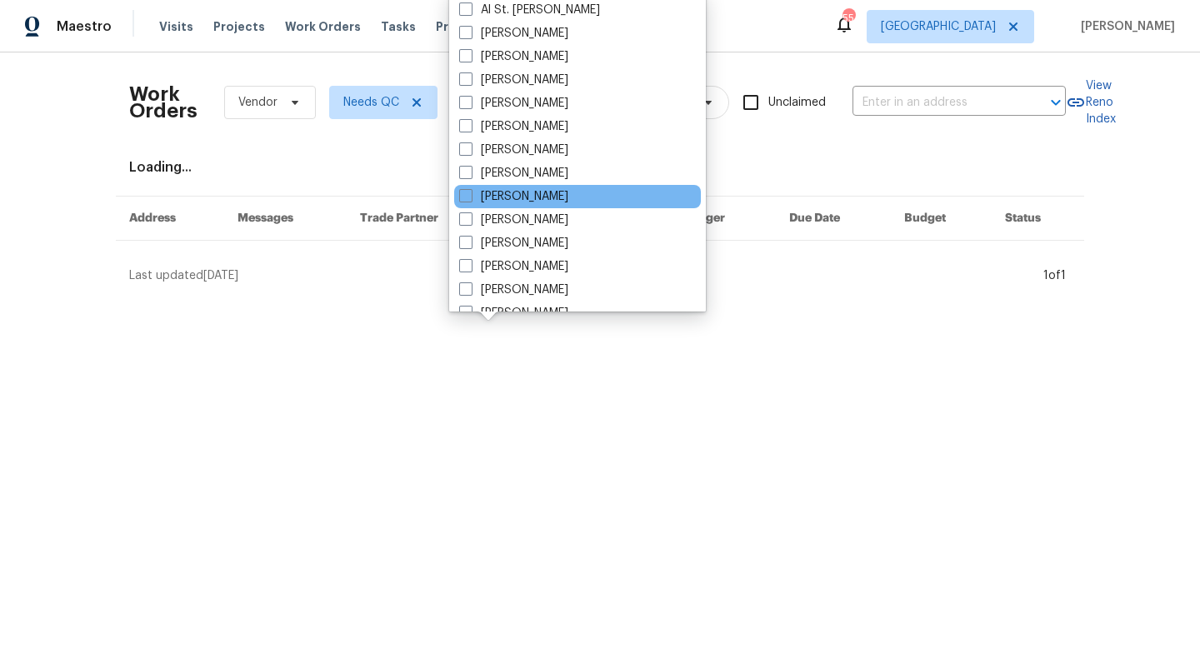
scroll to position [930, 0]
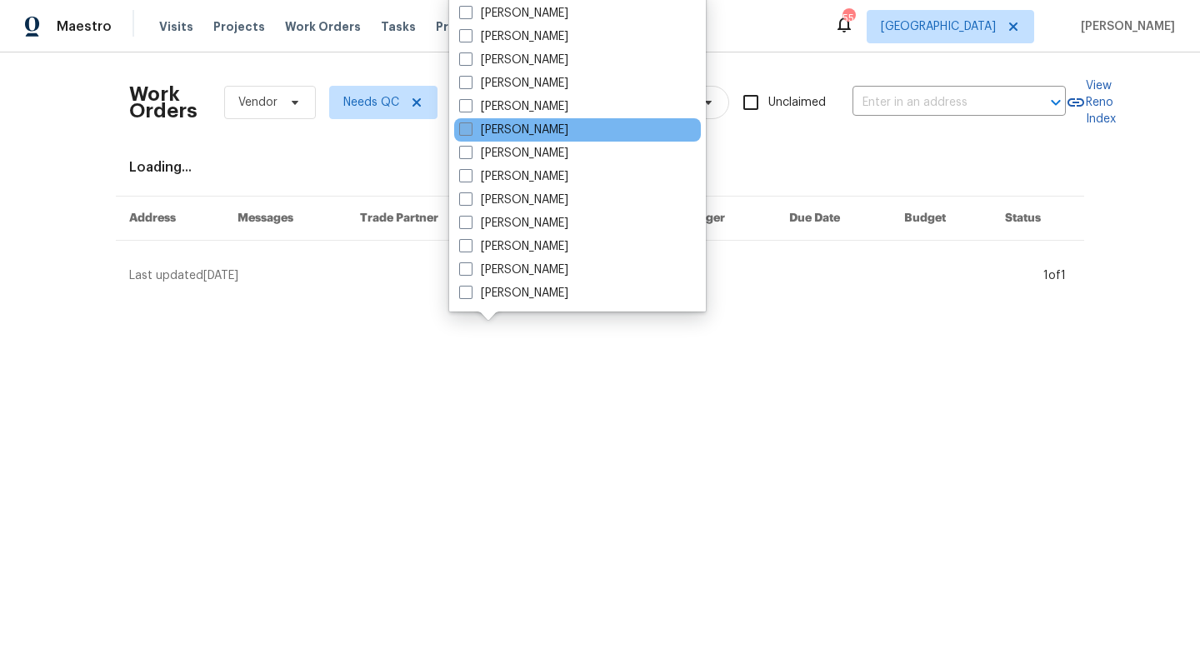
click at [493, 132] on label "[PERSON_NAME]" at bounding box center [513, 130] width 109 height 17
click at [470, 132] on input "[PERSON_NAME]" at bounding box center [464, 127] width 11 height 11
checkbox input "true"
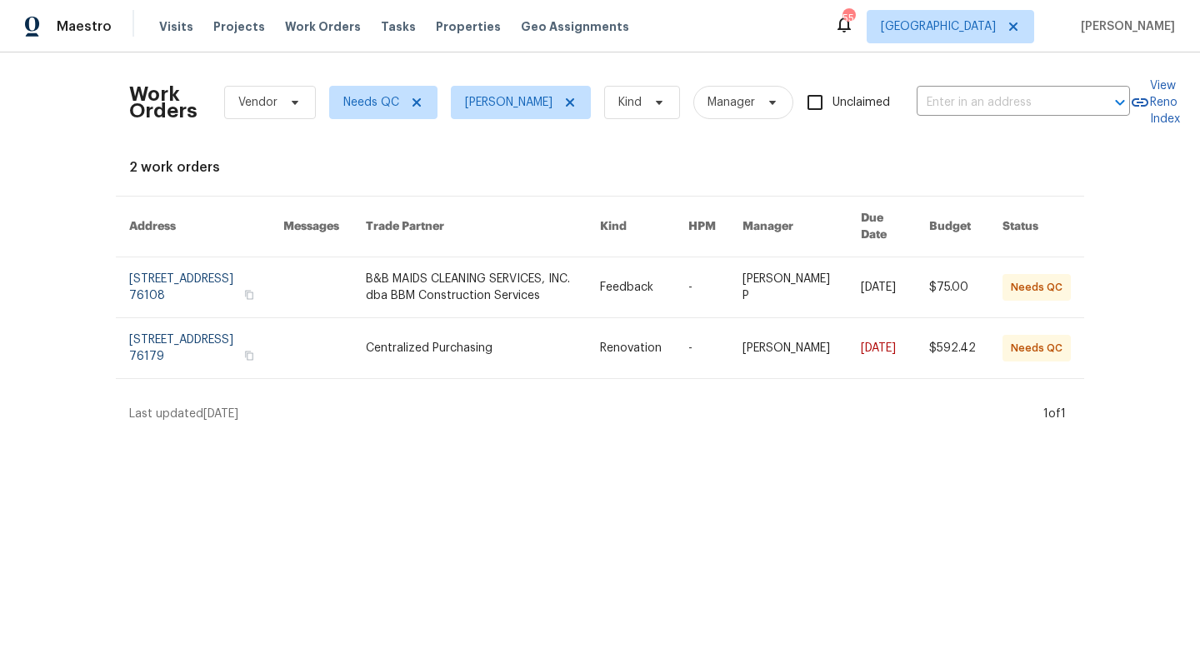
click at [474, 352] on link at bounding box center [482, 348] width 233 height 60
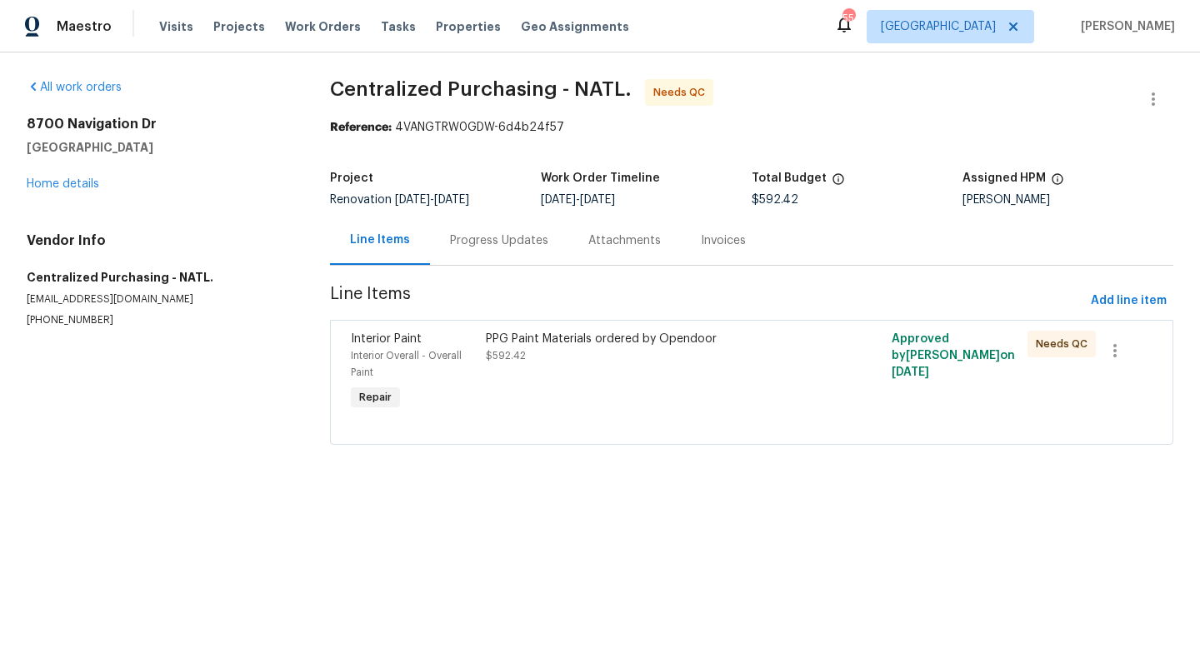
click at [510, 345] on div "PPG Paint Materials ordered by Opendoor" at bounding box center [650, 339] width 328 height 17
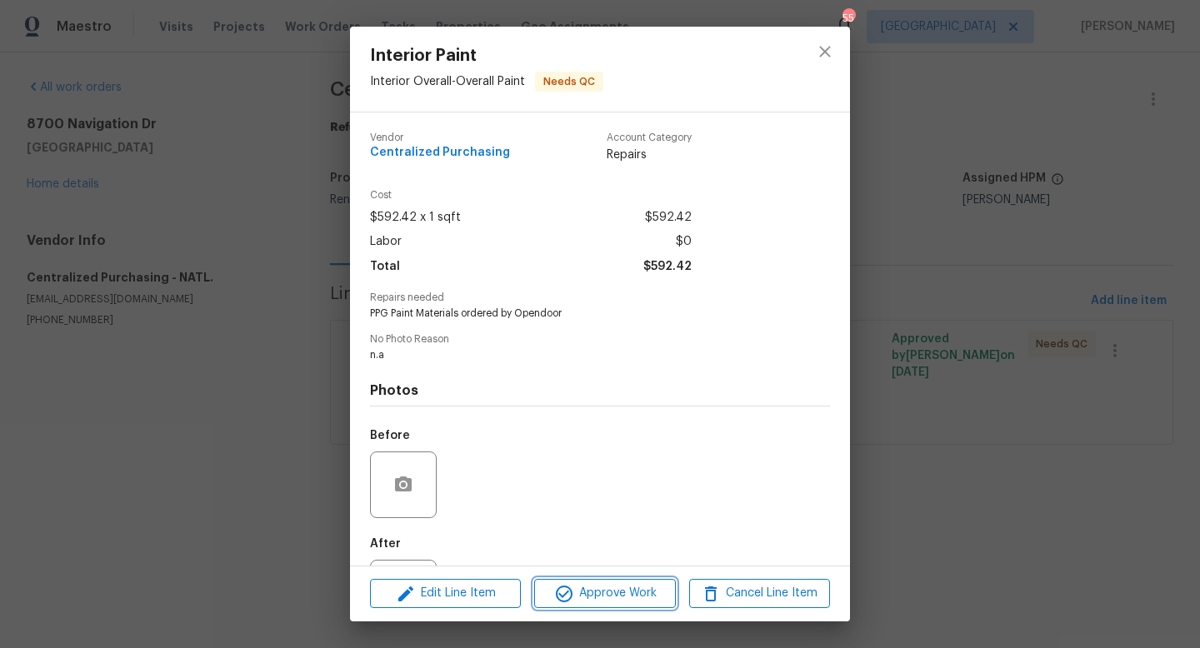
click at [591, 587] on span "Approve Work" at bounding box center [604, 593] width 131 height 21
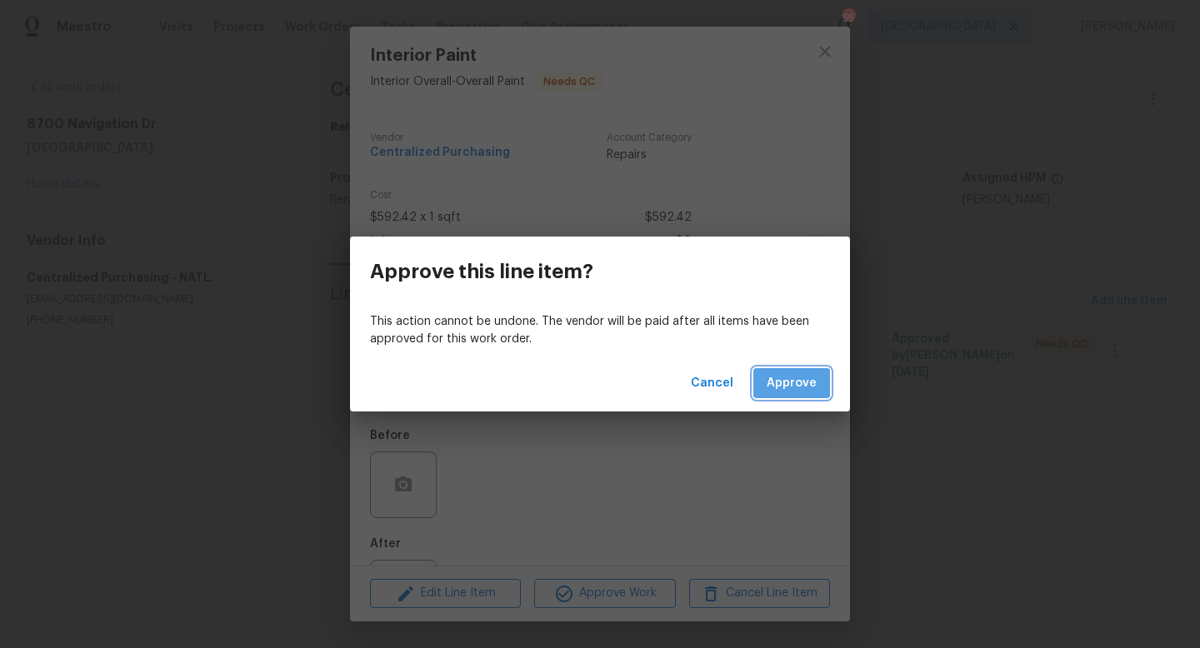
click at [788, 386] on span "Approve" at bounding box center [792, 383] width 50 height 21
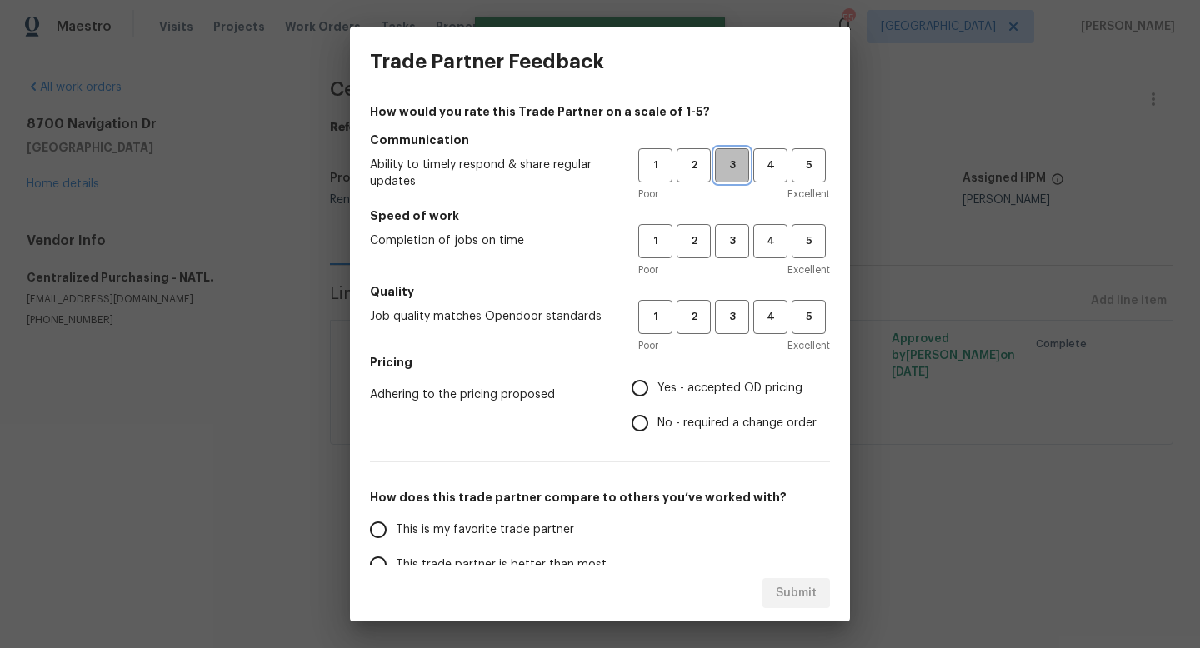
click at [738, 168] on span "3" at bounding box center [732, 165] width 31 height 19
click at [733, 250] on span "3" at bounding box center [732, 241] width 31 height 19
click at [729, 316] on span "3" at bounding box center [732, 317] width 31 height 19
click at [647, 387] on input "Yes - accepted OD pricing" at bounding box center [640, 388] width 35 height 35
radio input "true"
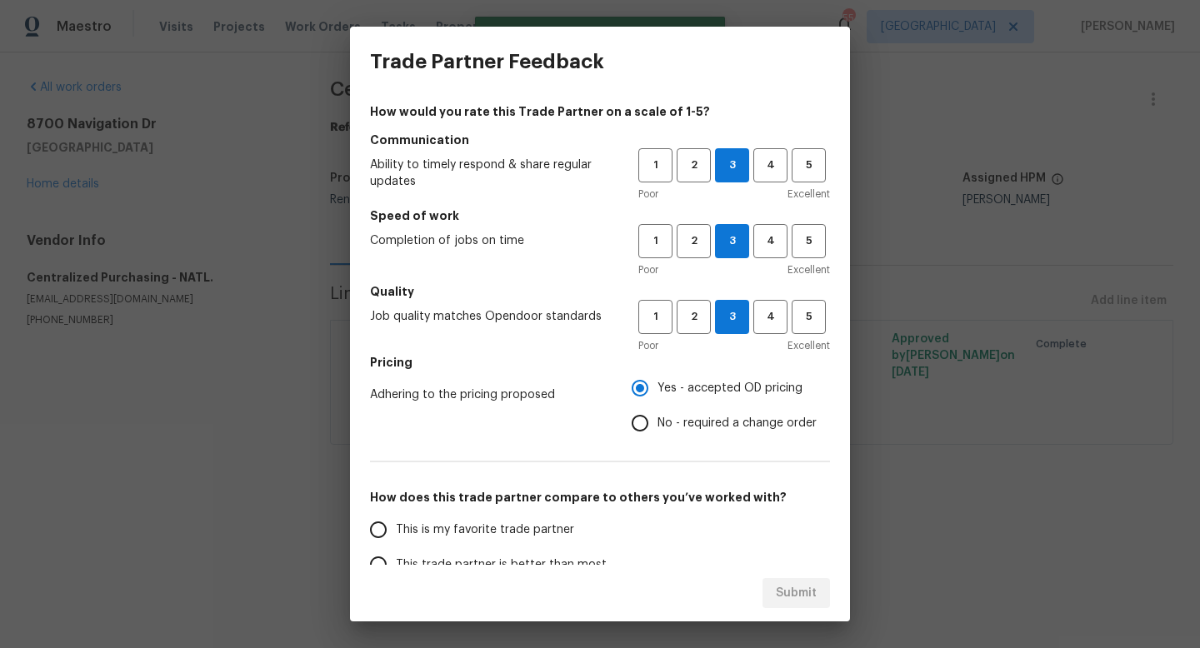
click at [375, 523] on input "This is my favorite trade partner" at bounding box center [378, 530] width 35 height 35
click at [790, 599] on span "Submit" at bounding box center [796, 593] width 41 height 21
radio input "true"
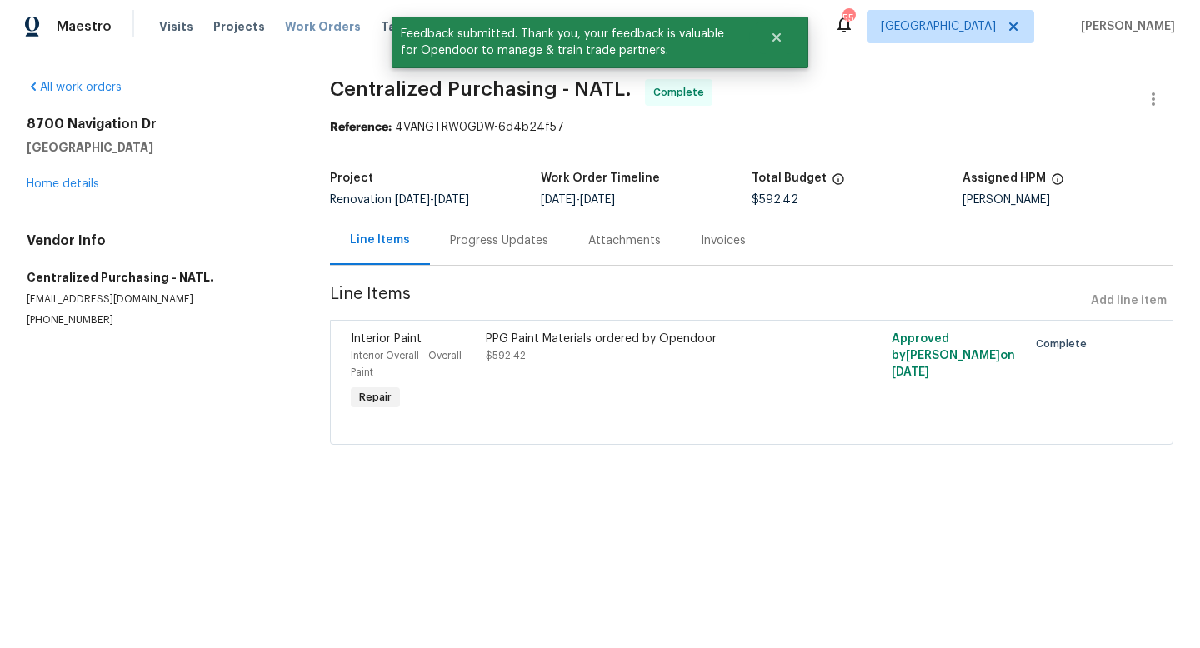
click at [316, 29] on span "Work Orders" at bounding box center [323, 26] width 76 height 17
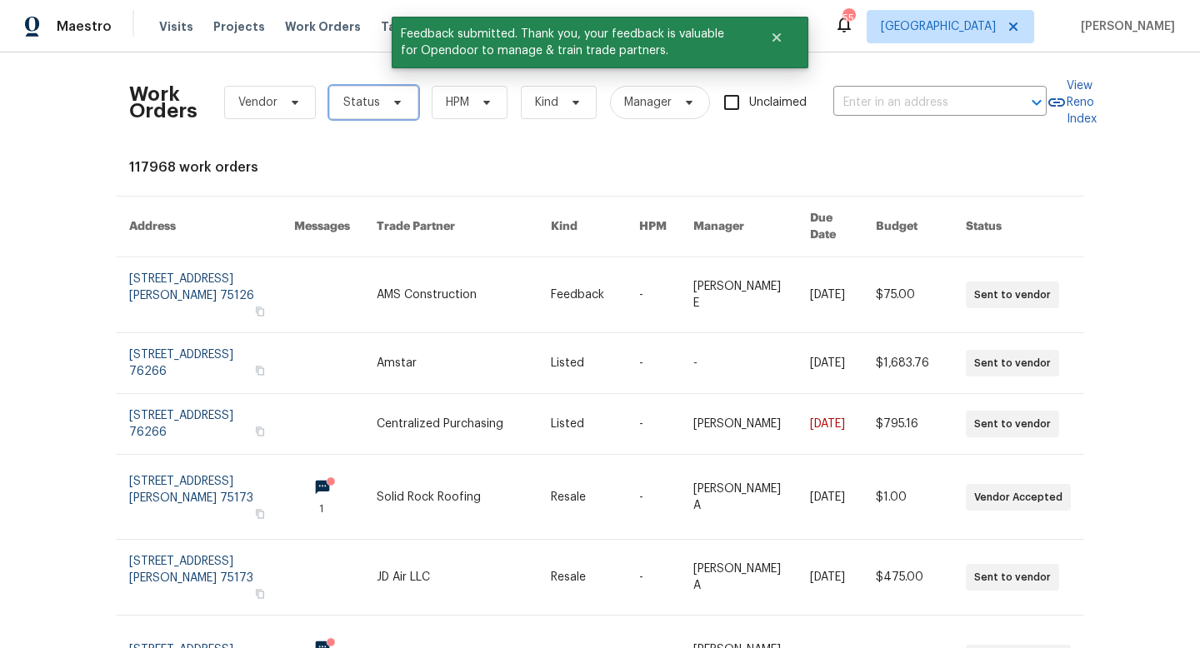
click at [397, 105] on icon at bounding box center [397, 102] width 13 height 13
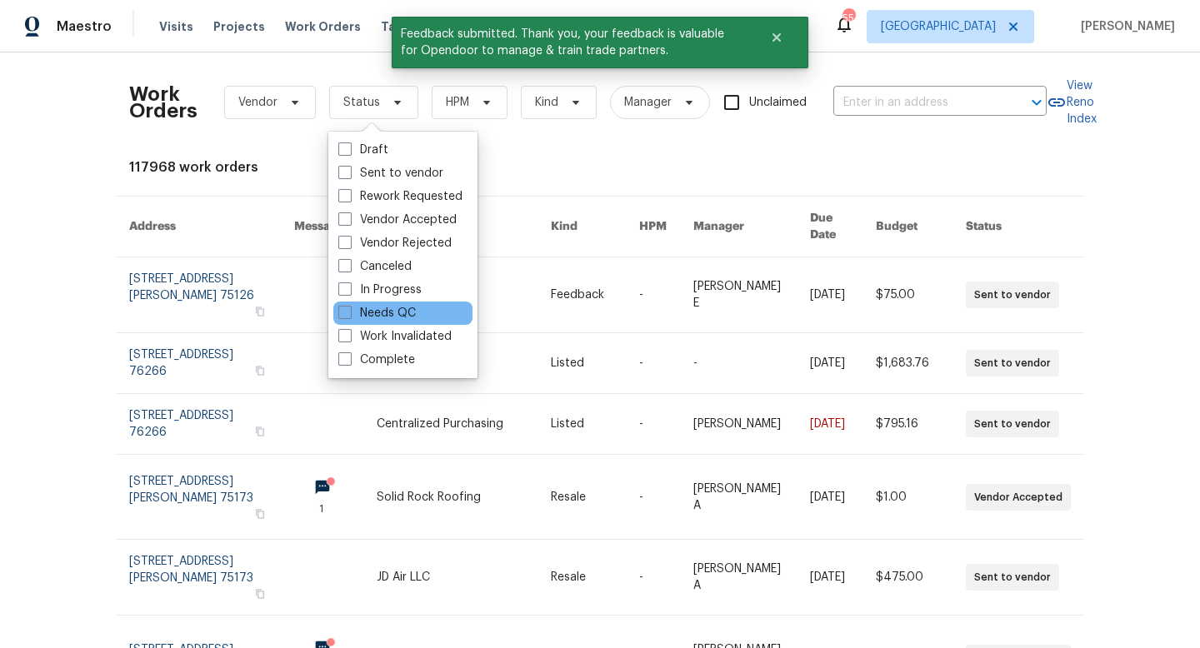
click at [379, 303] on div "Needs QC" at bounding box center [402, 313] width 139 height 23
click at [376, 313] on label "Needs QC" at bounding box center [377, 313] width 78 height 17
click at [349, 313] on input "Needs QC" at bounding box center [343, 310] width 11 height 11
checkbox input "true"
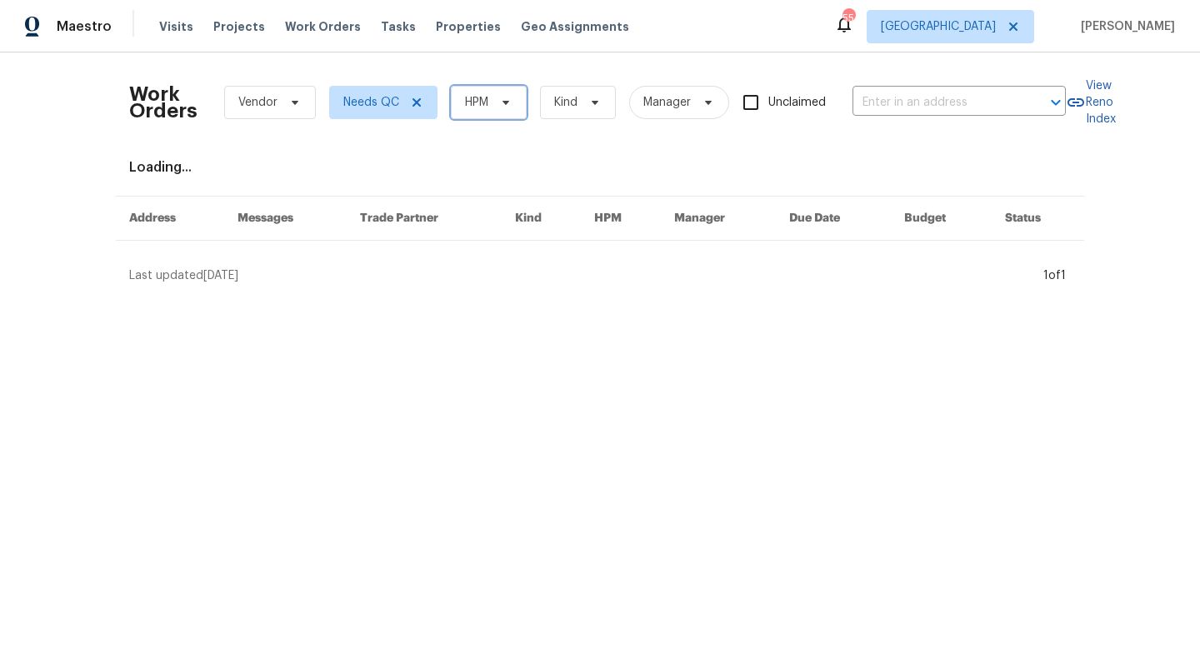
click at [503, 103] on icon at bounding box center [505, 102] width 13 height 13
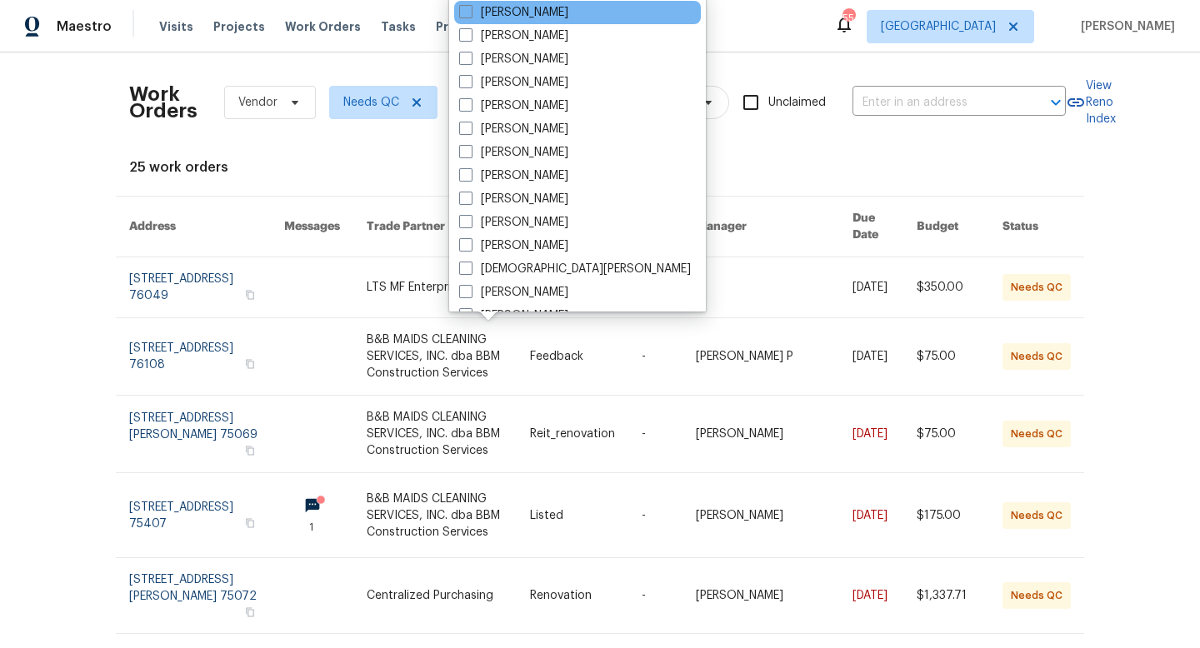
scroll to position [930, 0]
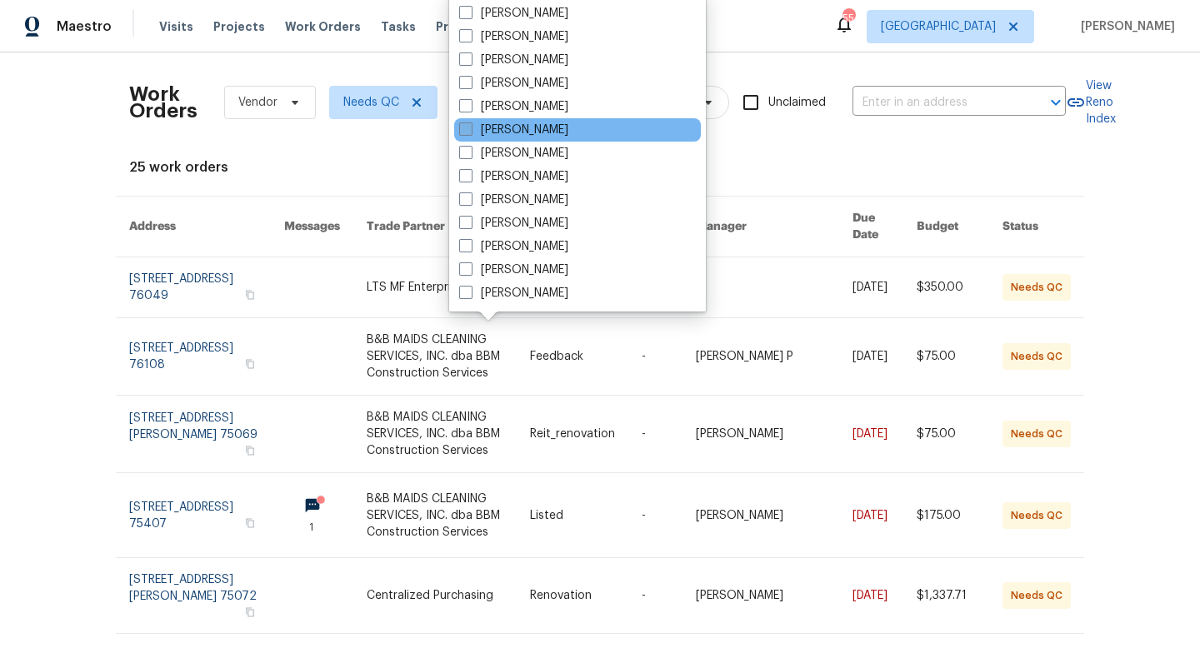
click at [506, 128] on label "[PERSON_NAME]" at bounding box center [513, 130] width 109 height 17
click at [470, 128] on input "[PERSON_NAME]" at bounding box center [464, 127] width 11 height 11
checkbox input "true"
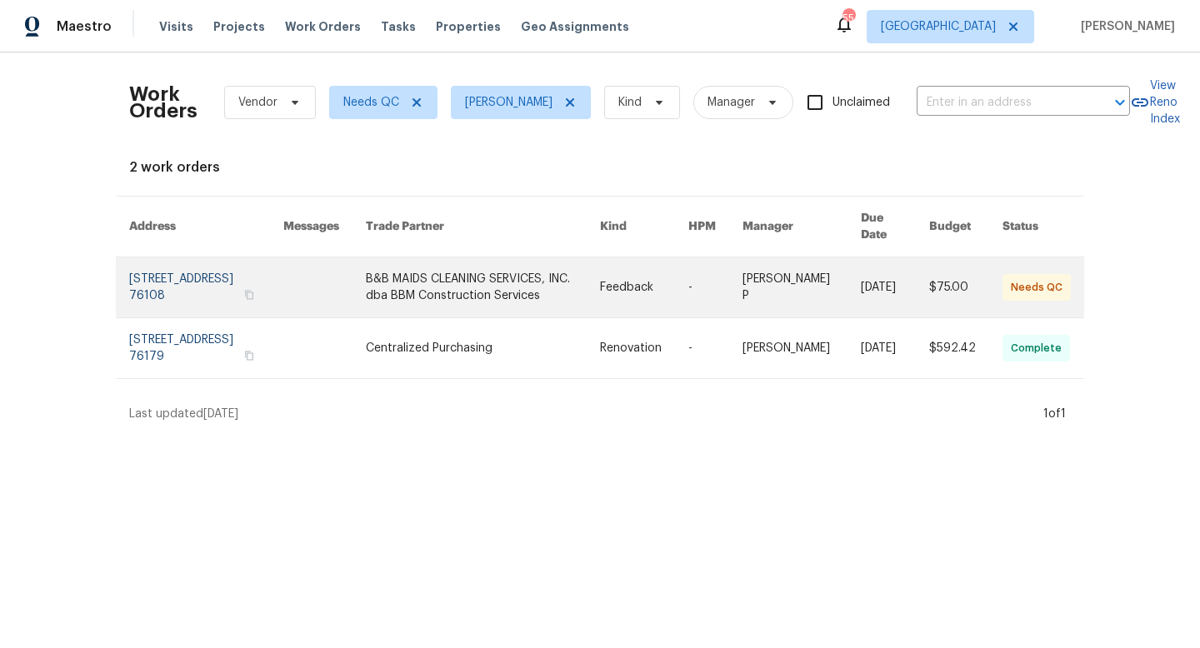
click at [210, 280] on link at bounding box center [206, 288] width 154 height 60
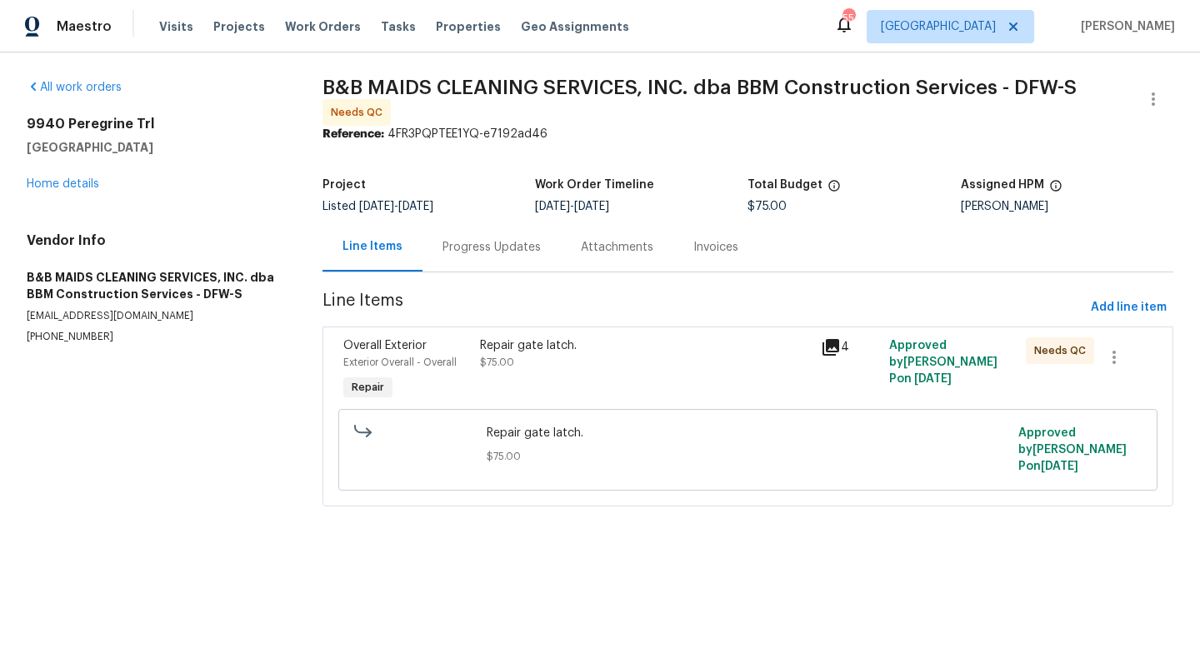
click at [836, 348] on icon at bounding box center [831, 348] width 20 height 20
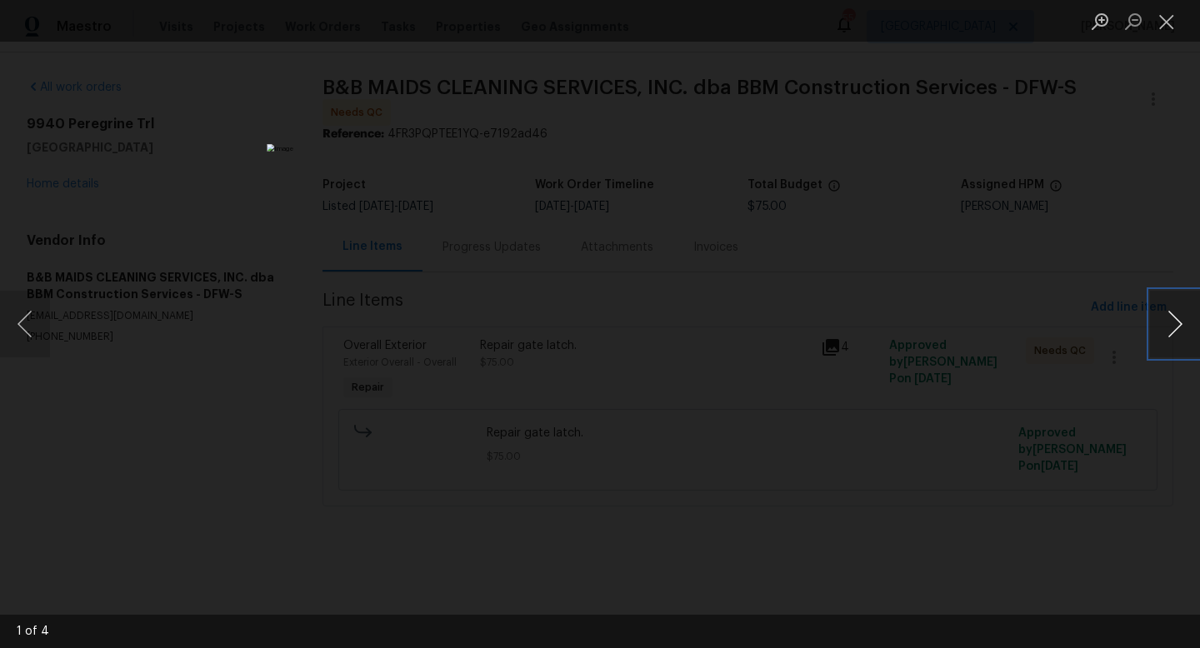
click at [1181, 321] on button "Next image" at bounding box center [1175, 324] width 50 height 67
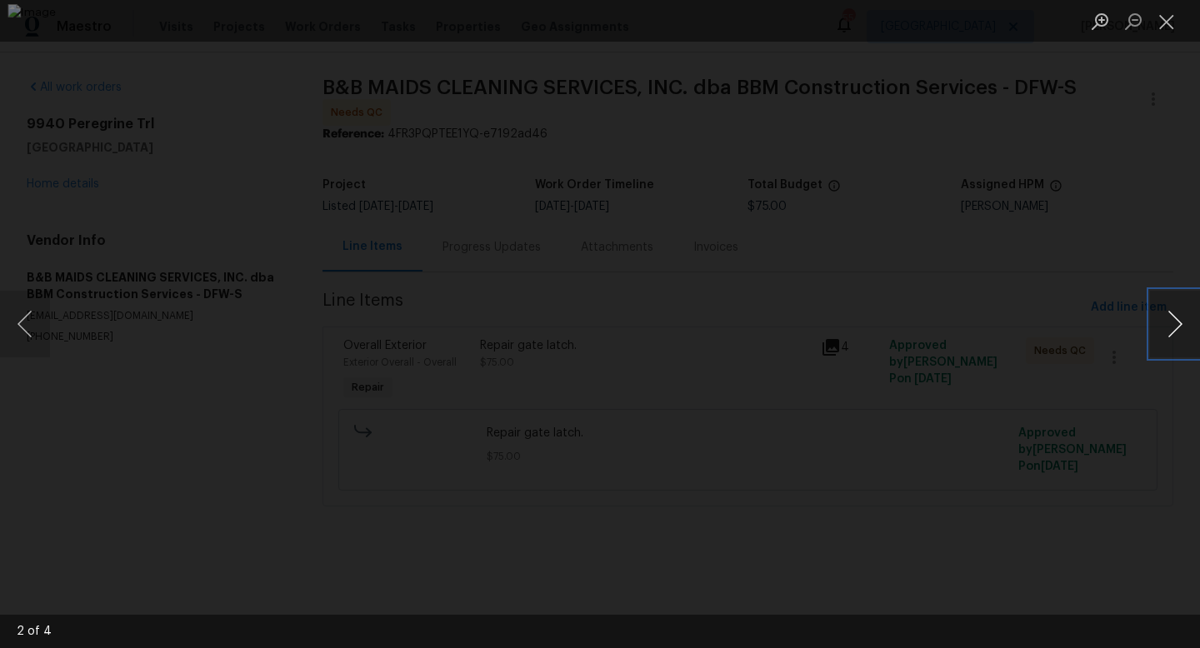
click at [1181, 321] on button "Next image" at bounding box center [1175, 324] width 50 height 67
click at [1174, 18] on button "Close lightbox" at bounding box center [1166, 21] width 33 height 29
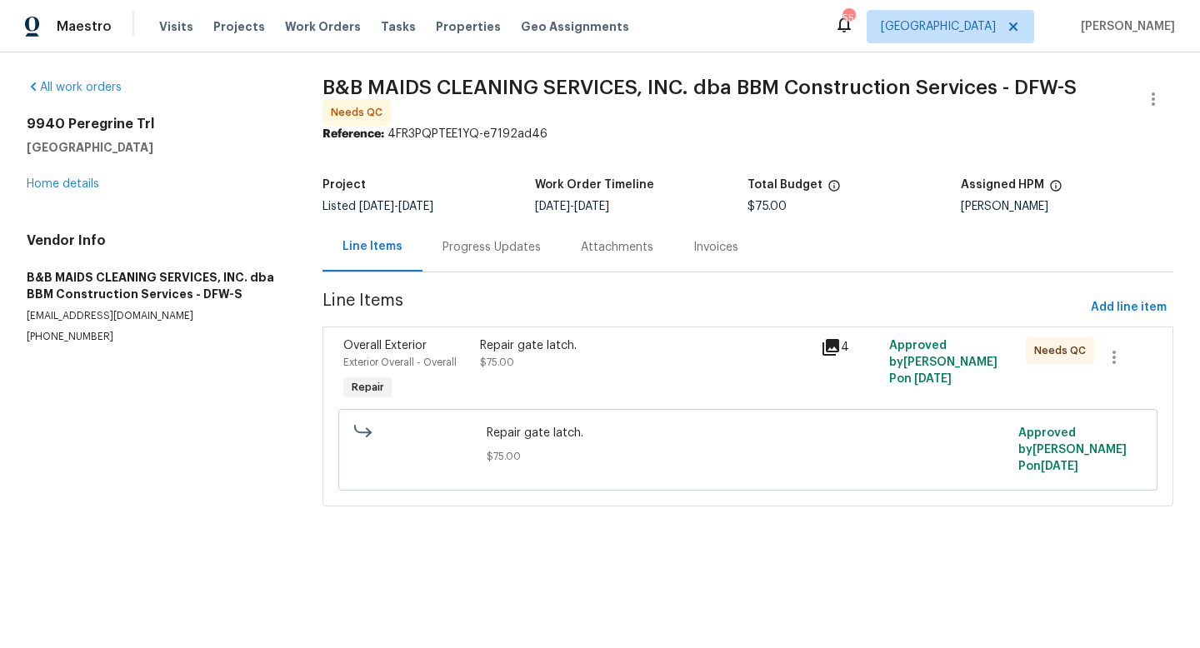
click at [503, 226] on div "Progress Updates" at bounding box center [492, 247] width 138 height 49
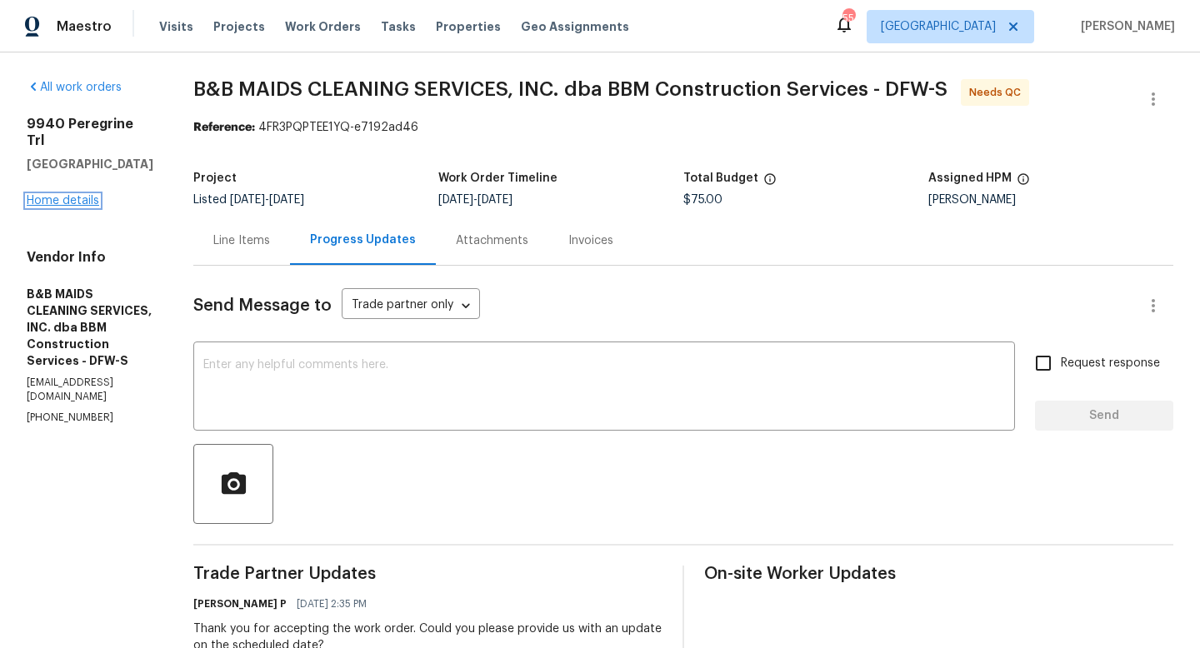
click at [75, 195] on link "Home details" at bounding box center [63, 201] width 73 height 12
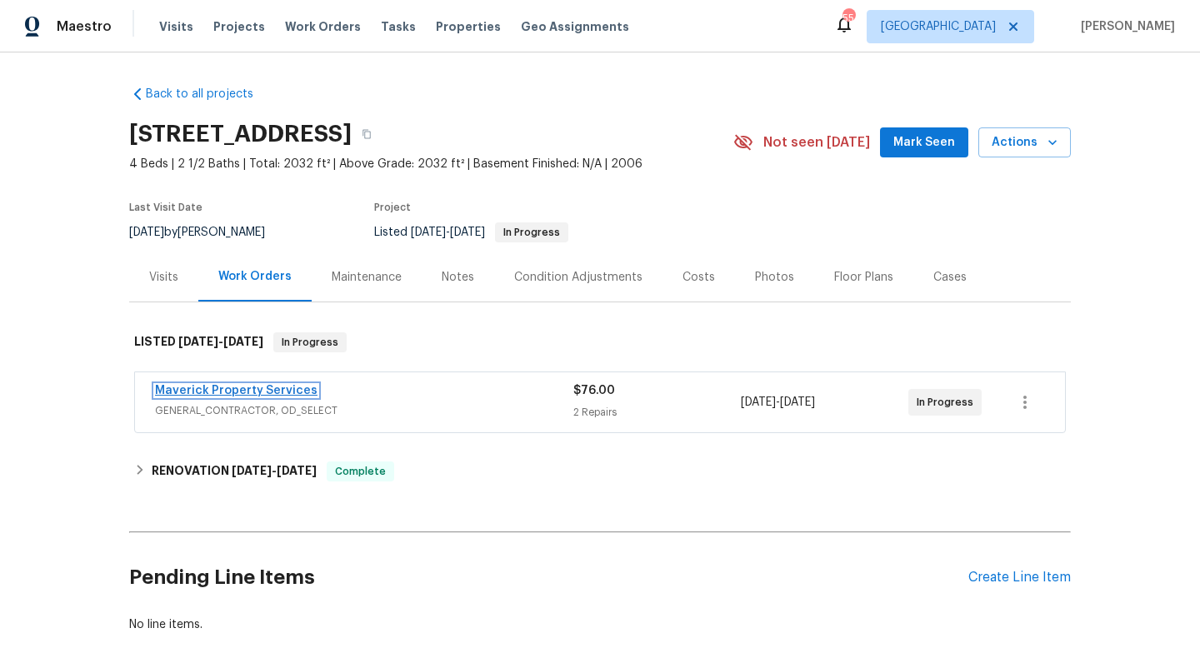
click at [266, 394] on link "Maverick Property Services" at bounding box center [236, 391] width 163 height 12
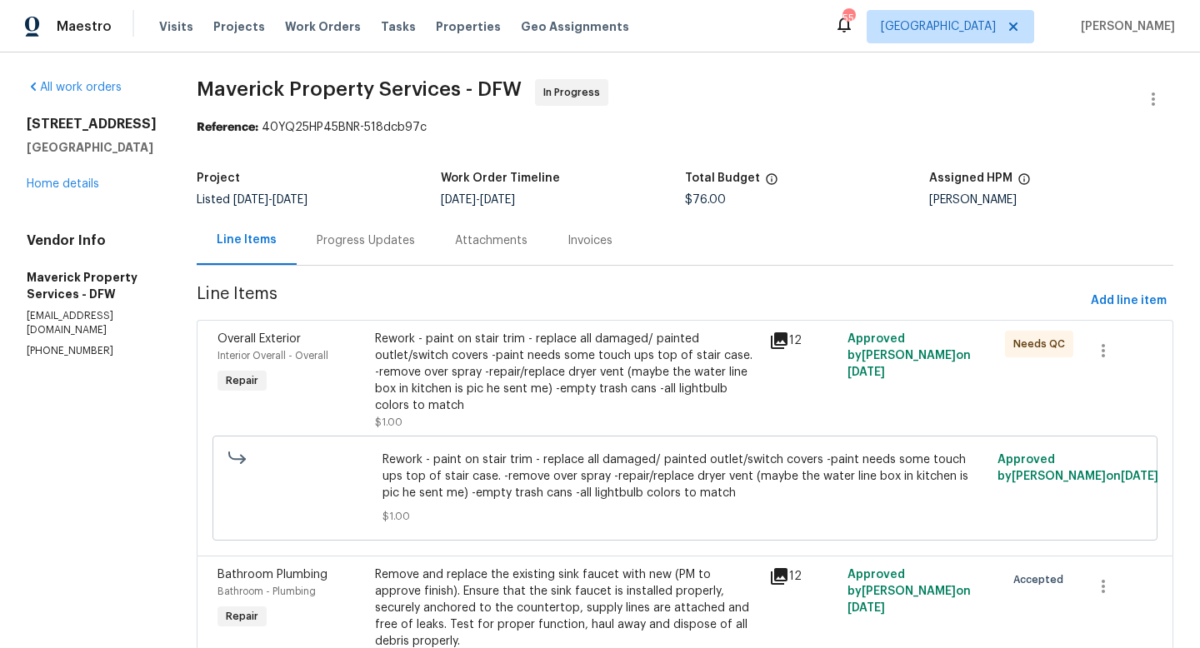
click at [789, 343] on icon at bounding box center [779, 341] width 20 height 20
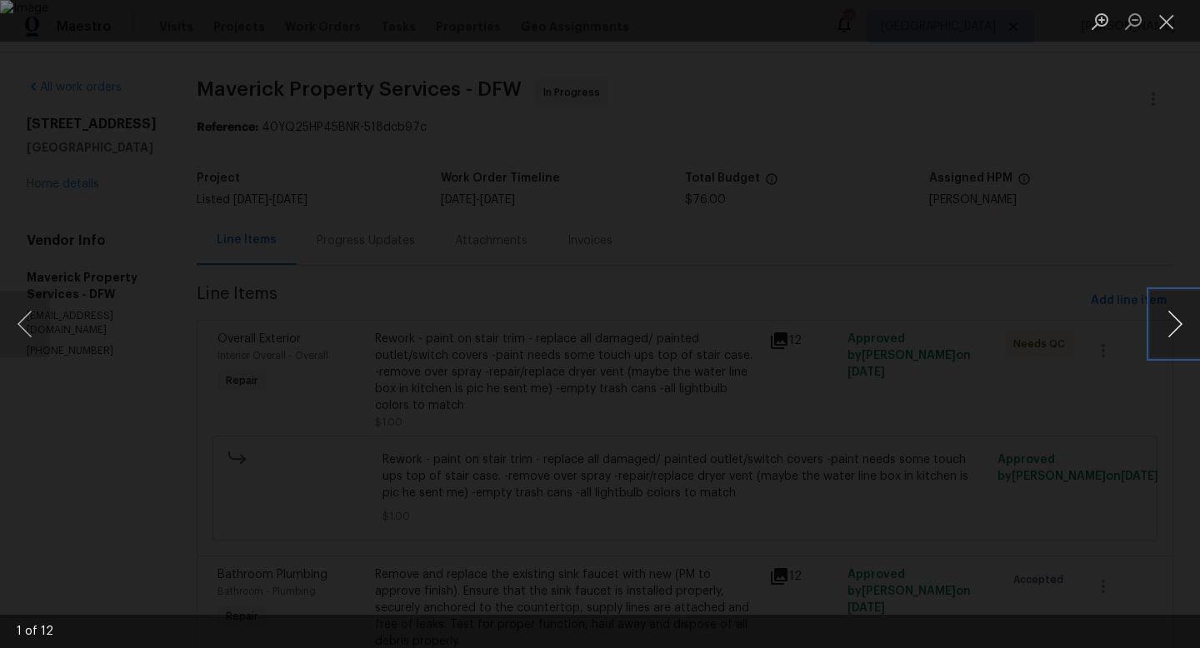
click at [1175, 308] on button "Next image" at bounding box center [1175, 324] width 50 height 67
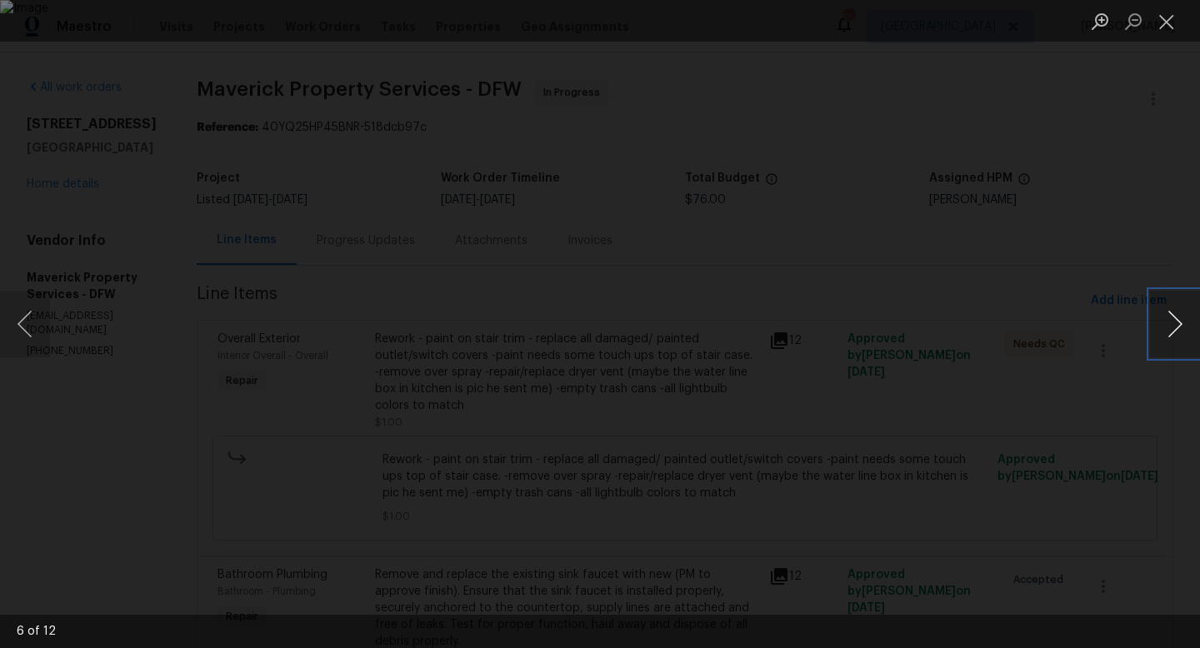
click at [1175, 308] on button "Next image" at bounding box center [1175, 324] width 50 height 67
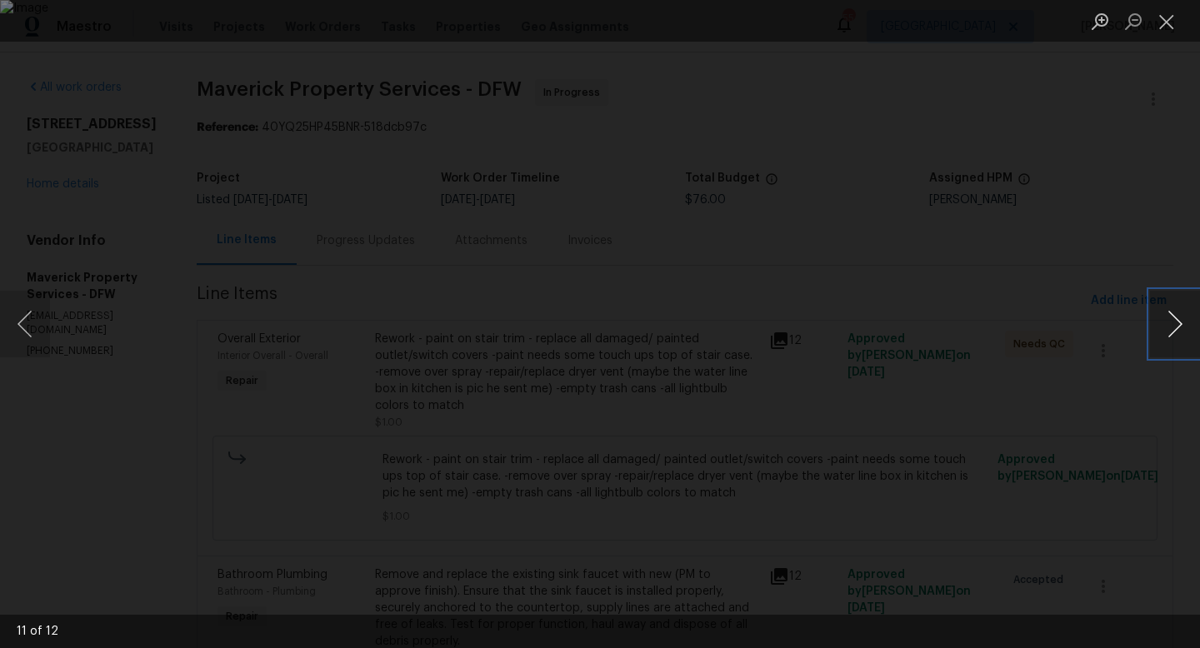
click at [1175, 308] on button "Next image" at bounding box center [1175, 324] width 50 height 67
click at [1173, 17] on button "Close lightbox" at bounding box center [1166, 21] width 33 height 29
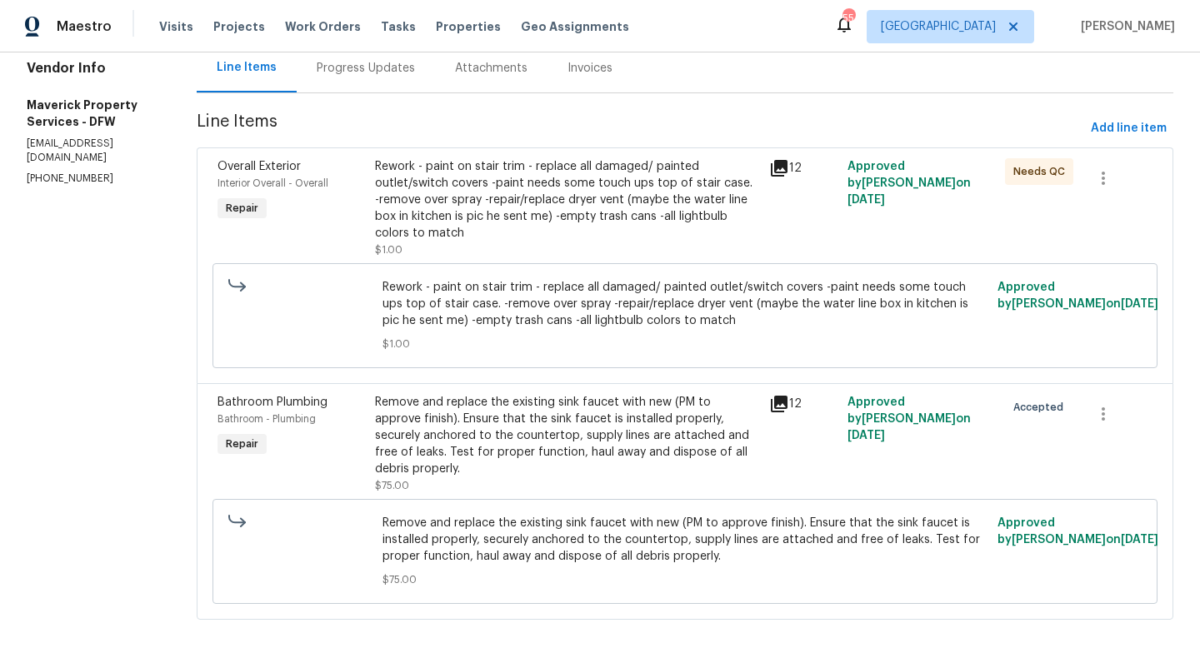
scroll to position [192, 0]
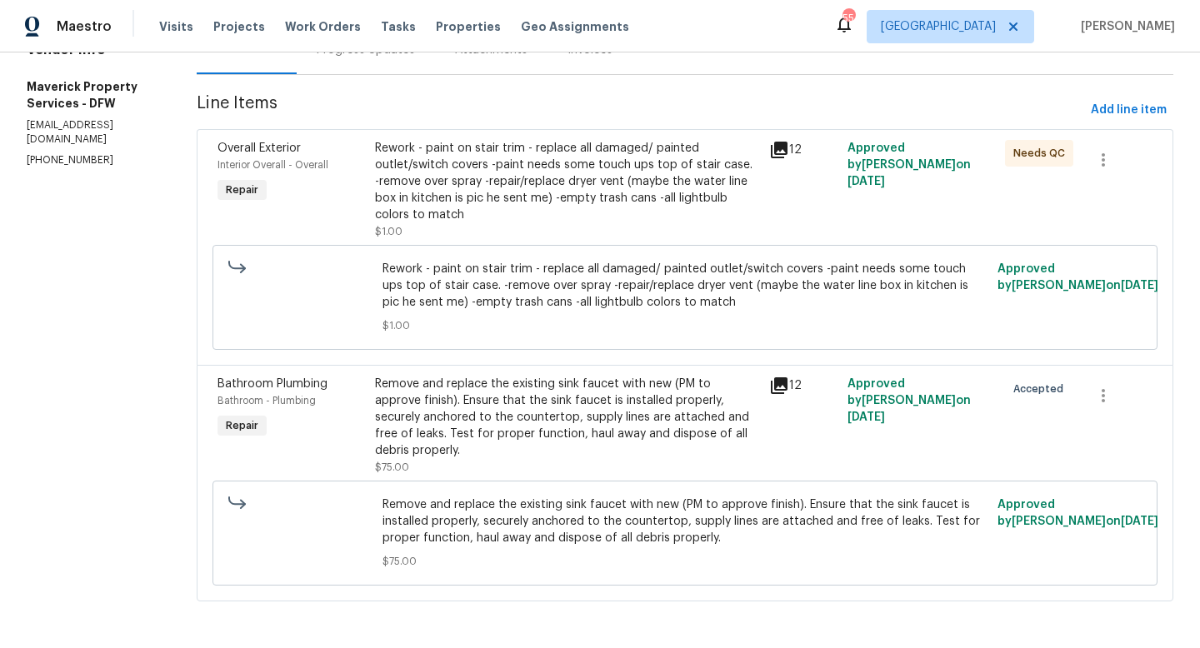
click at [789, 376] on icon at bounding box center [779, 386] width 20 height 20
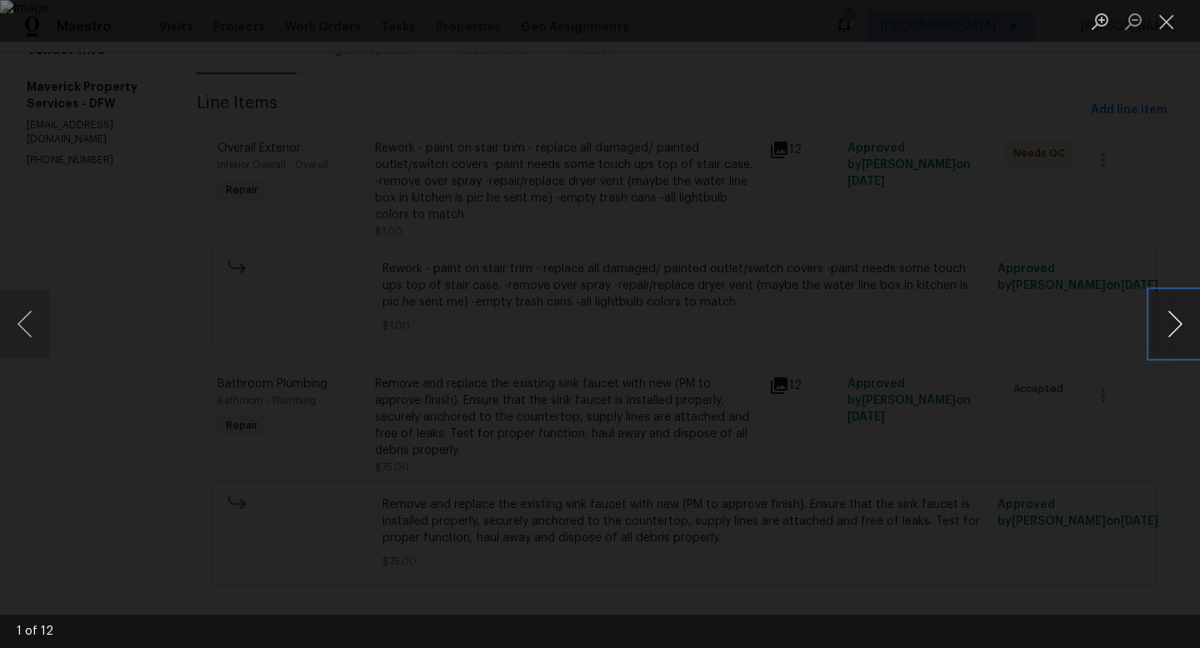
click at [1156, 318] on button "Next image" at bounding box center [1175, 324] width 50 height 67
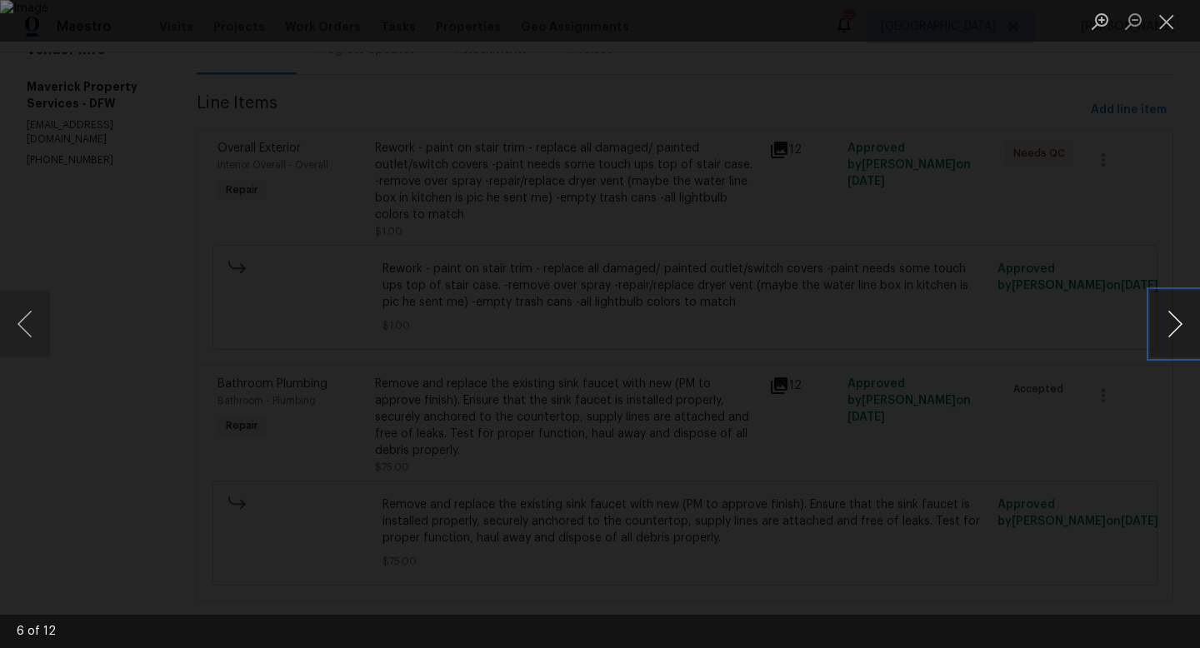
click at [1156, 318] on button "Next image" at bounding box center [1175, 324] width 50 height 67
click at [1163, 24] on button "Close lightbox" at bounding box center [1166, 21] width 33 height 29
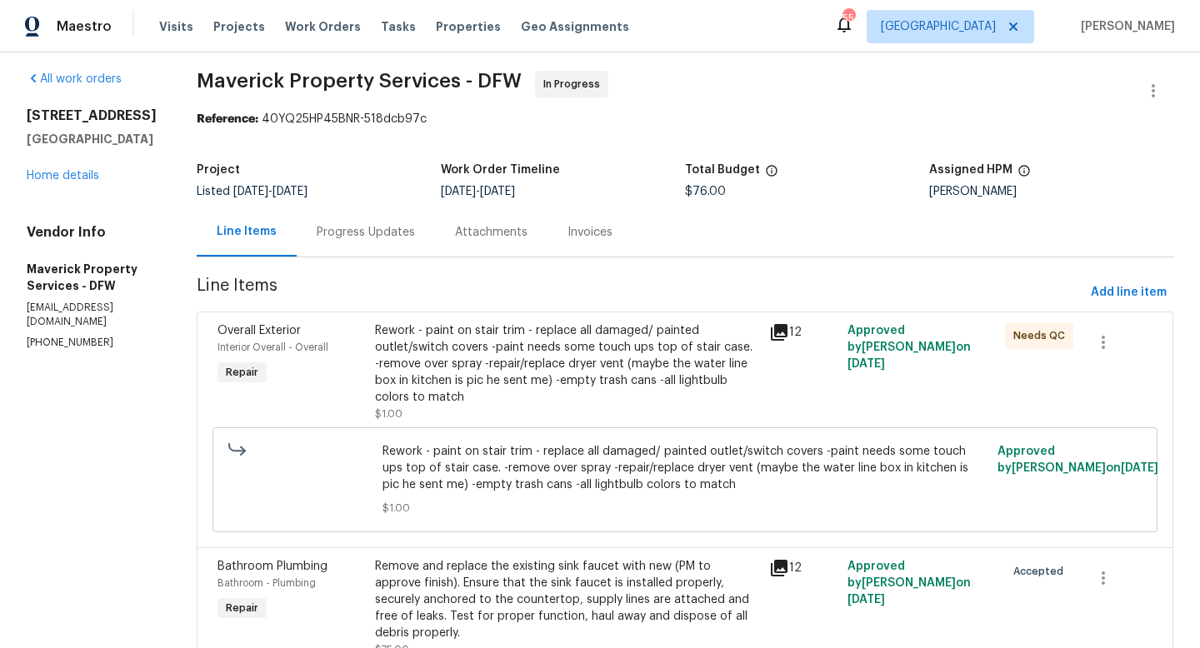
scroll to position [0, 0]
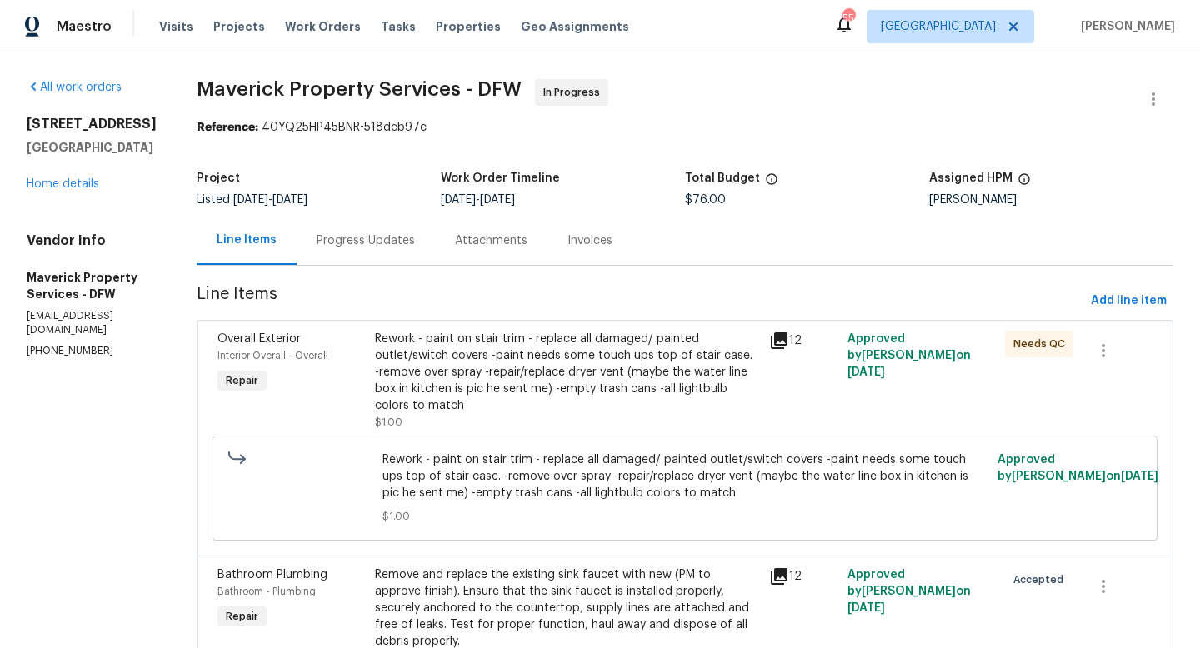
click at [403, 247] on div "Progress Updates" at bounding box center [366, 241] width 98 height 17
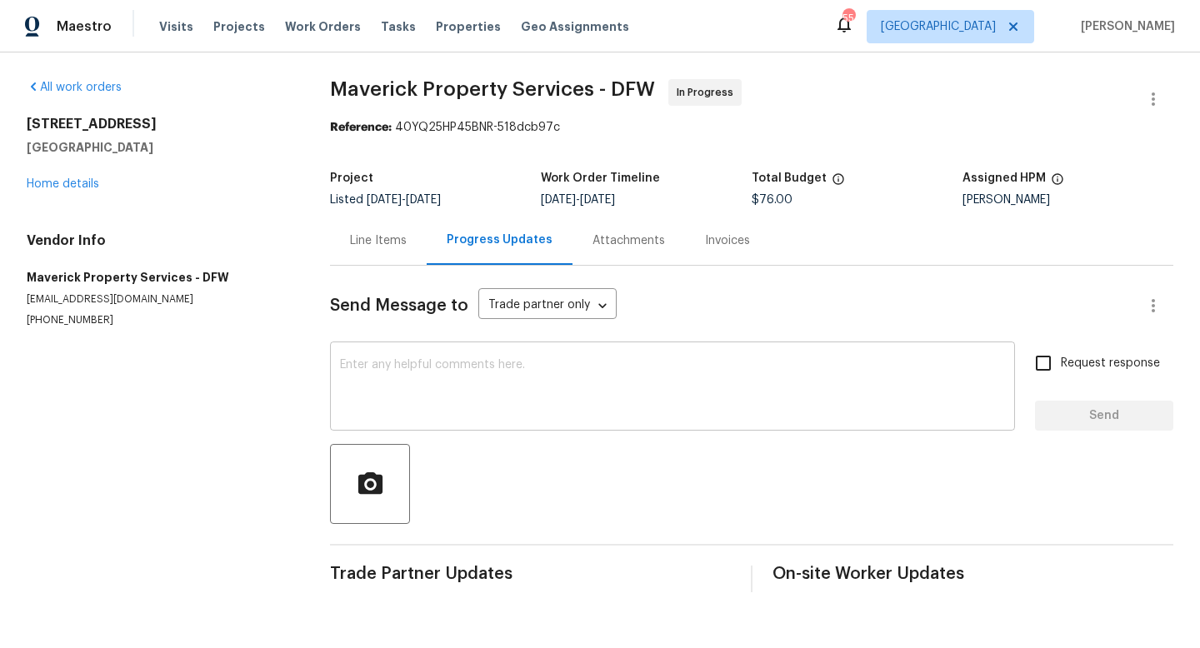
click at [437, 383] on textarea at bounding box center [672, 388] width 665 height 58
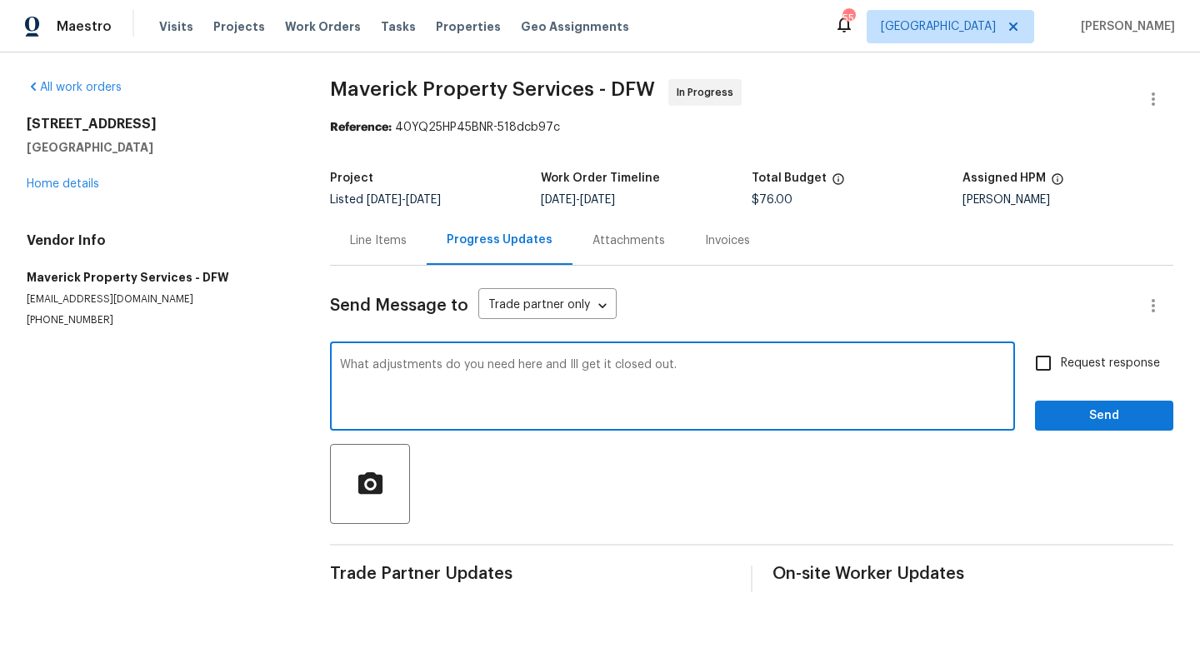
type textarea "What adjustments do you need here and Ill get it closed out."
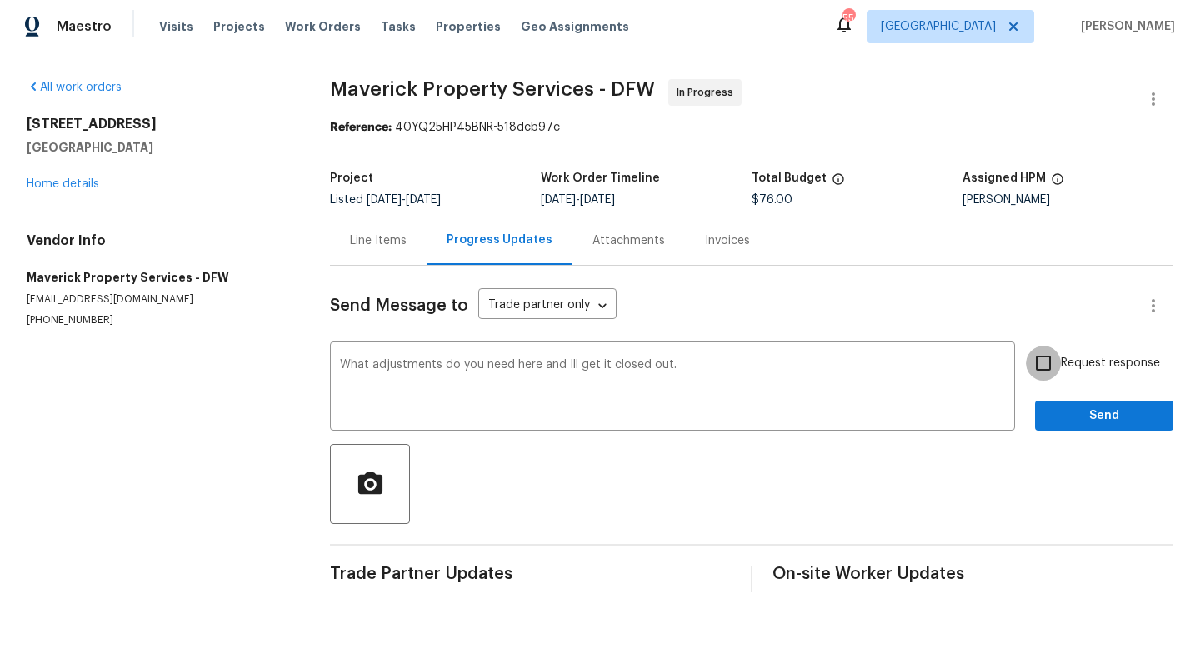
click at [1045, 362] on input "Request response" at bounding box center [1043, 363] width 35 height 35
checkbox input "true"
click at [1104, 417] on span "Send" at bounding box center [1104, 416] width 112 height 21
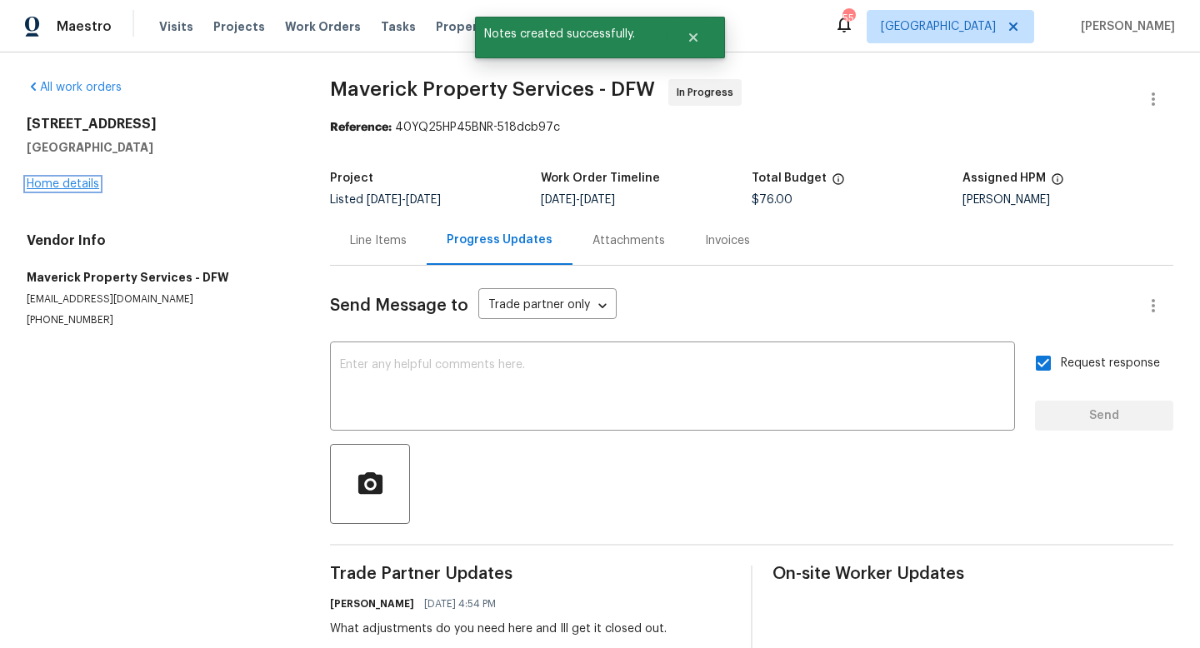
click at [58, 185] on link "Home details" at bounding box center [63, 184] width 73 height 12
